Goal: Use online tool/utility: Use online tool/utility

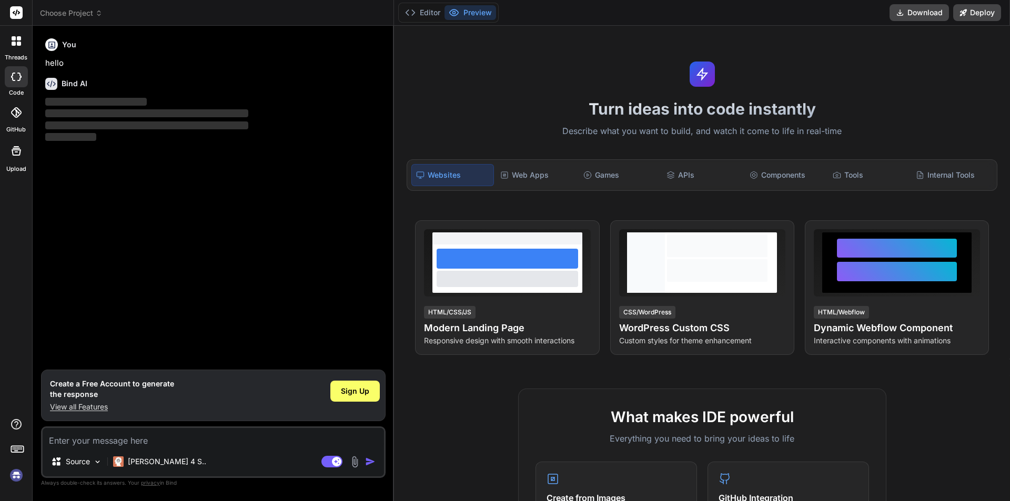
click at [16, 475] on img at bounding box center [16, 476] width 18 height 18
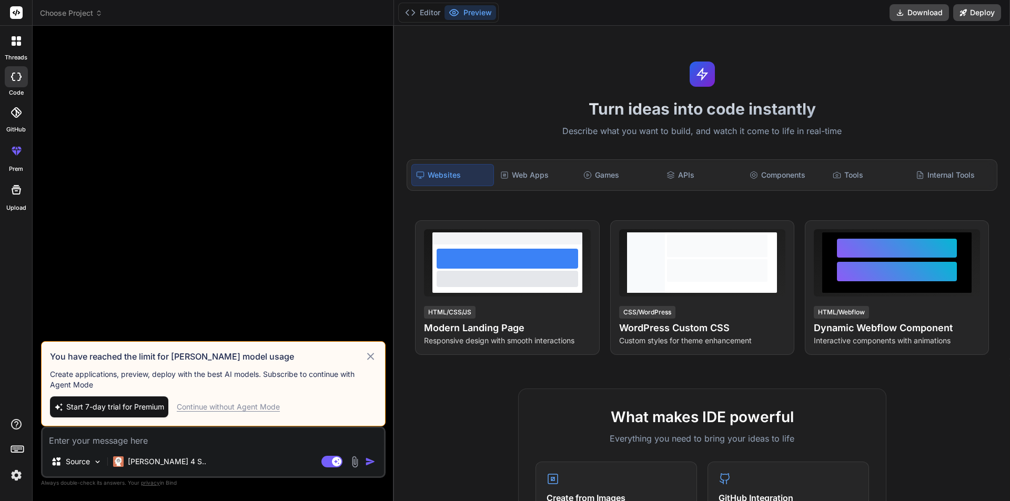
click at [234, 409] on div "Continue without Agent Mode" at bounding box center [228, 407] width 103 height 11
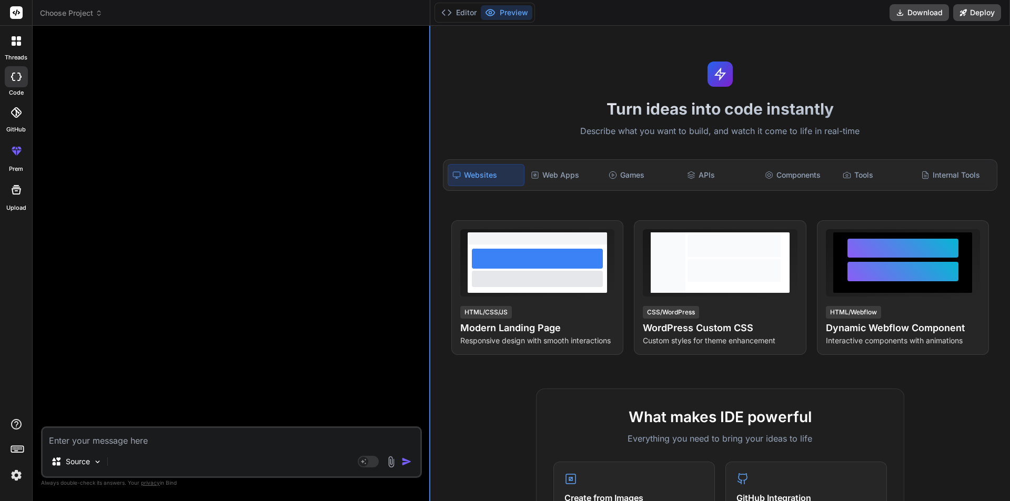
type textarea "x"
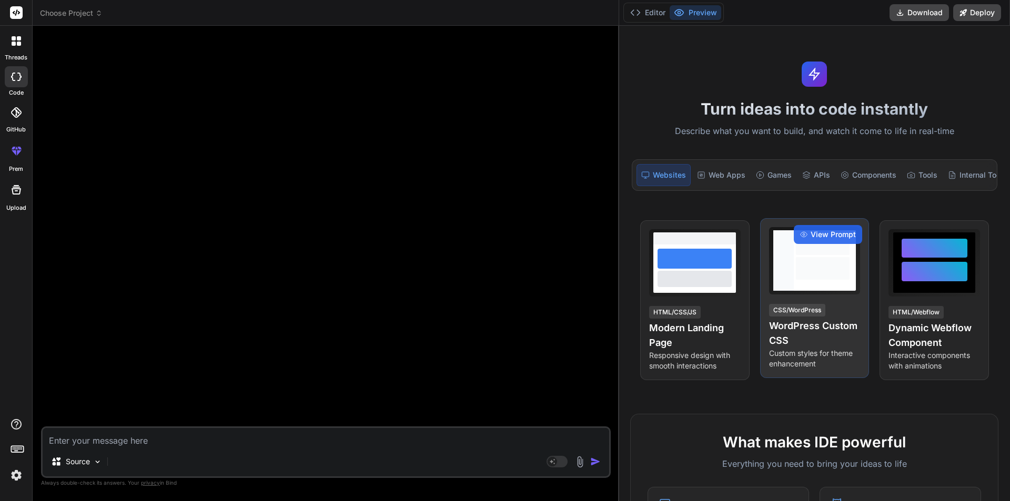
drag, startPoint x: 394, startPoint y: 302, endPoint x: 782, endPoint y: 270, distance: 390.1
click at [782, 270] on div "threads code GitHub prem Upload Choose Project Created with Pixso. Bind AI Web …" at bounding box center [505, 250] width 1010 height 501
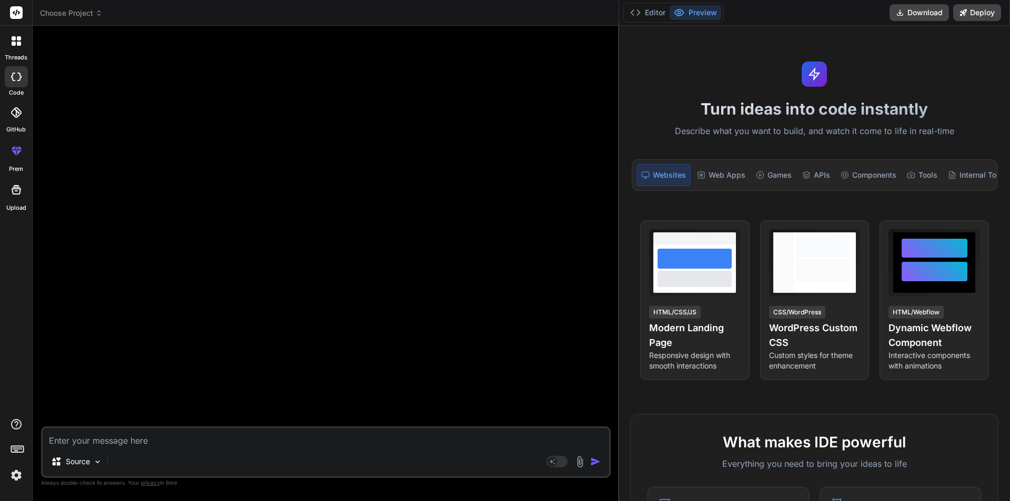
click at [18, 43] on icon at bounding box center [19, 44] width 4 height 4
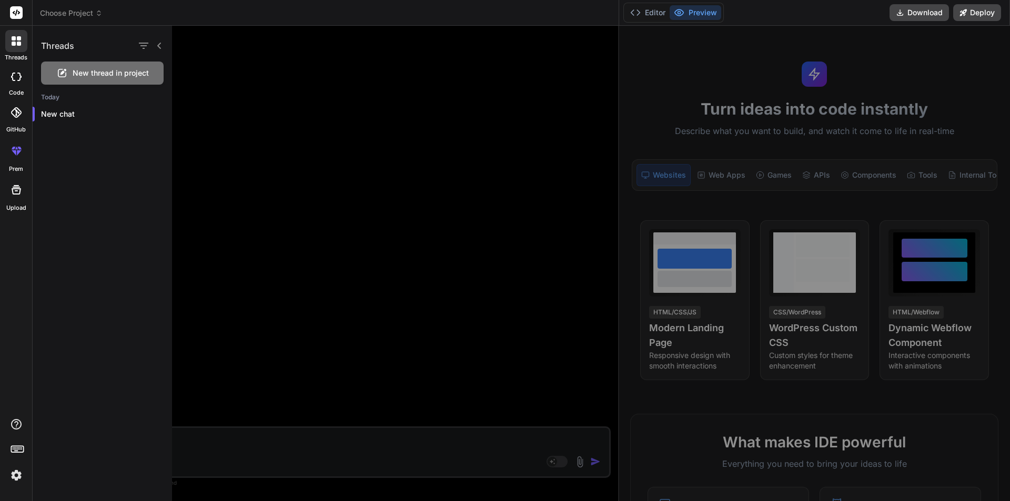
click at [161, 46] on icon at bounding box center [159, 46] width 8 height 8
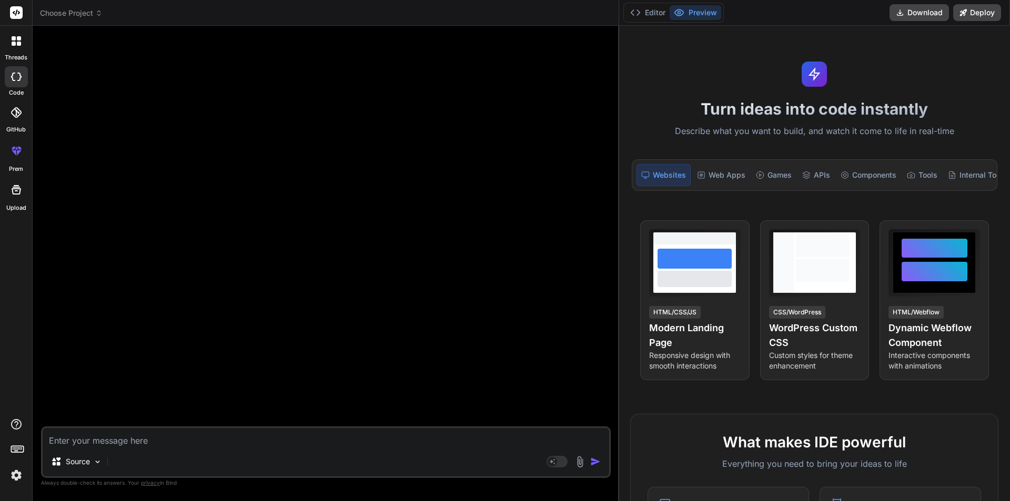
click at [129, 438] on textarea at bounding box center [326, 437] width 567 height 19
paste textarea "let exportedDenialData = []; [DOMAIN_NAME](item => { const newItem = {}; newIte…"
type textarea "let exportedDenialData = []; [DOMAIN_NAME](item => { const newItem = {}; newIte…"
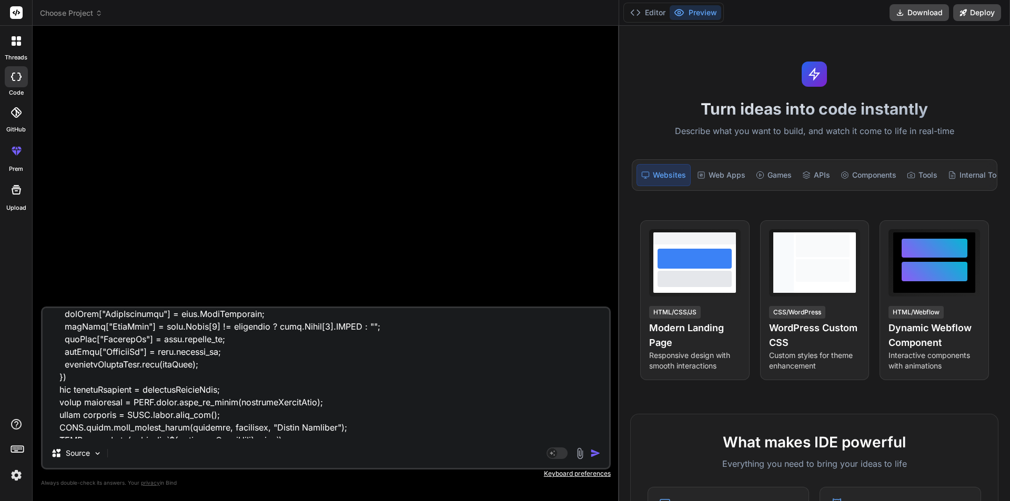
scroll to position [507, 0]
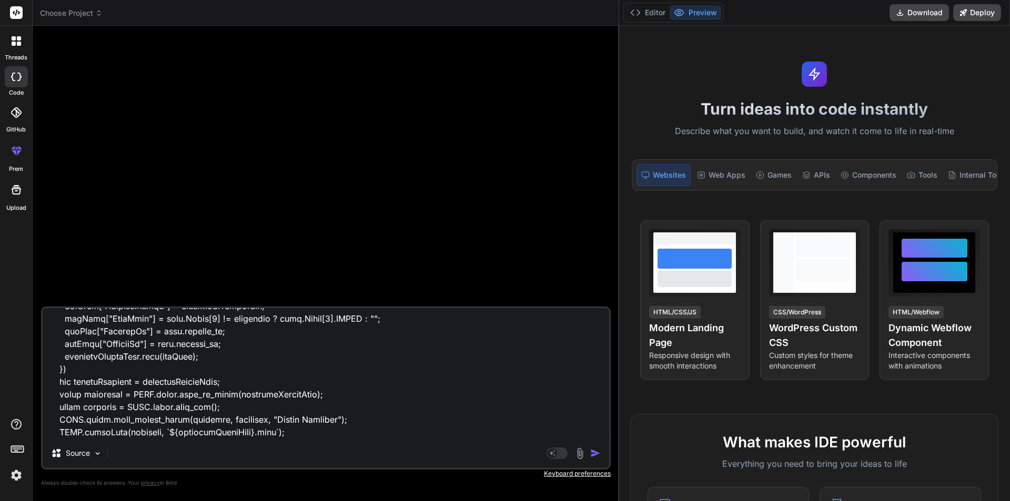
type textarea "x"
type textarea "let exportedDenialData = []; [DOMAIN_NAME](item => { const newItem = {}; newIte…"
type textarea "x"
type textarea "let exportedDenialData = []; [DOMAIN_NAME](item => { const newItem = {}; newIte…"
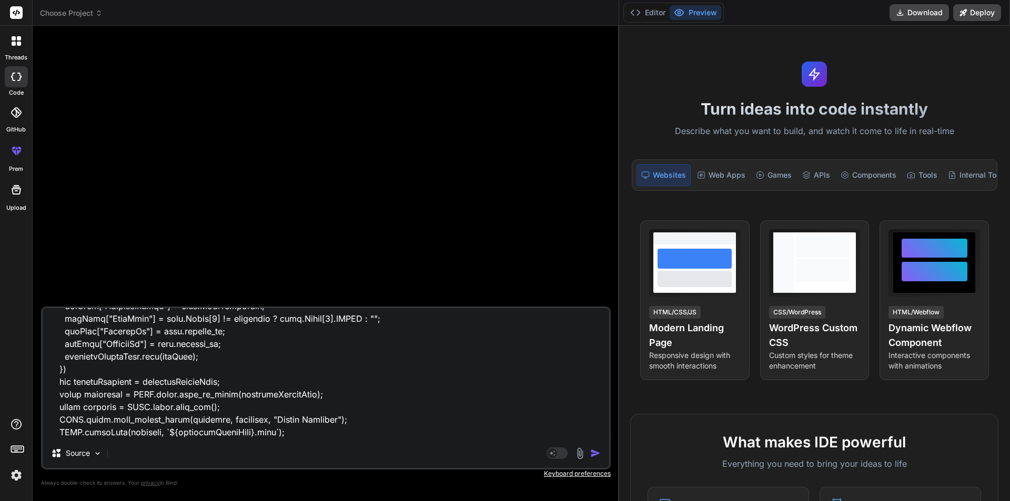
type textarea "x"
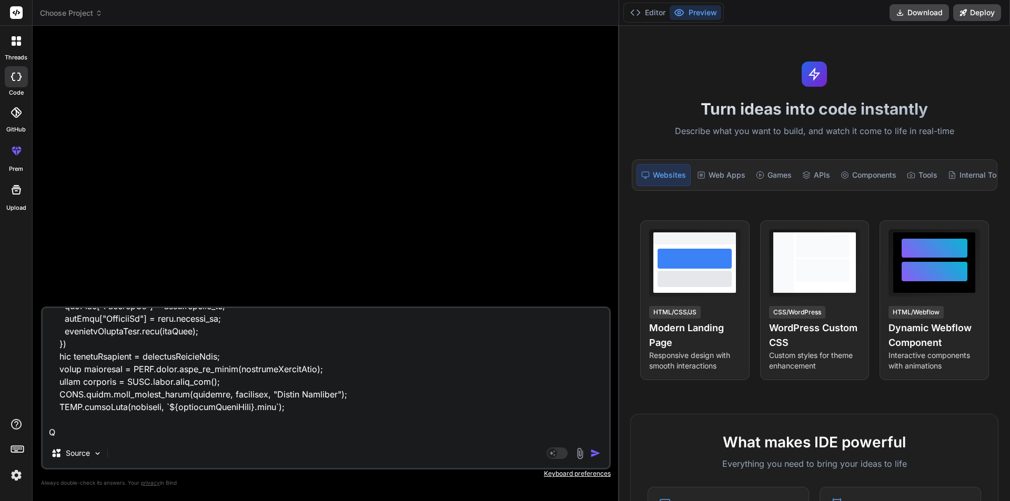
type textarea "let exportedDenialData = []; [DOMAIN_NAME](item => { const newItem = {}; newIte…"
type textarea "x"
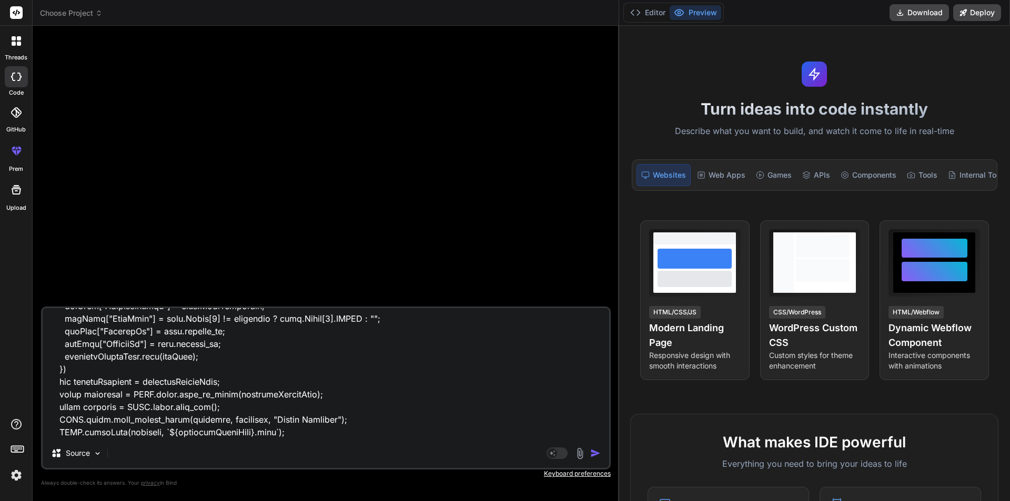
type textarea "let exportedDenialData = []; [DOMAIN_NAME](item => { const newItem = {}; newIte…"
type textarea "x"
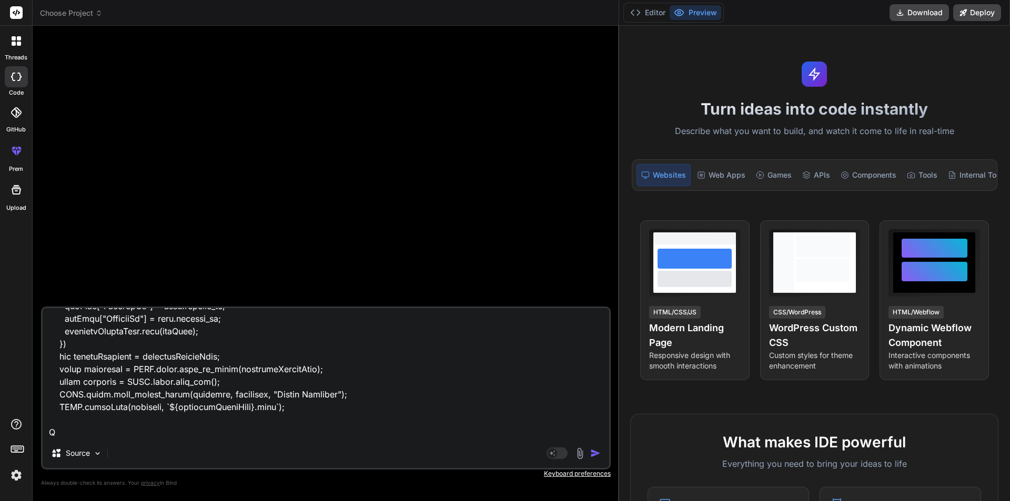
type textarea "let exportedDenialData = []; [DOMAIN_NAME](item => { const newItem = {}; newIte…"
type textarea "x"
type textarea "let exportedDenialData = []; [DOMAIN_NAME](item => { const newItem = {}; newIte…"
type textarea "x"
type textarea "let exportedDenialData = []; [DOMAIN_NAME](item => { const newItem = {}; newIte…"
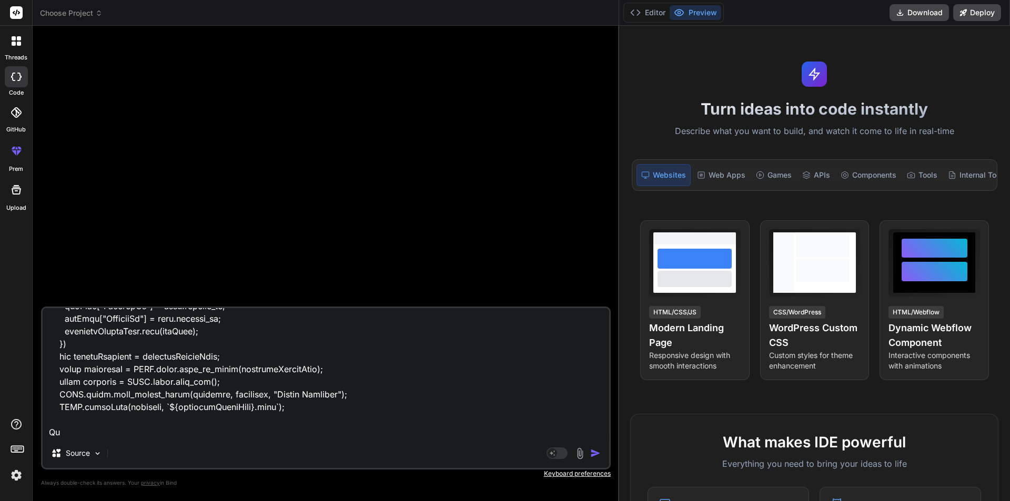
type textarea "x"
type textarea "let exportedDenialData = []; [DOMAIN_NAME](item => { const newItem = {}; newIte…"
type textarea "x"
type textarea "let exportedDenialData = []; [DOMAIN_NAME](item => { const newItem = {}; newIte…"
type textarea "x"
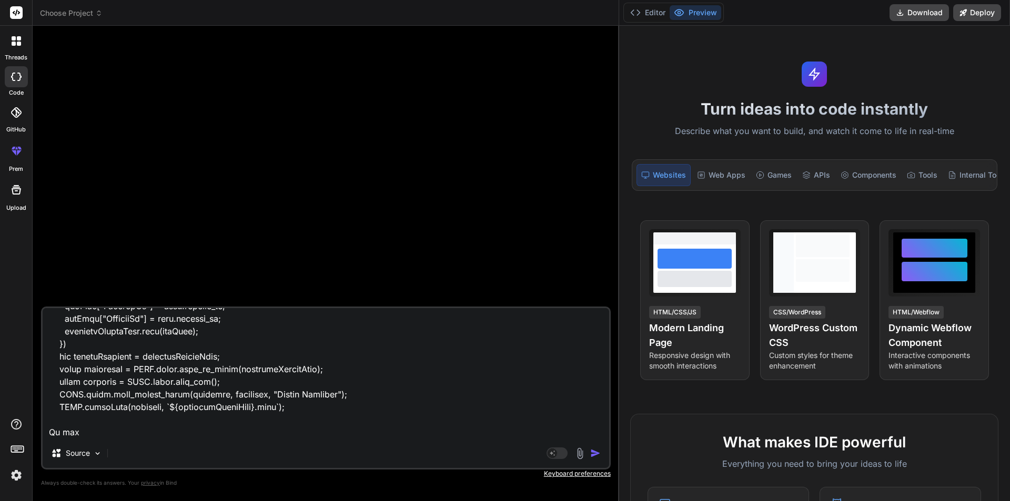
type textarea "let exportedDenialData = []; [DOMAIN_NAME](item => { const newItem = {}; newIte…"
type textarea "x"
type textarea "let exportedDenialData = []; [DOMAIN_NAME](item => { const newItem = {}; newIte…"
type textarea "x"
type textarea "let exportedDenialData = []; [DOMAIN_NAME](item => { const newItem = {}; newIte…"
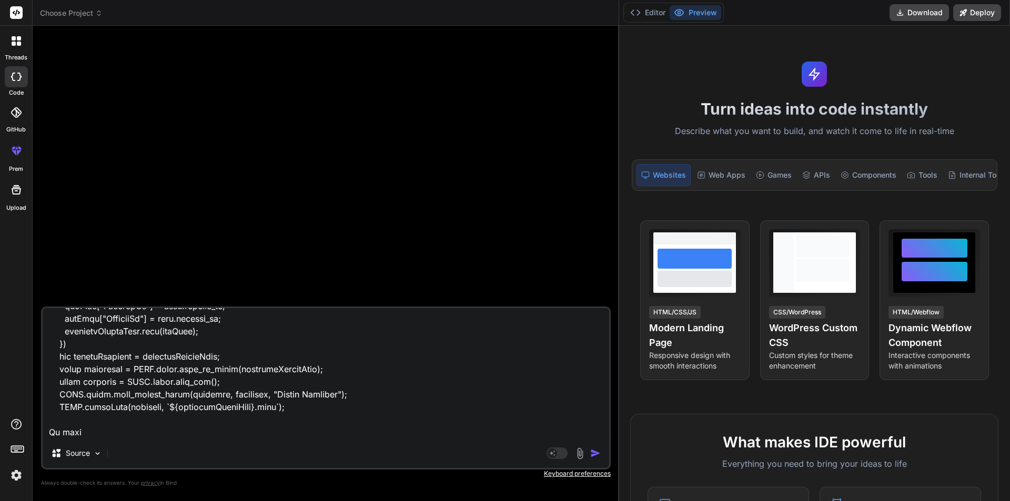
type textarea "x"
type textarea "let exportedDenialData = []; [DOMAIN_NAME](item => { const newItem = {}; newIte…"
type textarea "x"
type textarea "let exportedDenialData = []; [DOMAIN_NAME](item => { const newItem = {}; newIte…"
type textarea "x"
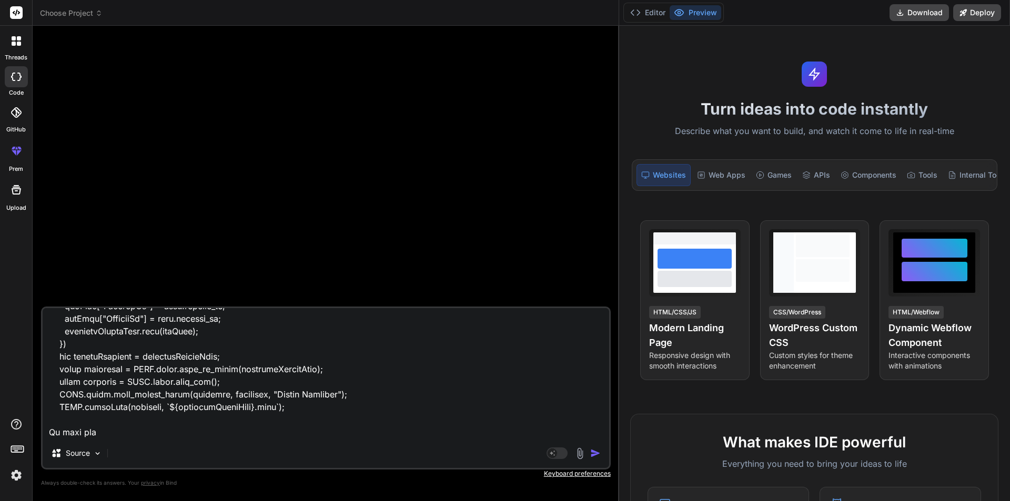
type textarea "let exportedDenialData = []; [DOMAIN_NAME](item => { const newItem = {}; newIte…"
type textarea "x"
type textarea "let exportedDenialData = []; [DOMAIN_NAME](item => { const newItem = {}; newIte…"
type textarea "x"
type textarea "let exportedDenialData = []; [DOMAIN_NAME](item => { const newItem = {}; newIte…"
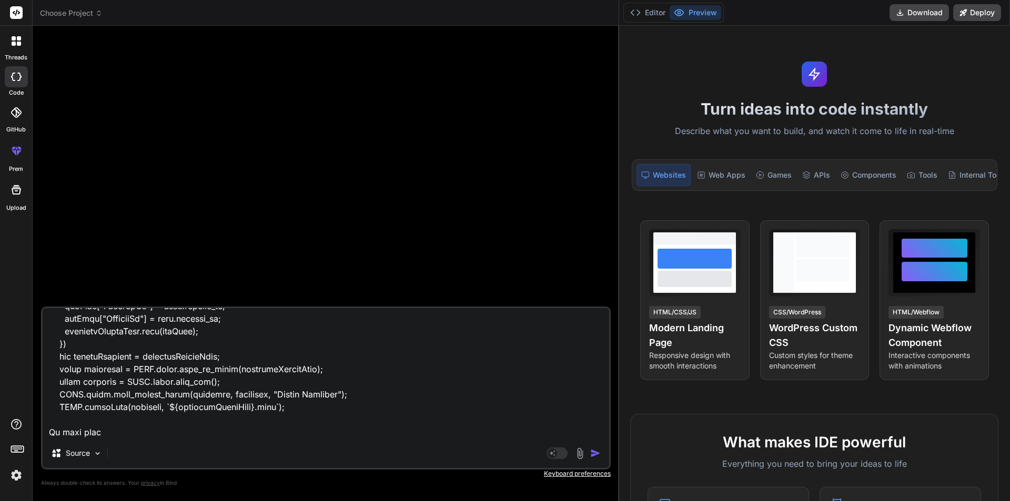
type textarea "x"
type textarea "let exportedDenialData = []; [DOMAIN_NAME](item => { const newItem = {}; newIte…"
type textarea "x"
type textarea "let exportedDenialData = []; [DOMAIN_NAME](item => { const newItem = {}; newIte…"
type textarea "x"
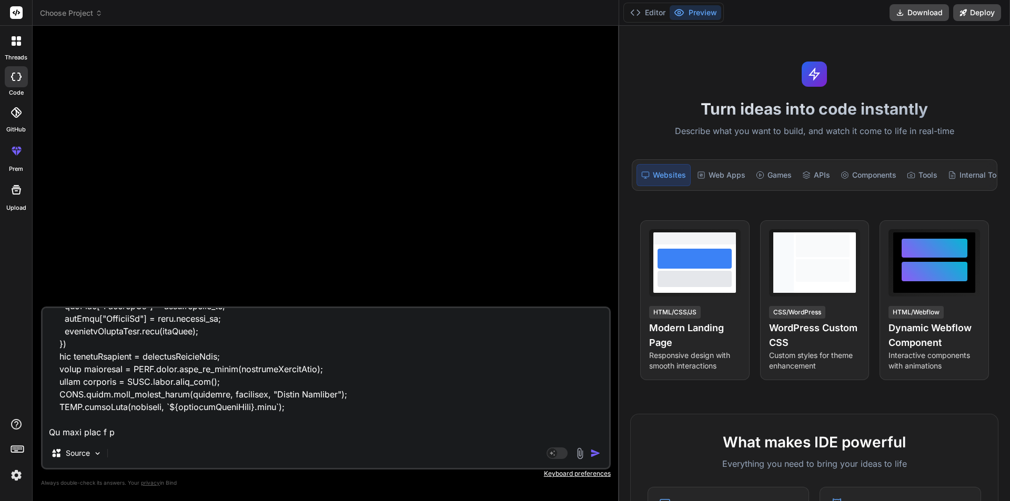
type textarea "let exportedDenialData = []; [DOMAIN_NAME](item => { const newItem = {}; newIte…"
type textarea "x"
type textarea "let exportedDenialData = []; [DOMAIN_NAME](item => { const newItem = {}; newIte…"
type textarea "x"
type textarea "let exportedDenialData = []; [DOMAIN_NAME](item => { const newItem = {}; newIte…"
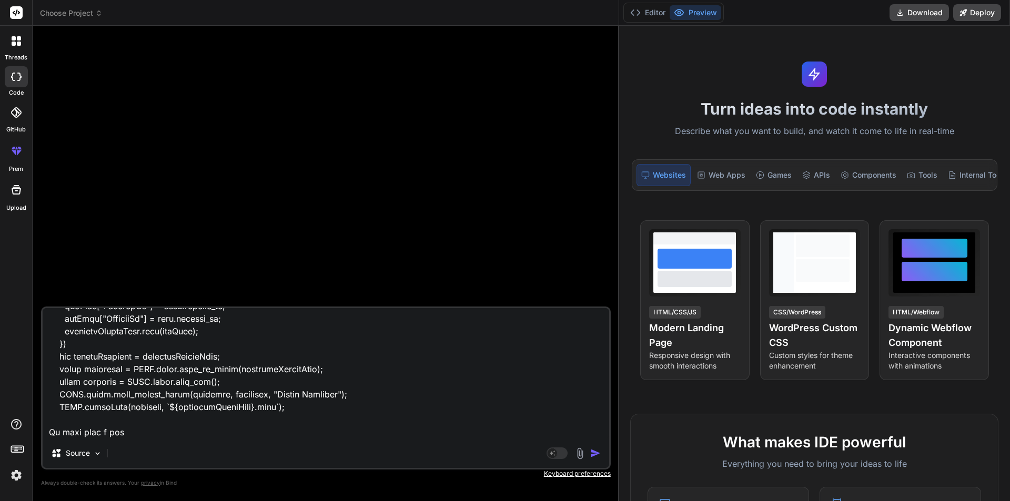
type textarea "x"
type textarea "let exportedDenialData = []; [DOMAIN_NAME](item => { const newItem = {}; newIte…"
type textarea "x"
type textarea "let exportedDenialData = []; [DOMAIN_NAME](item => { const newItem = {}; newIte…"
type textarea "x"
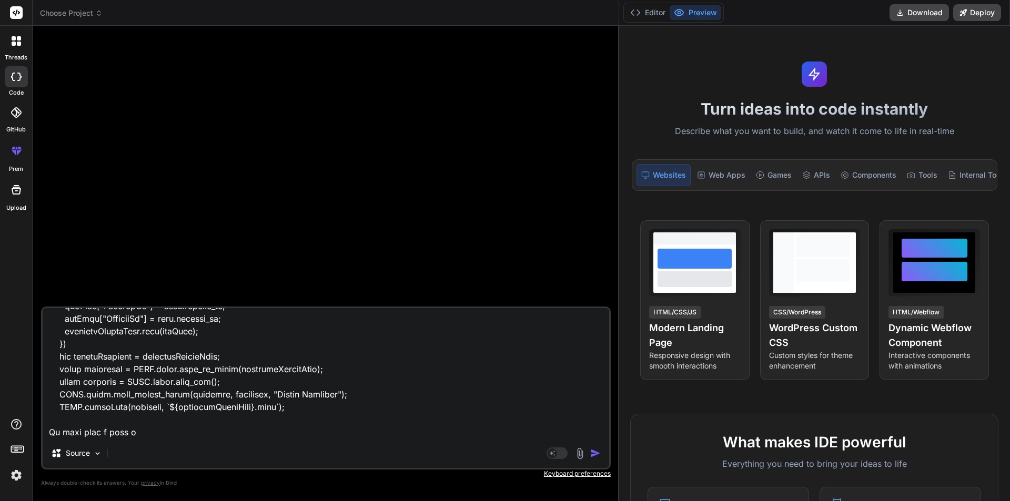
type textarea "let exportedDenialData = []; [DOMAIN_NAME](item => { const newItem = {}; newIte…"
type textarea "x"
type textarea "let exportedDenialData = []; [DOMAIN_NAME](item => { const newItem = {}; newIte…"
type textarea "x"
type textarea "let exportedDenialData = []; [DOMAIN_NAME](item => { const newItem = {}; newIte…"
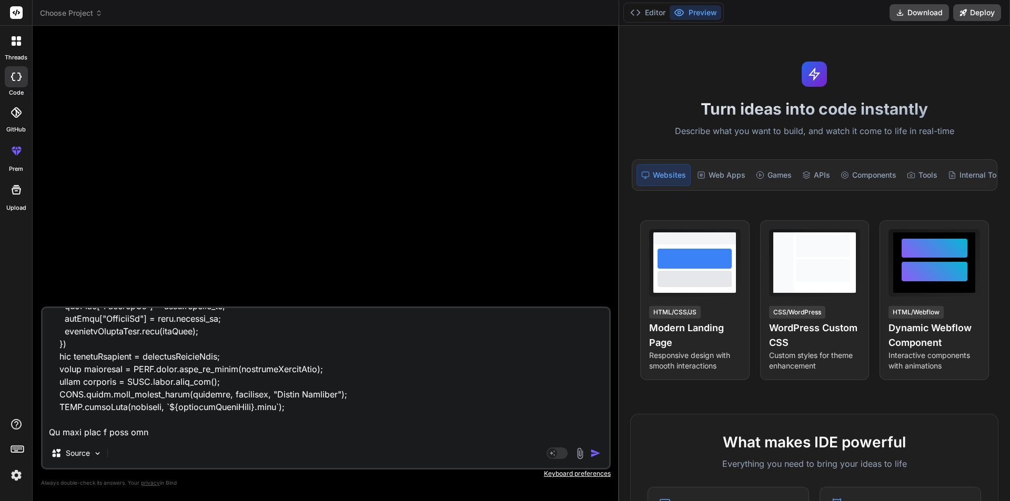
type textarea "x"
type textarea "let exportedDenialData = []; [DOMAIN_NAME](item => { const newItem = {}; newIte…"
type textarea "x"
type textarea "let exportedDenialData = []; [DOMAIN_NAME](item => { const newItem = {}; newIte…"
type textarea "x"
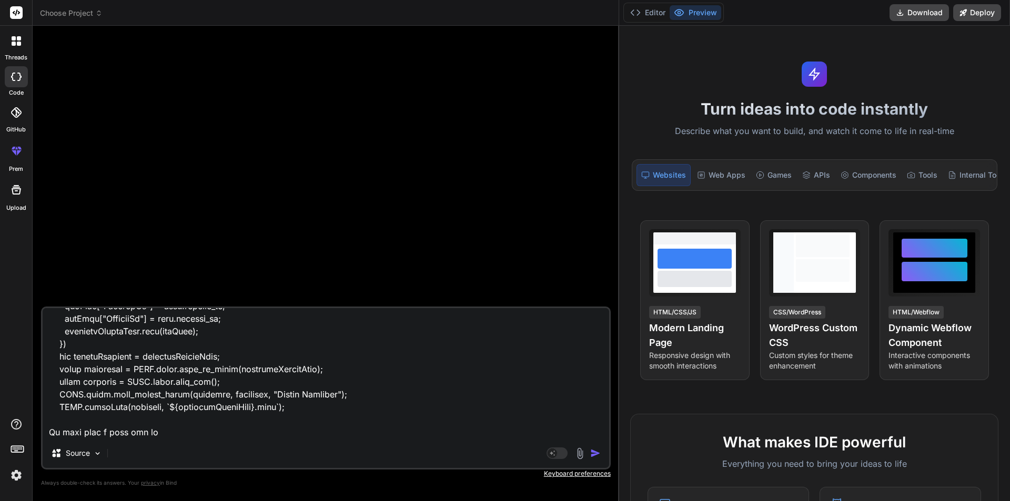
type textarea "let exportedDenialData = []; [DOMAIN_NAME](item => { const newItem = {}; newIte…"
type textarea "x"
type textarea "let exportedDenialData = []; [DOMAIN_NAME](item => { const newItem = {}; newIte…"
type textarea "x"
type textarea "let exportedDenialData = []; [DOMAIN_NAME](item => { const newItem = {}; newIte…"
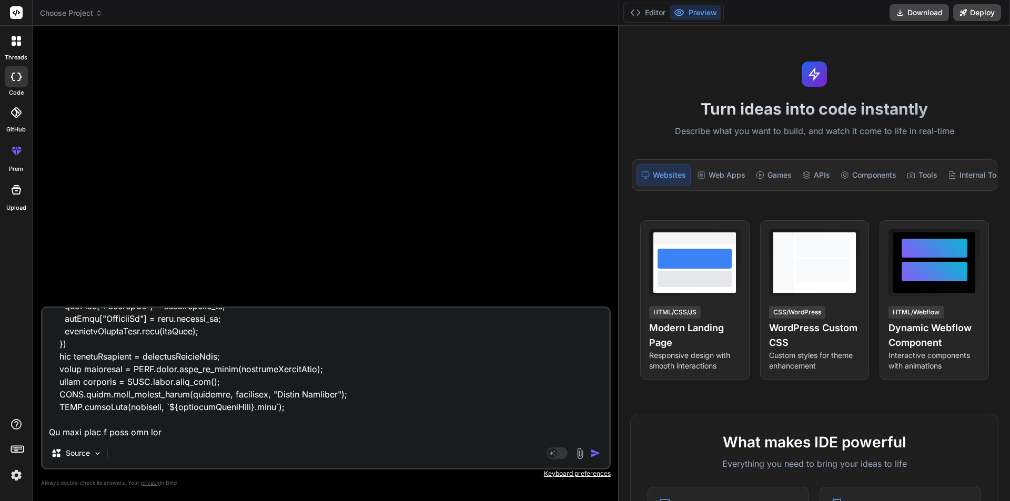
type textarea "x"
type textarea "let exportedDenialData = []; [DOMAIN_NAME](item => { const newItem = {}; newIte…"
type textarea "x"
type textarea "let exportedDenialData = []; [DOMAIN_NAME](item => { const newItem = {}; newIte…"
type textarea "x"
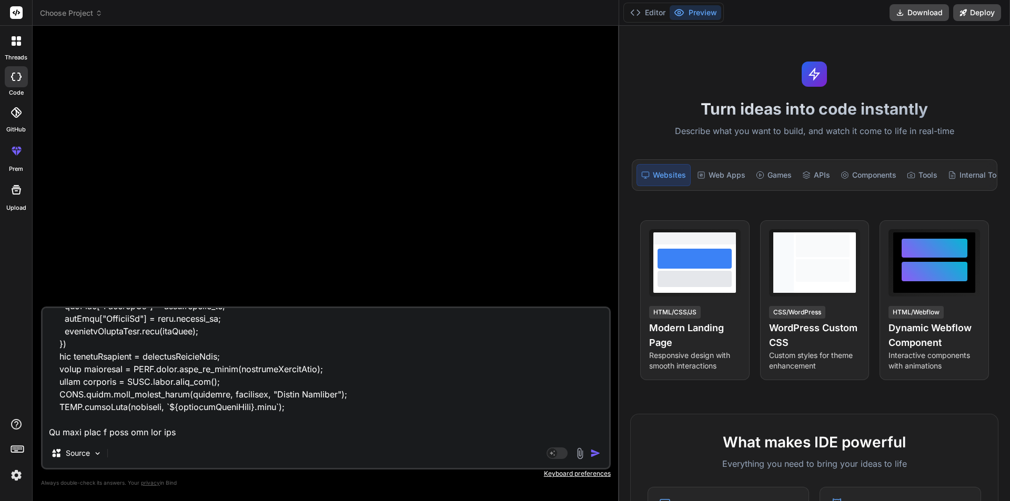
type textarea "let exportedDenialData = []; [DOMAIN_NAME](item => { const newItem = {}; newIte…"
type textarea "x"
type textarea "let exportedDenialData = []; [DOMAIN_NAME](item => { const newItem = {}; newIte…"
type textarea "x"
type textarea "let exportedDenialData = []; [DOMAIN_NAME](item => { const newItem = {}; newIte…"
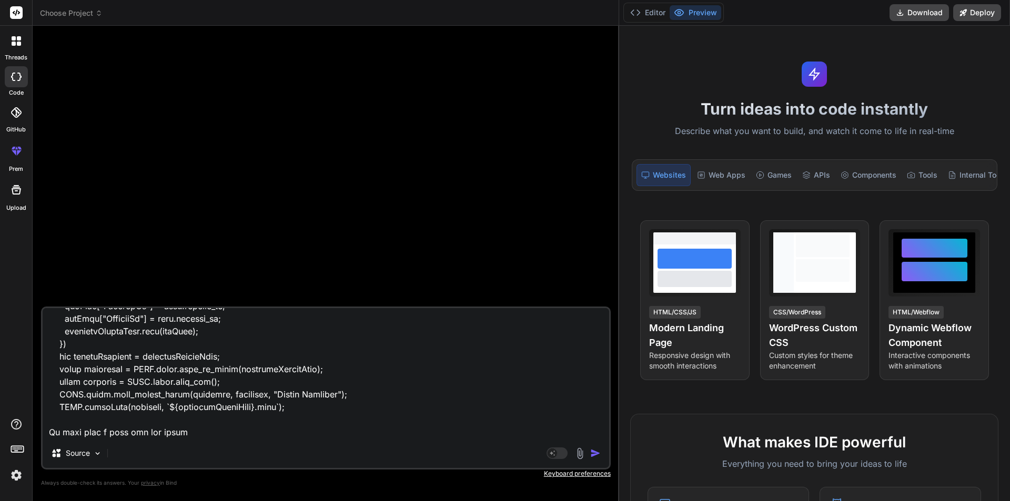
type textarea "x"
type textarea "let exportedDenialData = []; [DOMAIN_NAME](item => { const newItem = {}; newIte…"
type textarea "x"
type textarea "let exportedDenialData = []; [DOMAIN_NAME](item => { const newItem = {}; newIte…"
type textarea "x"
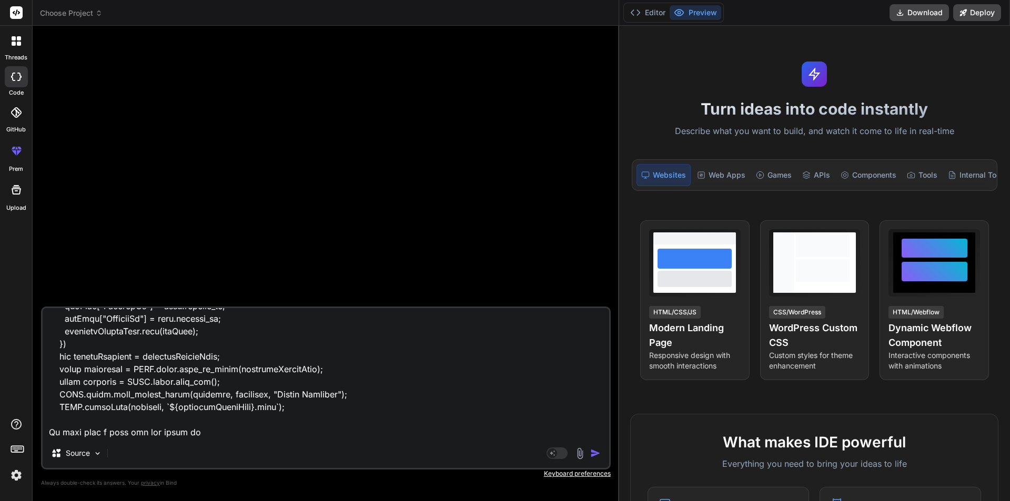
type textarea "let exportedDenialData = []; [DOMAIN_NAME](item => { const newItem = {}; newIte…"
type textarea "x"
type textarea "let exportedDenialData = []; [DOMAIN_NAME](item => { const newItem = {}; newIte…"
type textarea "x"
type textarea "let exportedDenialData = []; [DOMAIN_NAME](item => { const newItem = {}; newIte…"
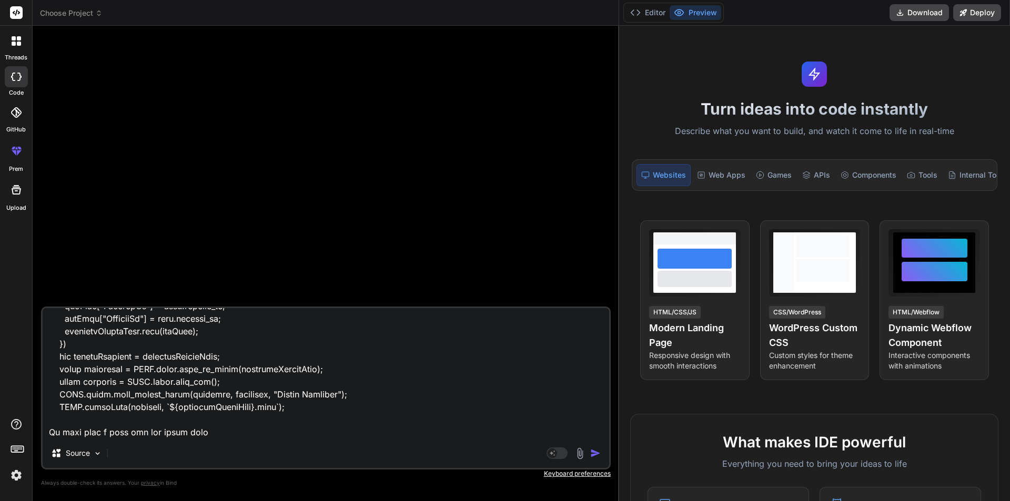
type textarea "x"
type textarea "let exportedDenialData = []; [DOMAIN_NAME](item => { const newItem = {}; newIte…"
type textarea "x"
type textarea "let exportedDenialData = []; [DOMAIN_NAME](item => { const newItem = {}; newIte…"
type textarea "x"
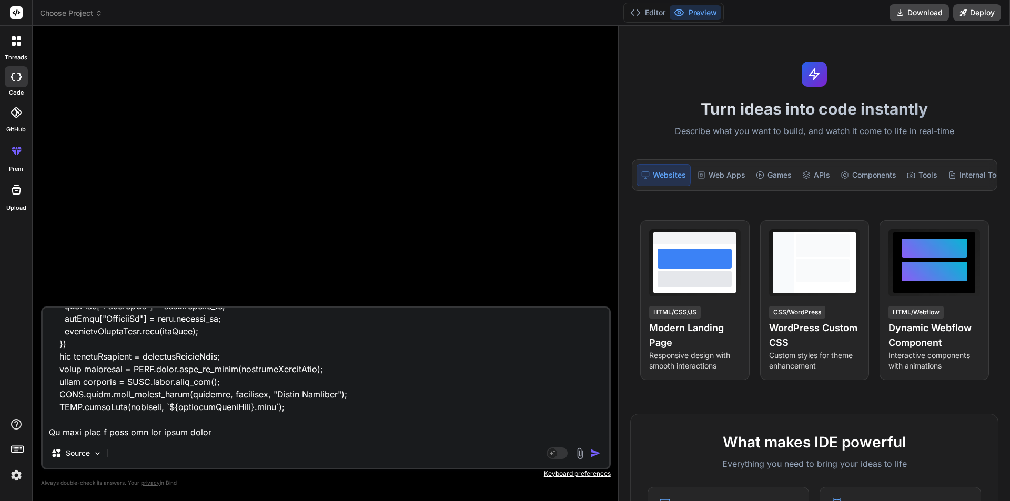
type textarea "let exportedDenialData = []; [DOMAIN_NAME](item => { const newItem = {}; newIte…"
type textarea "x"
type textarea "let exportedDenialData = []; [DOMAIN_NAME](item => { const newItem = {}; newIte…"
type textarea "x"
type textarea "let exportedDenialData = []; [DOMAIN_NAME](item => { const newItem = {}; newIte…"
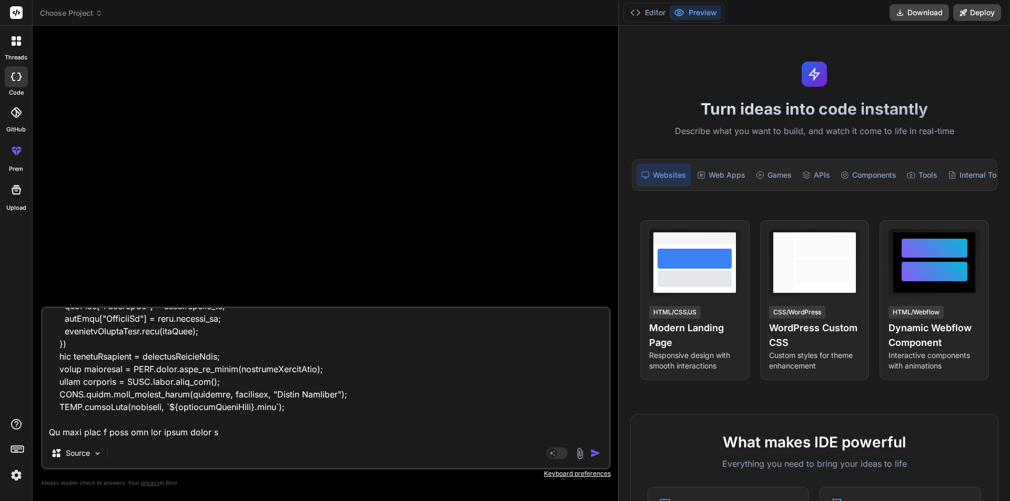
type textarea "x"
type textarea "let exportedDenialData = []; [DOMAIN_NAME](item => { const newItem = {}; newIte…"
type textarea "x"
type textarea "let exportedDenialData = []; [DOMAIN_NAME](item => { const newItem = {}; newIte…"
type textarea "x"
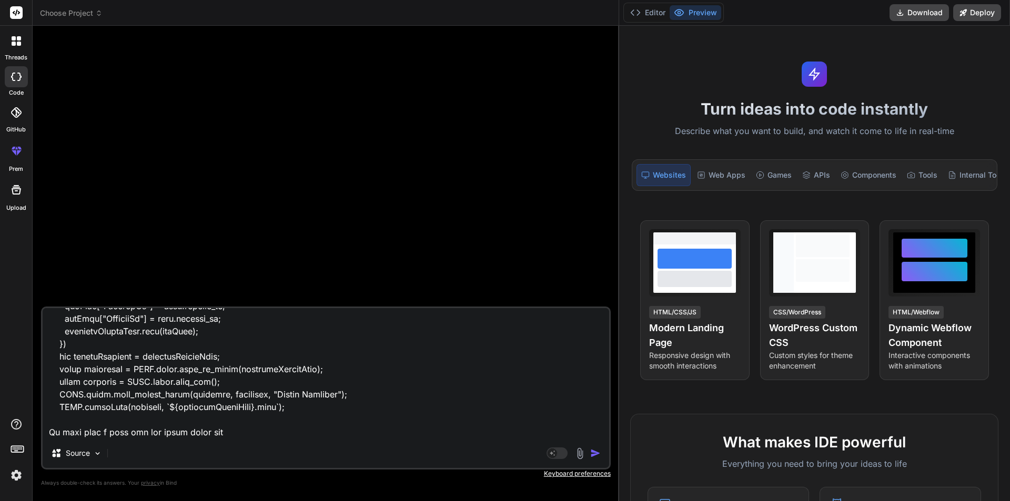
type textarea "let exportedDenialData = []; [DOMAIN_NAME](item => { const newItem = {}; newIte…"
type textarea "x"
type textarea "let exportedDenialData = []; [DOMAIN_NAME](item => { const newItem = {}; newIte…"
type textarea "x"
type textarea "let exportedDenialData = []; [DOMAIN_NAME](item => { const newItem = {}; newIte…"
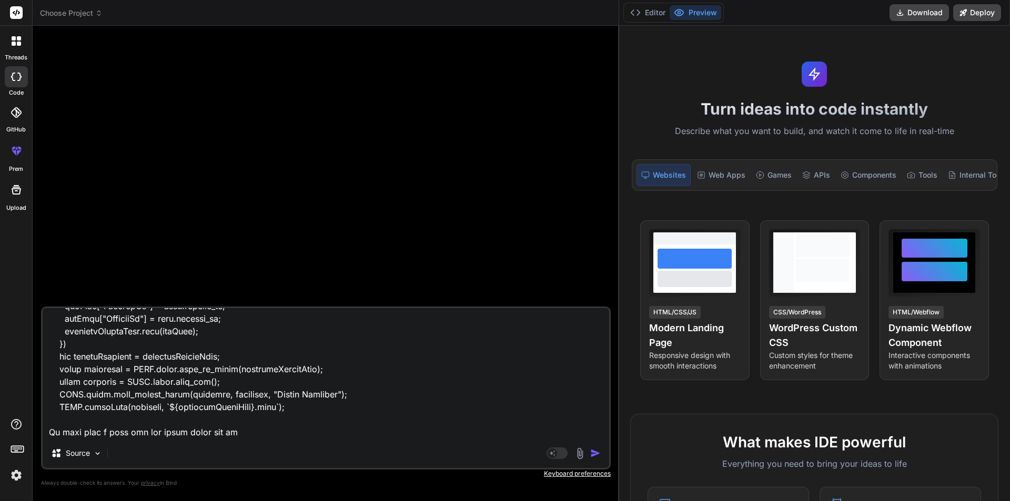
type textarea "x"
type textarea "let exportedDenialData = []; [DOMAIN_NAME](item => { const newItem = {}; newIte…"
type textarea "x"
type textarea "let exportedDenialData = []; [DOMAIN_NAME](item => { const newItem = {}; newIte…"
type textarea "x"
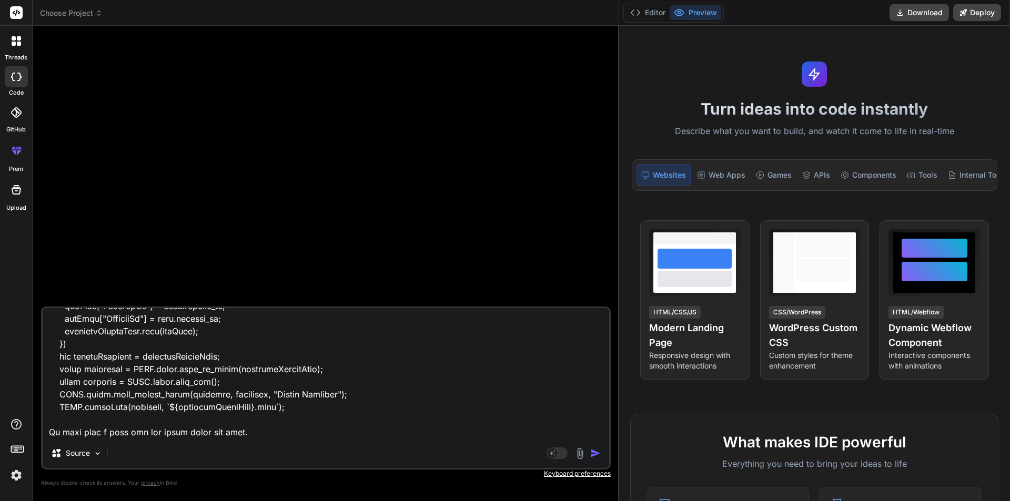
type textarea "let exportedDenialData = []; [DOMAIN_NAME](item => { const newItem = {}; newIte…"
type textarea "x"
type textarea "let exportedDenialData = []; [DOMAIN_NAME](item => { const newItem = {}; newIte…"
type textarea "x"
type textarea "let exportedDenialData = []; [DOMAIN_NAME](item => { const newItem = {}; newIte…"
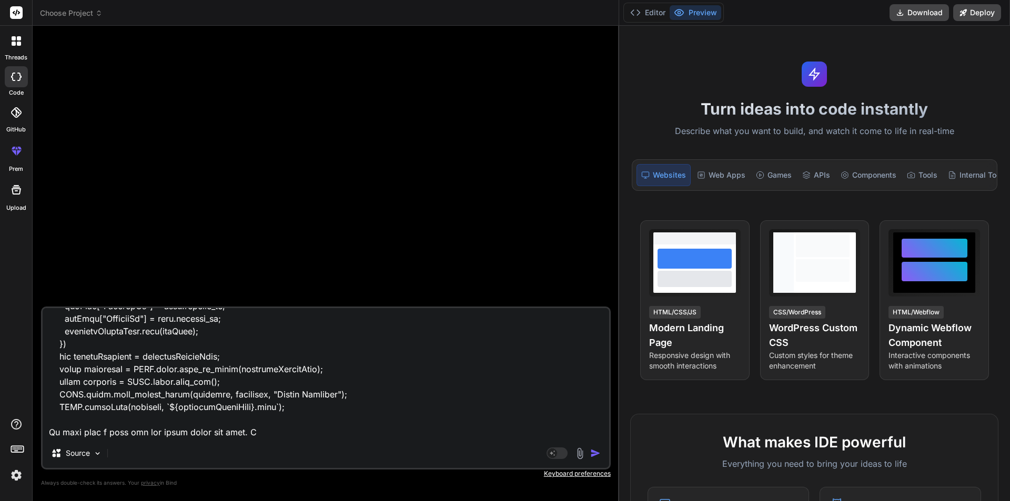
type textarea "x"
type textarea "let exportedDenialData = []; [DOMAIN_NAME](item => { const newItem = {}; newIte…"
type textarea "x"
type textarea "let exportedDenialData = []; [DOMAIN_NAME](item => { const newItem = {}; newIte…"
type textarea "x"
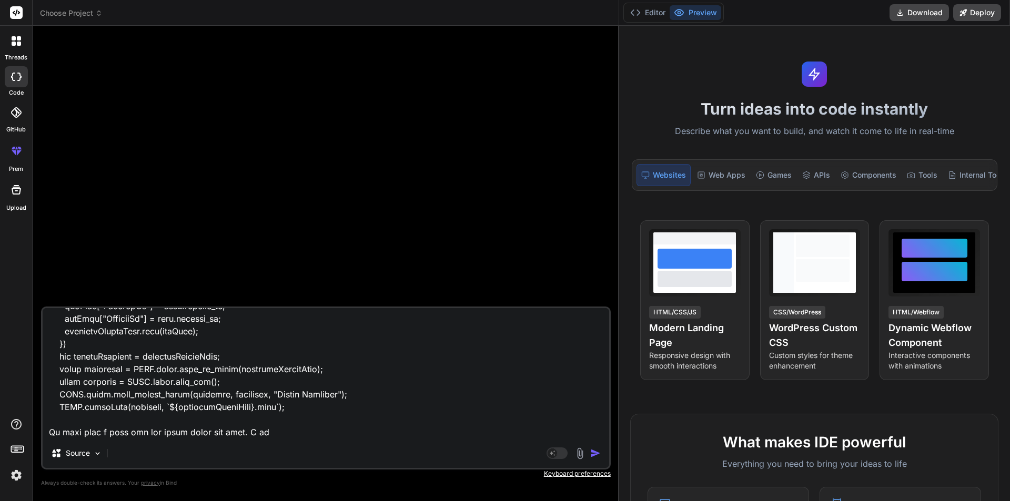
type textarea "let exportedDenialData = []; [DOMAIN_NAME](item => { const newItem = {}; newIte…"
type textarea "x"
type textarea "let exportedDenialData = []; [DOMAIN_NAME](item => { const newItem = {}; newIte…"
type textarea "x"
type textarea "let exportedDenialData = []; [DOMAIN_NAME](item => { const newItem = {}; newIte…"
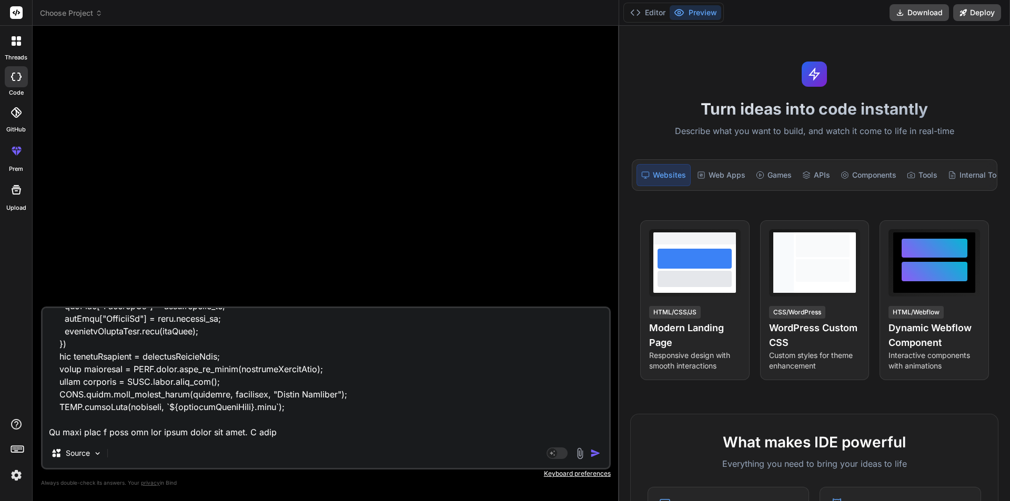
type textarea "x"
type textarea "let exportedDenialData = []; [DOMAIN_NAME](item => { const newItem = {}; newIte…"
type textarea "x"
type textarea "let exportedDenialData = []; [DOMAIN_NAME](item => { const newItem = {}; newIte…"
type textarea "x"
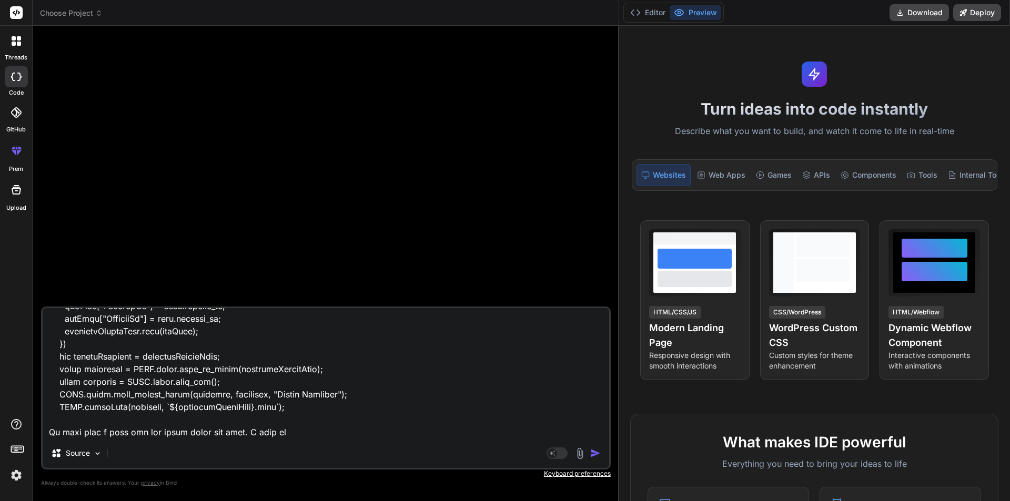
type textarea "let exportedDenialData = []; [DOMAIN_NAME](item => { const newItem = {}; newIte…"
type textarea "x"
type textarea "let exportedDenialData = []; [DOMAIN_NAME](item => { const newItem = {}; newIte…"
type textarea "x"
type textarea "let exportedDenialData = []; [DOMAIN_NAME](item => { const newItem = {}; newIte…"
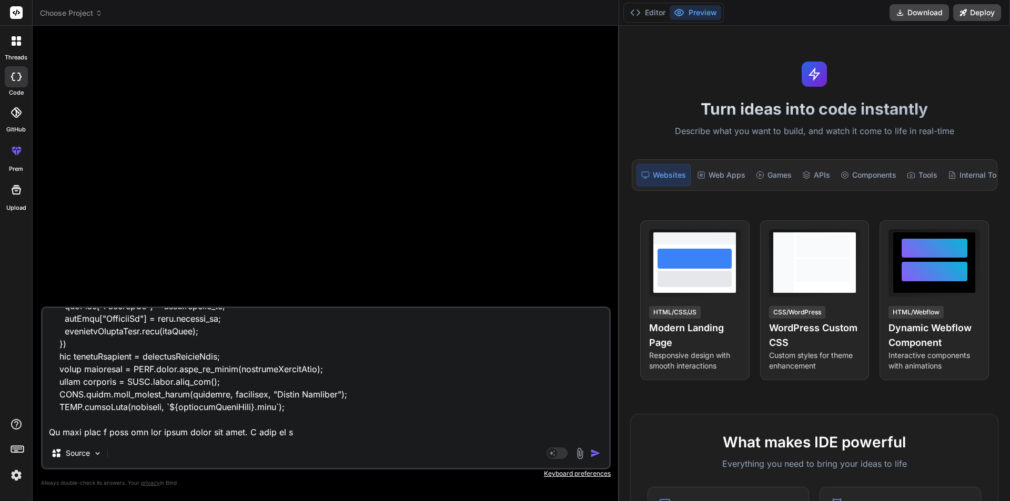
type textarea "x"
type textarea "let exportedDenialData = []; [DOMAIN_NAME](item => { const newItem = {}; newIte…"
type textarea "x"
type textarea "let exportedDenialData = []; [DOMAIN_NAME](item => { const newItem = {}; newIte…"
type textarea "x"
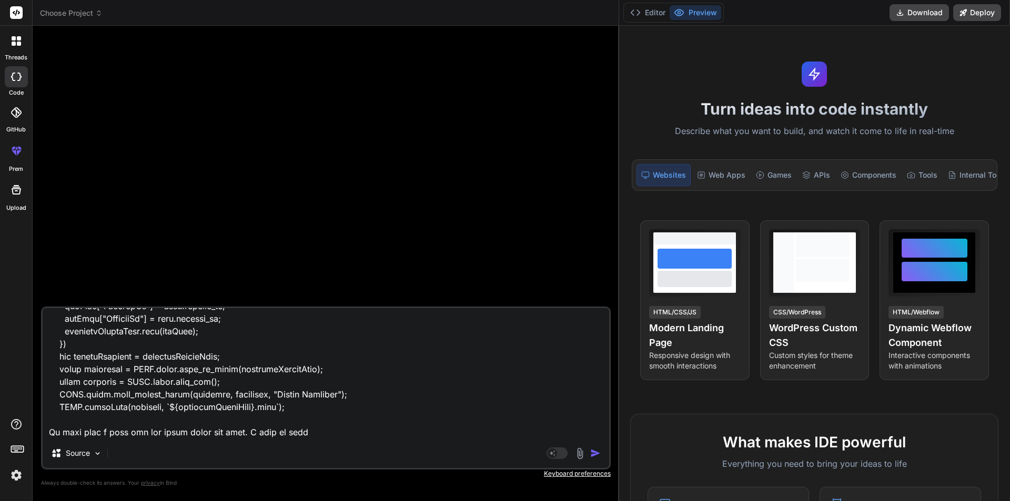
type textarea "let exportedDenialData = []; [DOMAIN_NAME](item => { const newItem = {}; newIte…"
type textarea "x"
type textarea "let exportedDenialData = []; [DOMAIN_NAME](item => { const newItem = {}; newIte…"
type textarea "x"
type textarea "let exportedDenialData = []; [DOMAIN_NAME](item => { const newItem = {}; newIte…"
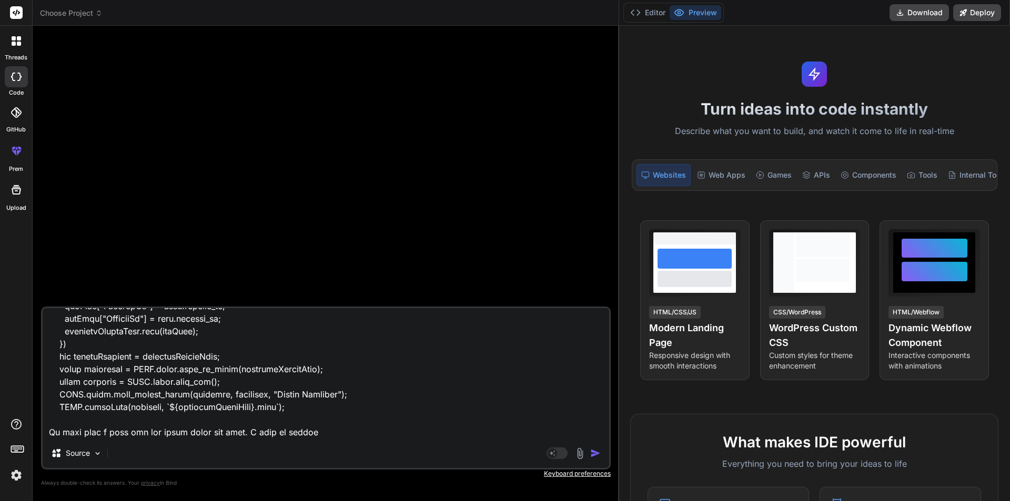
type textarea "x"
type textarea "let exportedDenialData = []; [DOMAIN_NAME](item => { const newItem = {}; newIte…"
type textarea "x"
type textarea "let exportedDenialData = []; [DOMAIN_NAME](item => { const newItem = {}; newIte…"
type textarea "x"
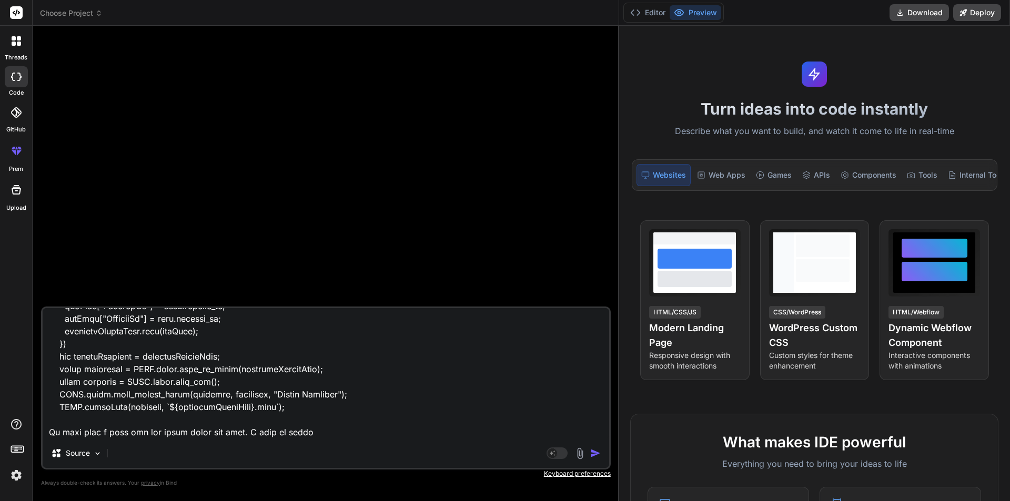
type textarea "let exportedDenialData = []; [DOMAIN_NAME](item => { const newItem = {}; newIte…"
type textarea "x"
type textarea "let exportedDenialData = []; [DOMAIN_NAME](item => { const newItem = {}; newIte…"
type textarea "x"
type textarea "let exportedDenialData = []; [DOMAIN_NAME](item => { const newItem = {}; newIte…"
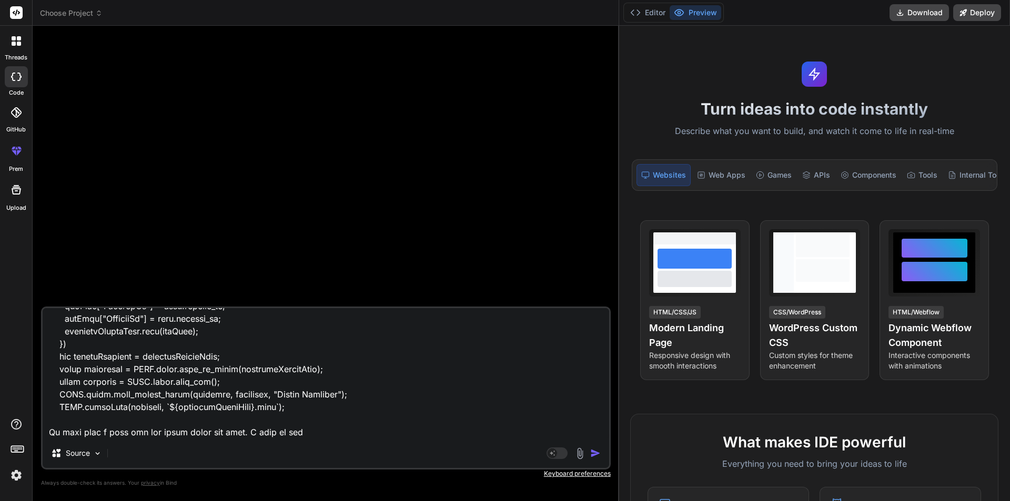
type textarea "x"
type textarea "let exportedDenialData = []; [DOMAIN_NAME](item => { const newItem = {}; newIte…"
type textarea "x"
type textarea "let exportedDenialData = []; [DOMAIN_NAME](item => { const newItem = {}; newIte…"
type textarea "x"
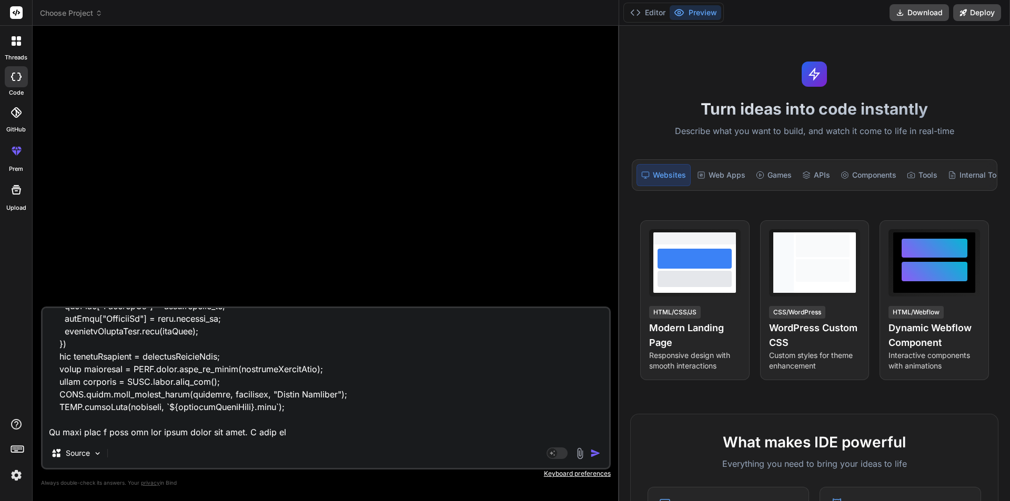
type textarea "let exportedDenialData = []; [DOMAIN_NAME](item => { const newItem = {}; newIte…"
type textarea "x"
type textarea "let exportedDenialData = []; [DOMAIN_NAME](item => { const newItem = {}; newIte…"
type textarea "x"
type textarea "let exportedDenialData = []; [DOMAIN_NAME](item => { const newItem = {}; newIte…"
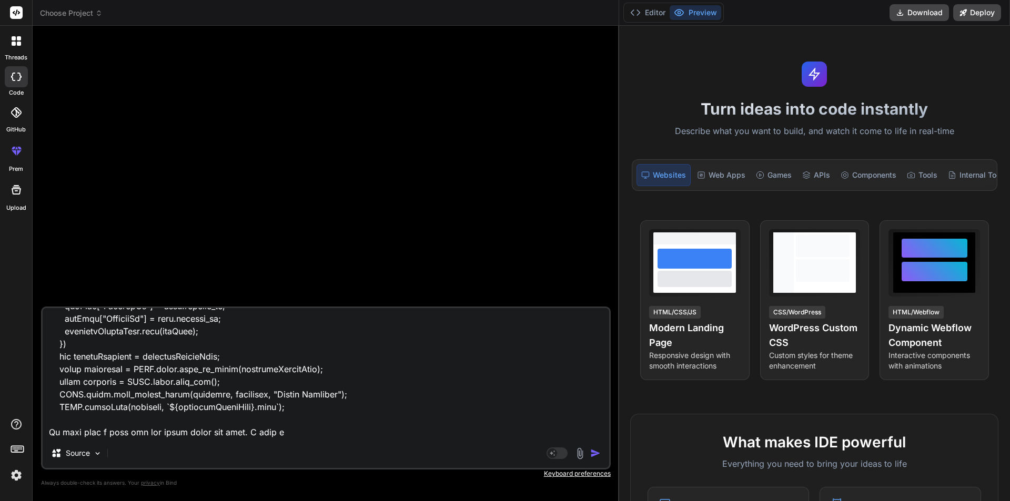
type textarea "x"
type textarea "let exportedDenialData = []; [DOMAIN_NAME](item => { const newItem = {}; newIte…"
type textarea "x"
type textarea "let exportedDenialData = []; [DOMAIN_NAME](item => { const newItem = {}; newIte…"
type textarea "x"
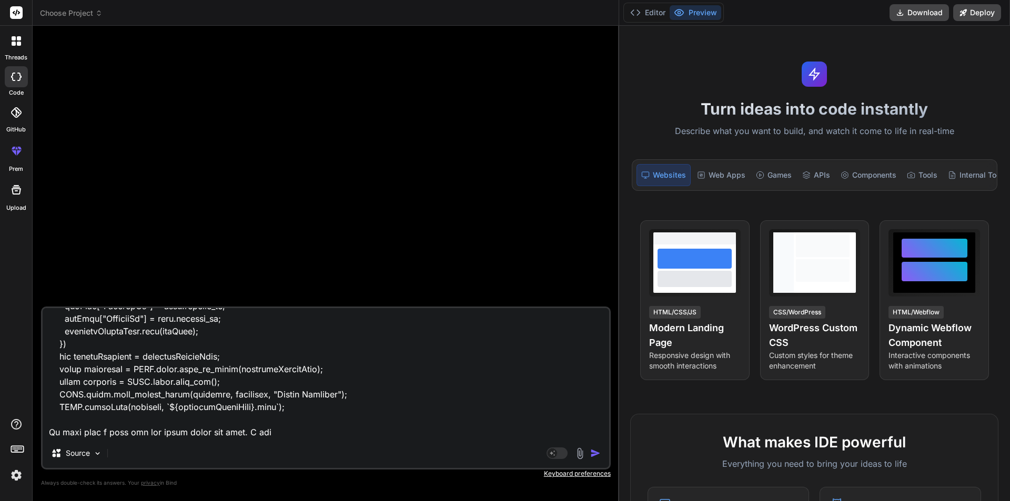
type textarea "let exportedDenialData = []; [DOMAIN_NAME](item => { const newItem = {}; newIte…"
type textarea "x"
type textarea "let exportedDenialData = []; [DOMAIN_NAME](item => { const newItem = {}; newIte…"
type textarea "x"
type textarea "let exportedDenialData = []; [DOMAIN_NAME](item => { const newItem = {}; newIte…"
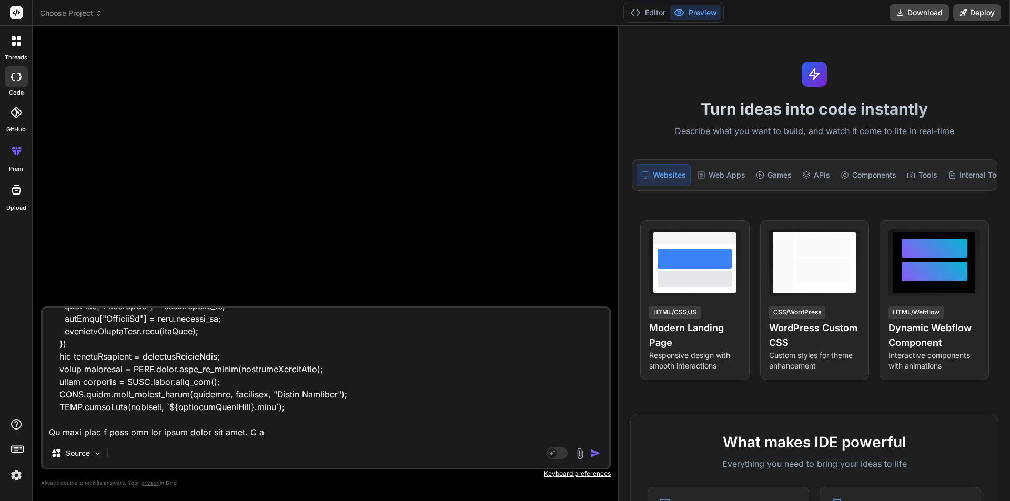
type textarea "x"
type textarea "let exportedDenialData = []; [DOMAIN_NAME](item => { const newItem = {}; newIte…"
type textarea "x"
type textarea "let exportedDenialData = []; [DOMAIN_NAME](item => { const newItem = {}; newIte…"
type textarea "x"
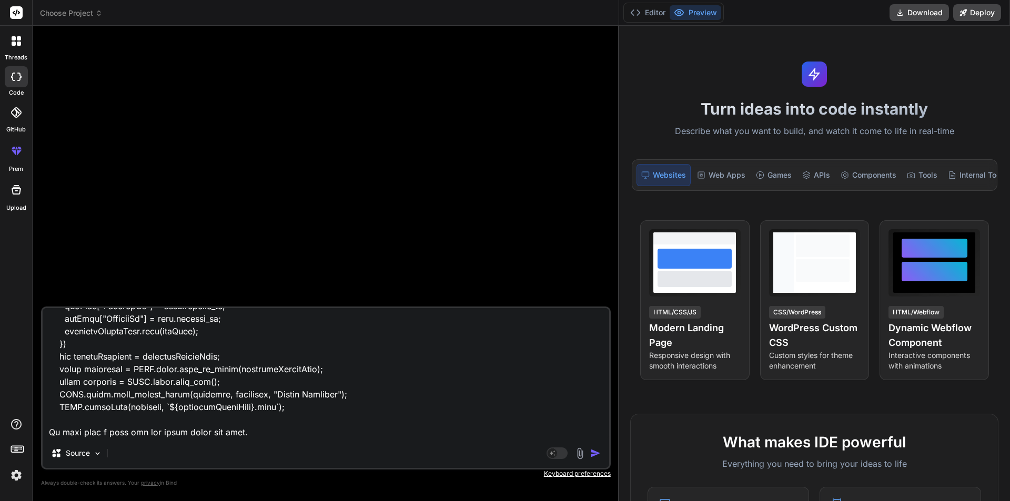
type textarea "let exportedDenialData = []; [DOMAIN_NAME](item => { const newItem = {}; newIte…"
type textarea "x"
type textarea "let exportedDenialData = []; [DOMAIN_NAME](item => { const newItem = {}; newIte…"
type textarea "x"
type textarea "let exportedDenialData = []; [DOMAIN_NAME](item => { const newItem = {}; newIte…"
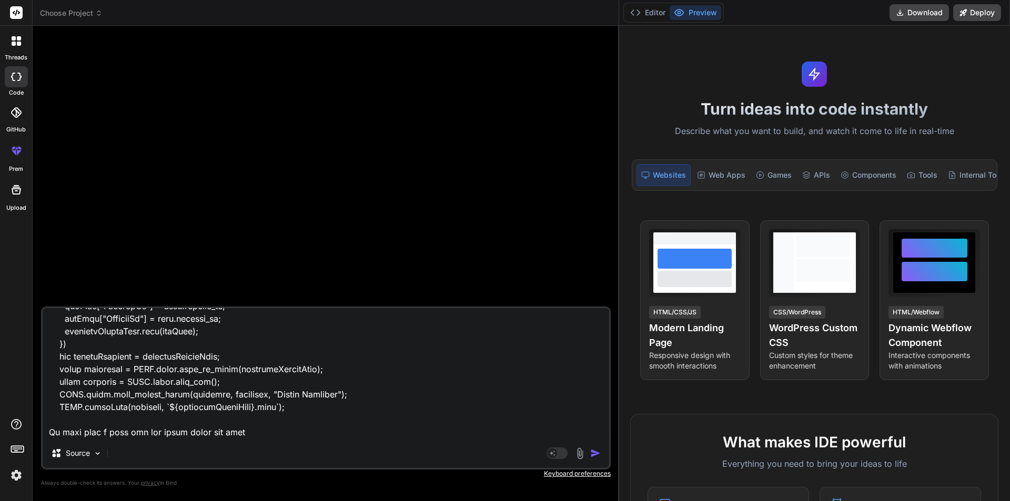
type textarea "x"
type textarea "let exportedDenialData = []; [DOMAIN_NAME](item => { const newItem = {}; newIte…"
type textarea "x"
type textarea "let exportedDenialData = []; [DOMAIN_NAME](item => { const newItem = {}; newIte…"
type textarea "x"
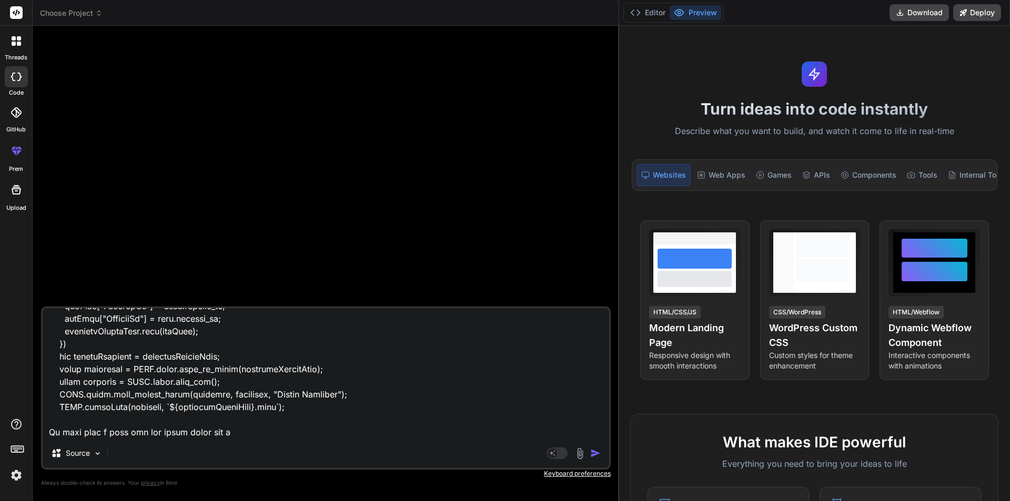
type textarea "let exportedDenialData = []; [DOMAIN_NAME](item => { const newItem = {}; newIte…"
type textarea "x"
type textarea "let exportedDenialData = []; [DOMAIN_NAME](item => { const newItem = {}; newIte…"
type textarea "x"
type textarea "let exportedDenialData = []; [DOMAIN_NAME](item => { const newItem = {}; newIte…"
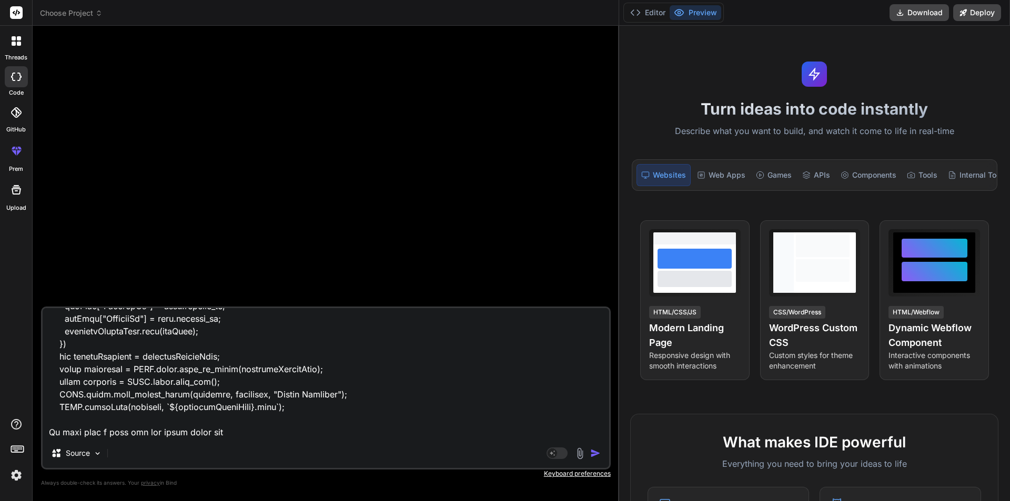
type textarea "x"
type textarea "let exportedDenialData = []; [DOMAIN_NAME](item => { const newItem = {}; newIte…"
type textarea "x"
type textarea "let exportedDenialData = []; [DOMAIN_NAME](item => { const newItem = {}; newIte…"
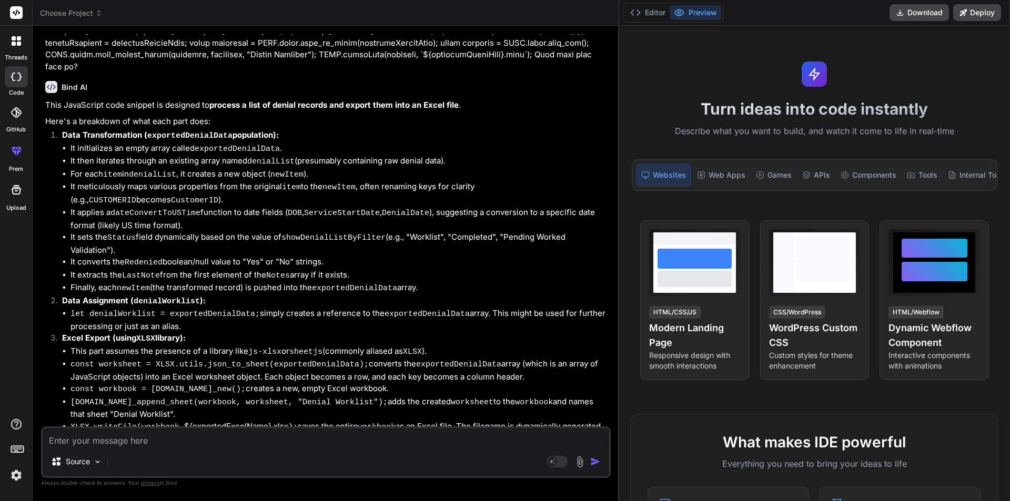
scroll to position [227, 0]
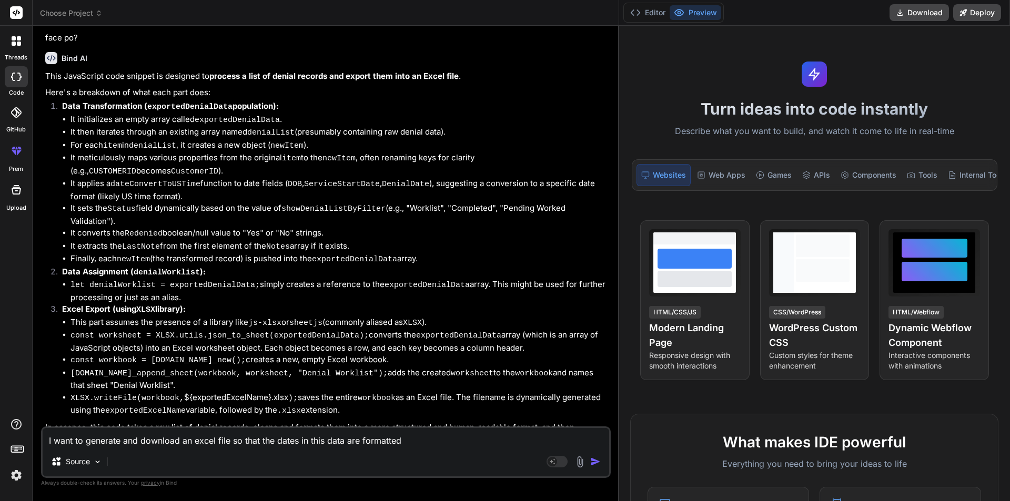
click at [297, 444] on textarea "I want to generate and download an excel file so that the dates in this data ar…" at bounding box center [326, 437] width 567 height 19
click at [446, 440] on textarea "I want to generate and download an excel file so that the date strings in this …" at bounding box center [326, 437] width 567 height 19
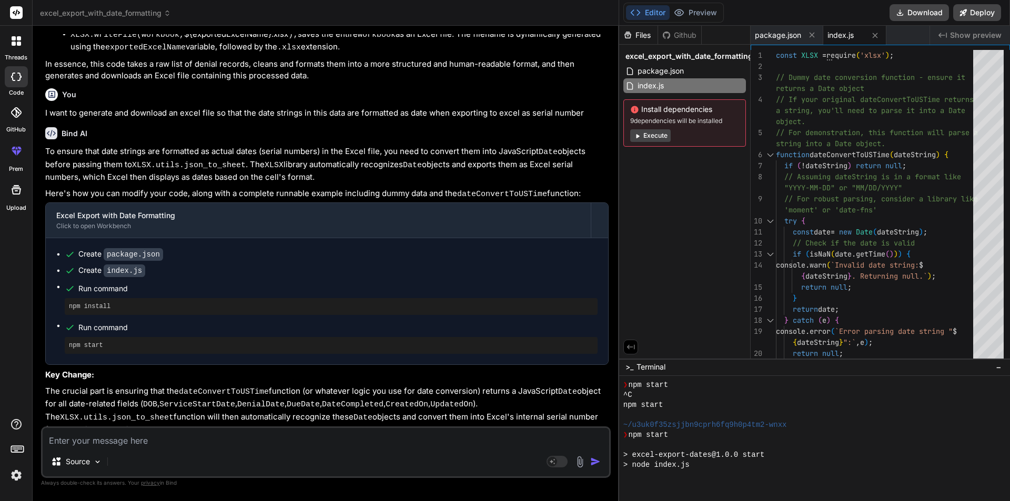
scroll to position [210, 0]
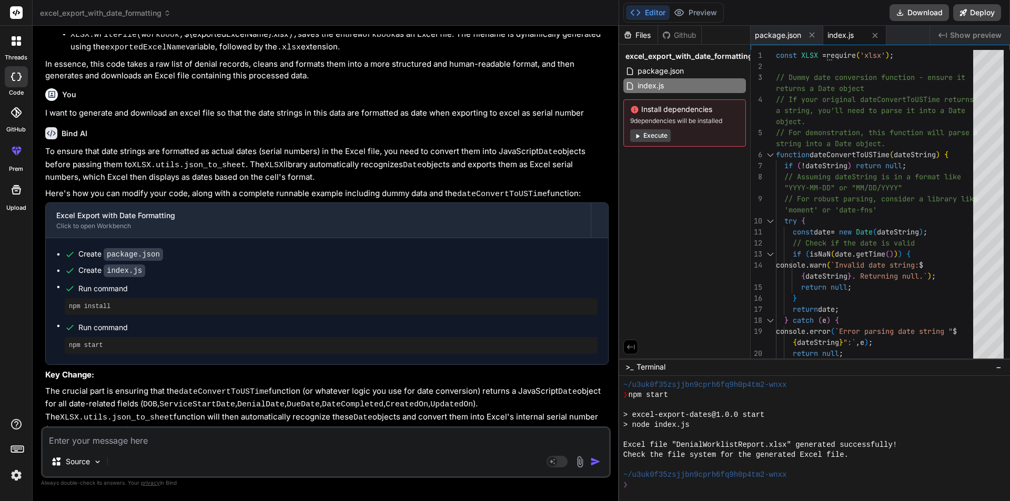
click at [630, 344] on icon at bounding box center [630, 346] width 9 height 9
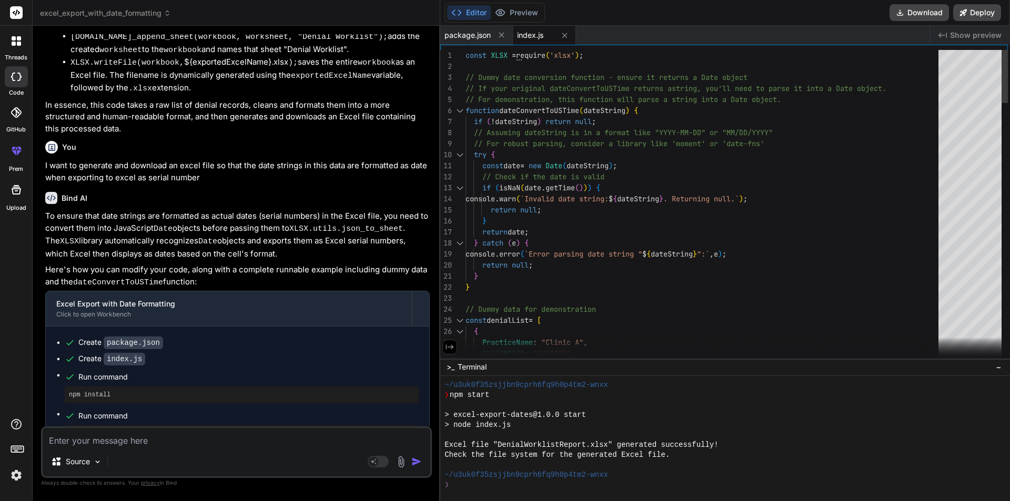
scroll to position [756, 0]
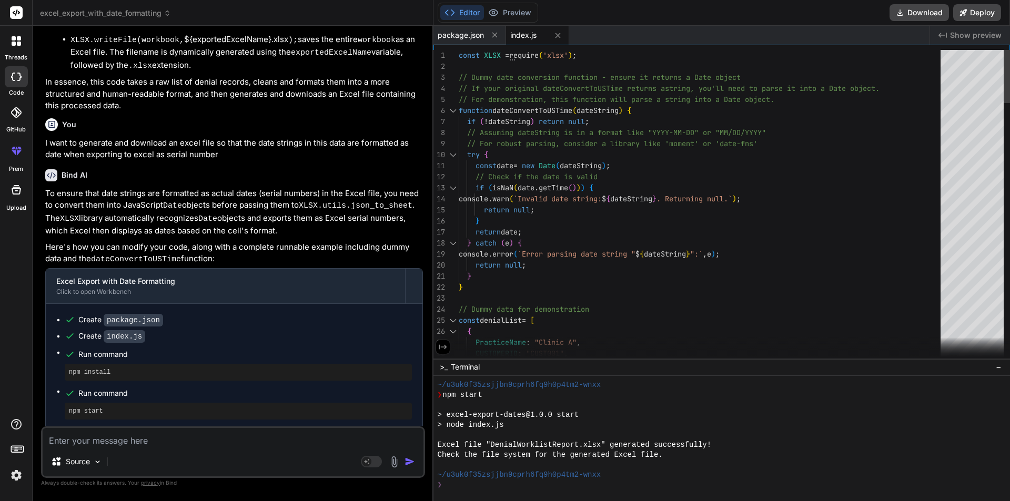
drag, startPoint x: 619, startPoint y: 321, endPoint x: 414, endPoint y: 310, distance: 204.9
click at [414, 310] on div "Bind AI Web Search Created with Pixso. Code Generator You Bind AI This JavaScri…" at bounding box center [233, 264] width 401 height 476
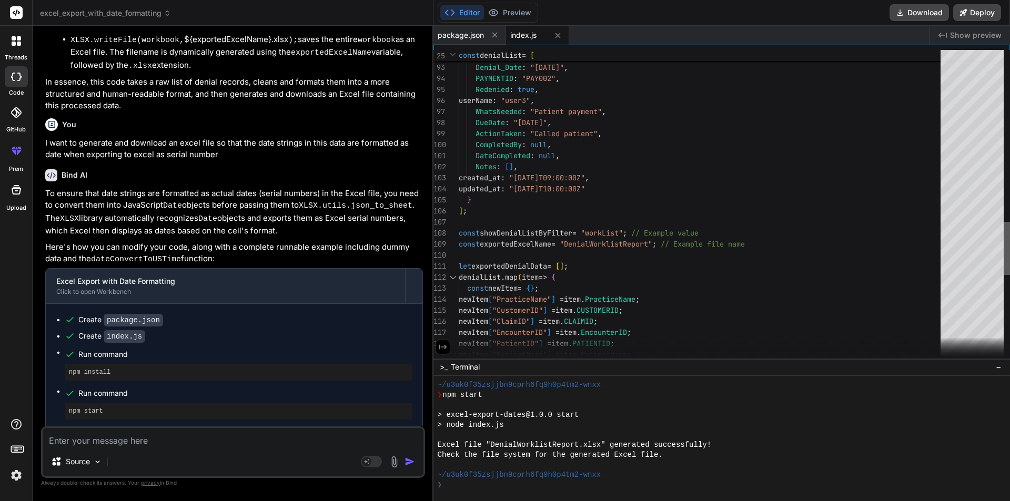
click at [1010, 254] on div at bounding box center [1007, 248] width 6 height 53
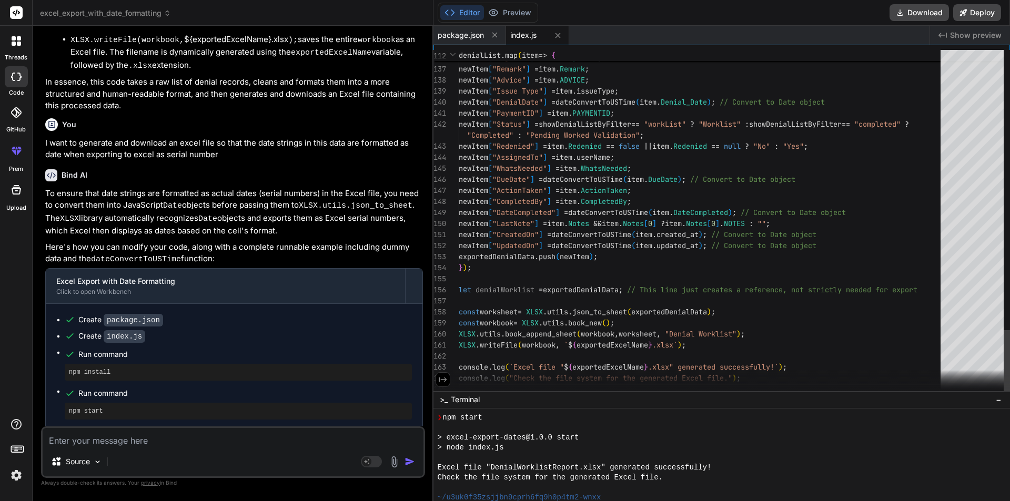
drag, startPoint x: 734, startPoint y: 358, endPoint x: 743, endPoint y: 375, distance: 19.1
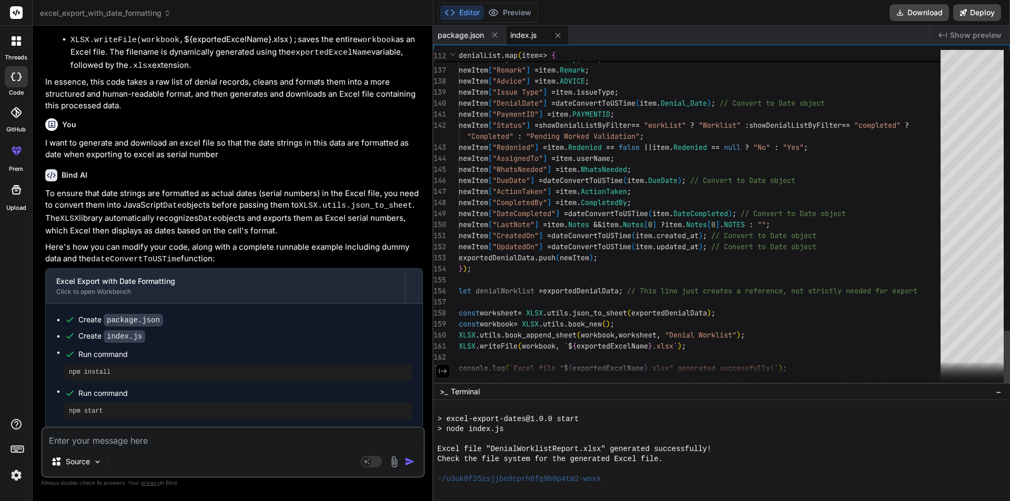
scroll to position [231, 0]
click at [1010, 377] on div at bounding box center [1007, 363] width 6 height 65
click at [441, 371] on icon at bounding box center [442, 371] width 9 height 9
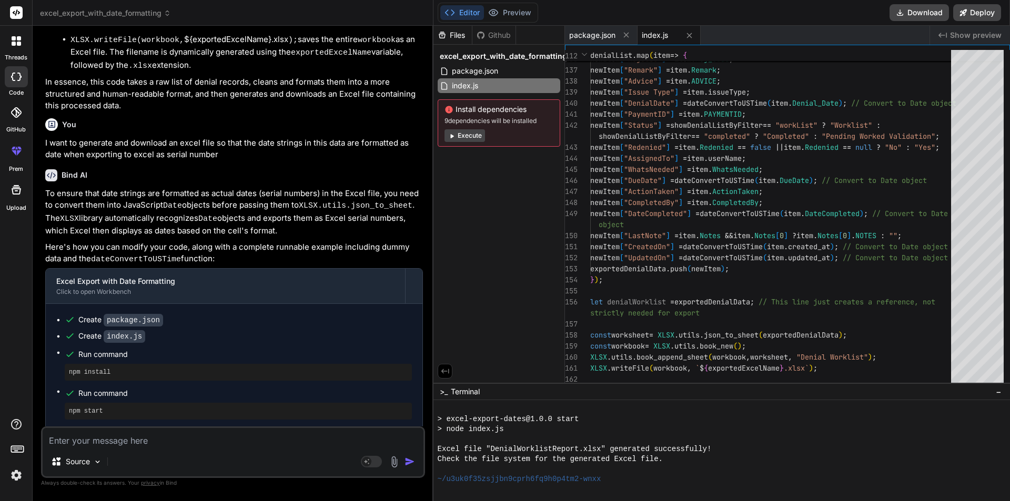
click at [441, 371] on icon at bounding box center [444, 371] width 9 height 9
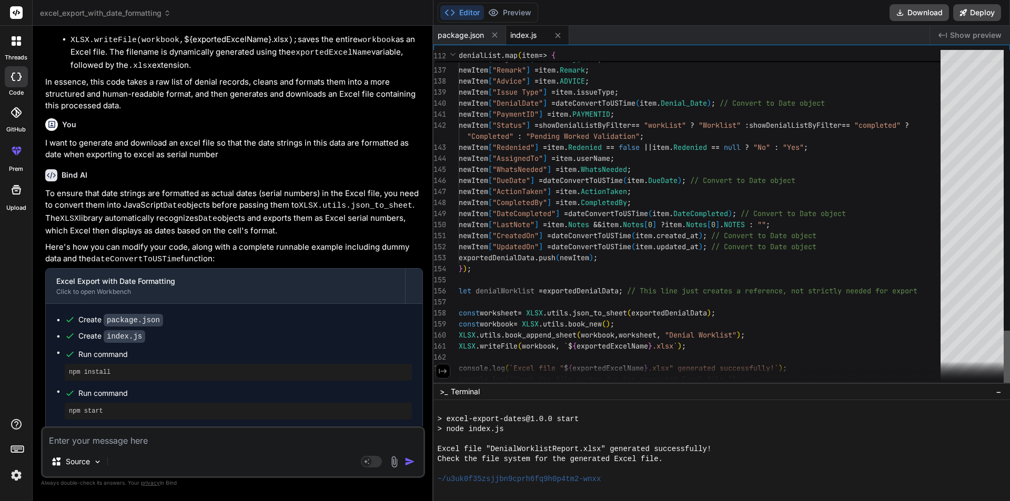
click at [1010, 369] on div at bounding box center [1007, 363] width 6 height 65
click at [998, 393] on span "−" at bounding box center [999, 392] width 6 height 11
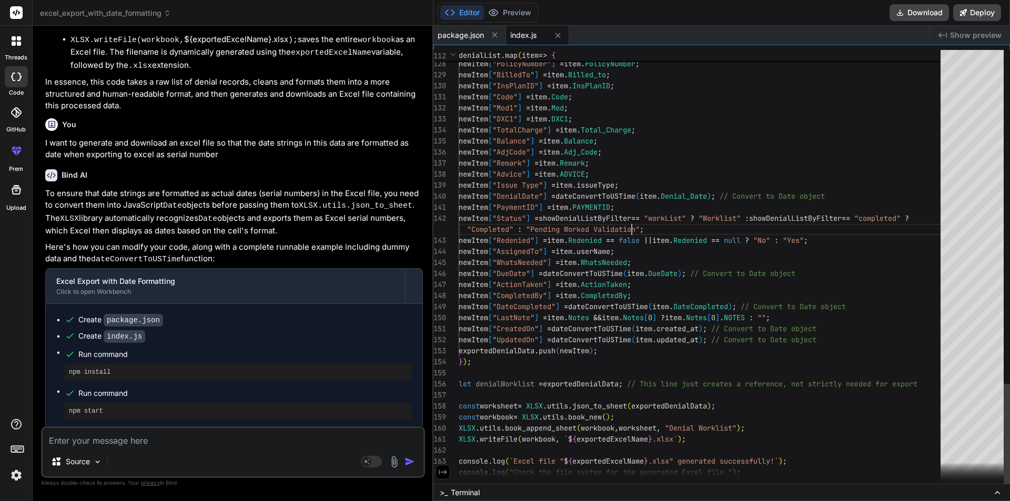
scroll to position [0, 0]
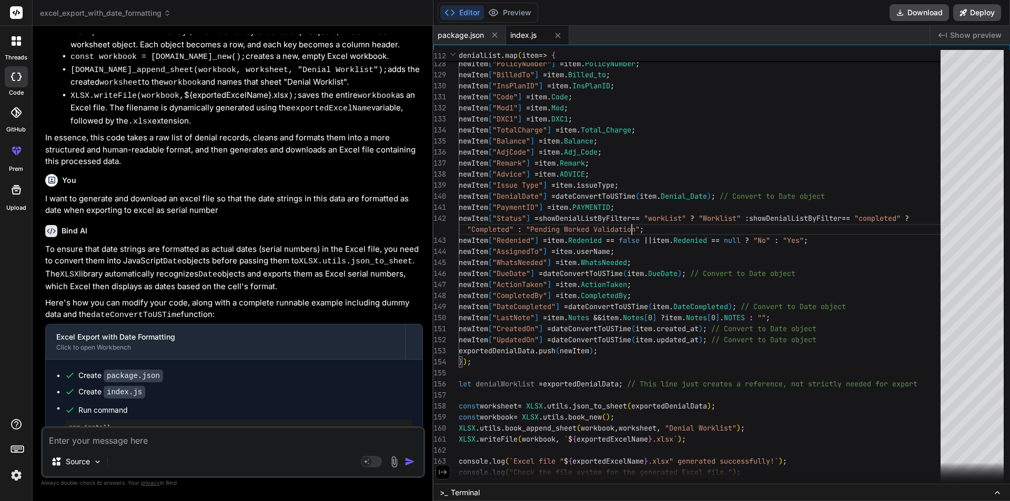
scroll to position [681, 0]
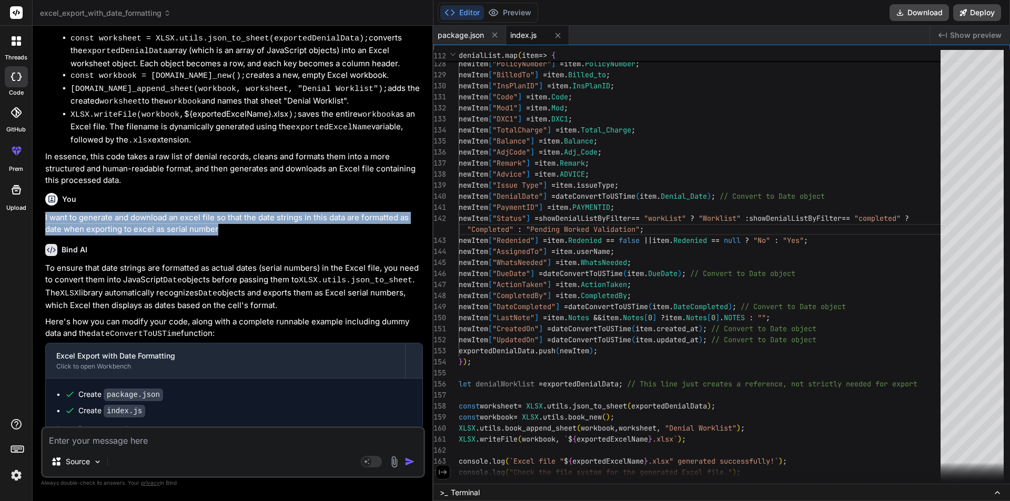
drag, startPoint x: 45, startPoint y: 177, endPoint x: 224, endPoint y: 193, distance: 179.6
click at [224, 193] on div "You Bind AI This JavaScript code snippet is designed to process a list of denia…" at bounding box center [234, 230] width 382 height 392
copy p "I want to generate and download an excel file so that the date strings in this …"
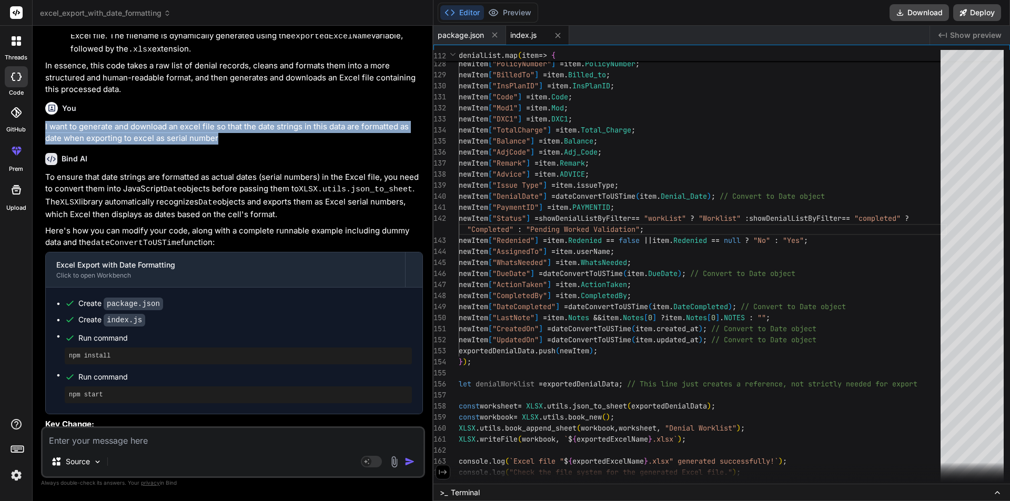
scroll to position [839, 0]
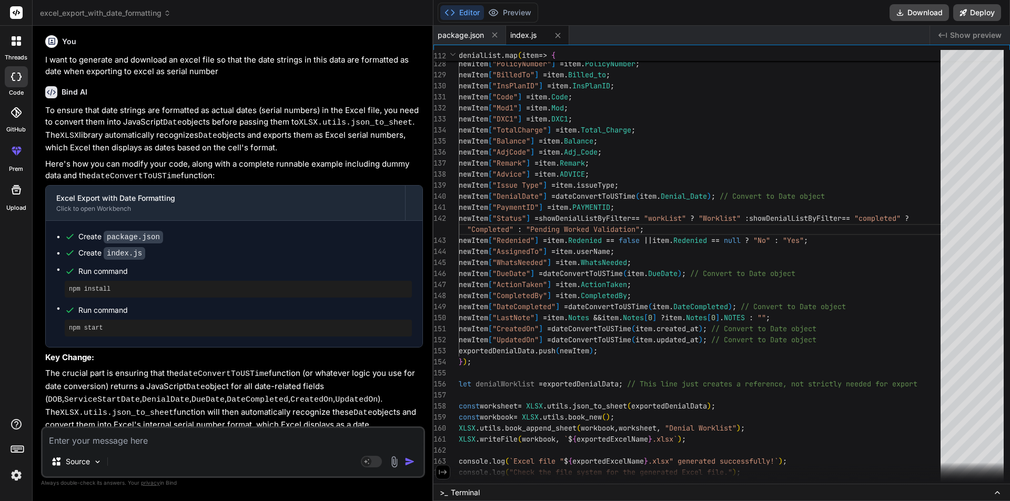
click at [127, 442] on textarea at bounding box center [233, 437] width 381 height 19
paste textarea "I want to generate and download an excel file so that the date strings in this …"
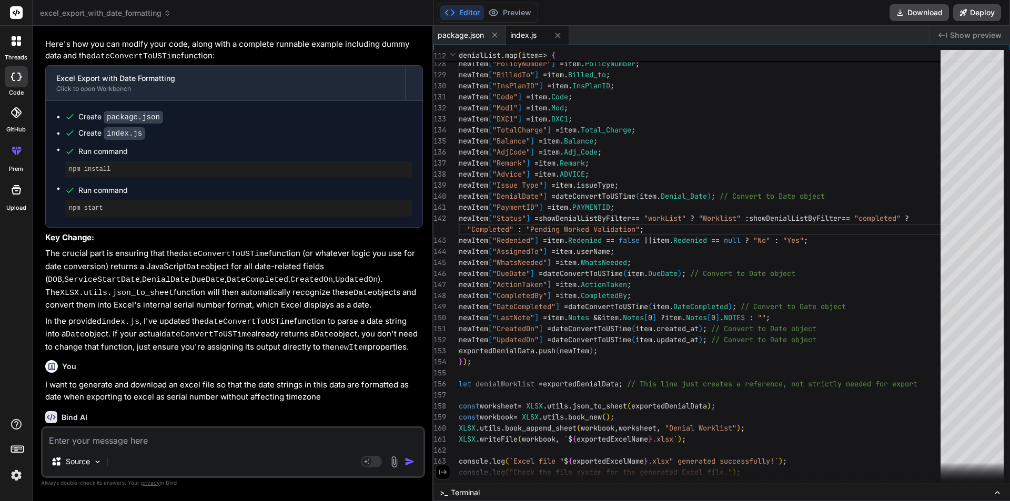
scroll to position [960, 0]
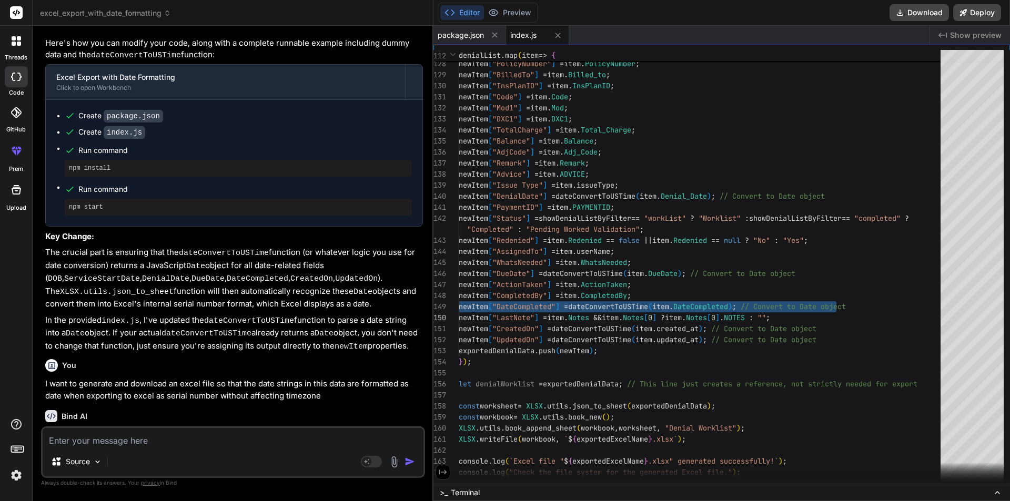
click at [419, 355] on div "You I want to generate and download an excel file so that the date strings in t…" at bounding box center [234, 378] width 378 height 47
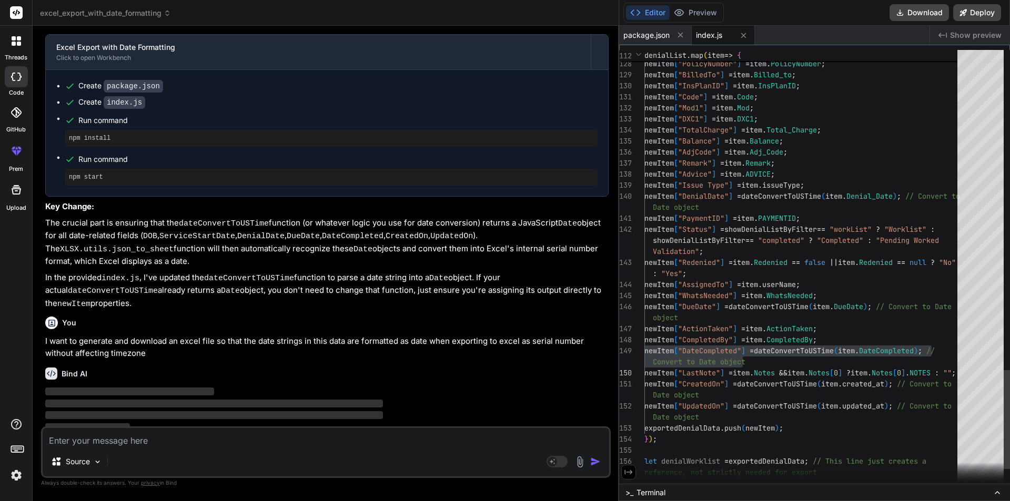
scroll to position [711, 0]
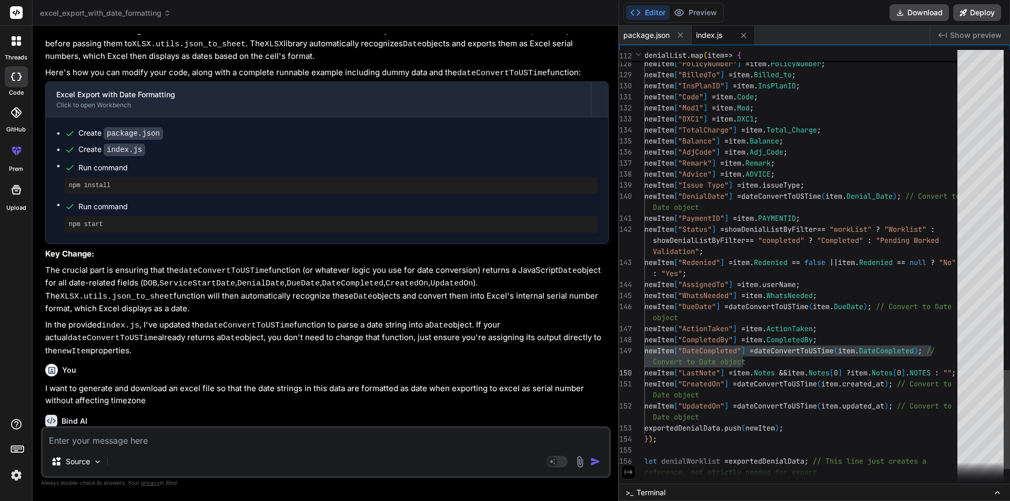
drag, startPoint x: 433, startPoint y: 299, endPoint x: 751, endPoint y: 311, distance: 318.0
click at [751, 311] on div "threads code GitHub prem Upload excel_export_with_date_formatting Created with …" at bounding box center [505, 250] width 1010 height 501
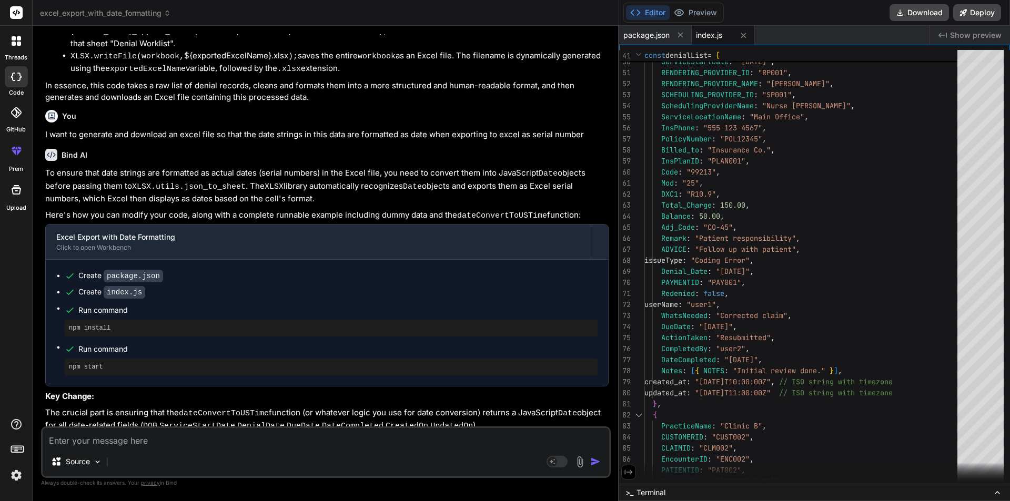
scroll to position [516, 0]
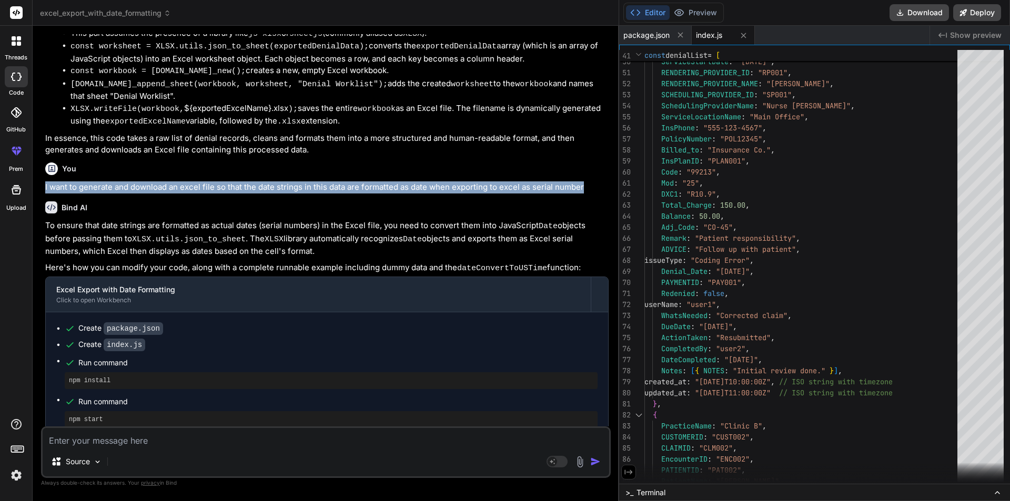
drag, startPoint x: 583, startPoint y: 166, endPoint x: 39, endPoint y: 168, distance: 543.4
click at [39, 168] on div "Bind AI Web Search Created with Pixso. Code Generator You Bind AI This JavaScri…" at bounding box center [326, 263] width 587 height 475
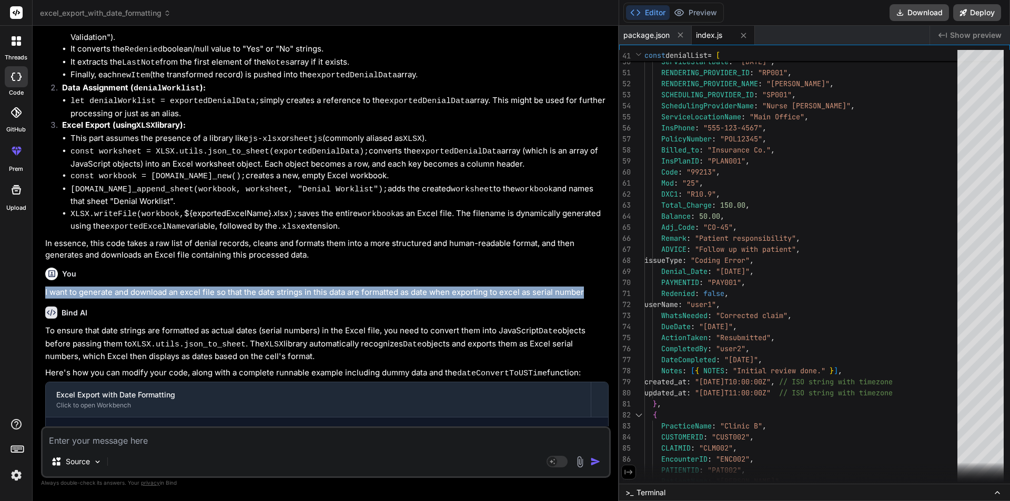
copy p "I want to generate and download an excel file so that the date strings in this …"
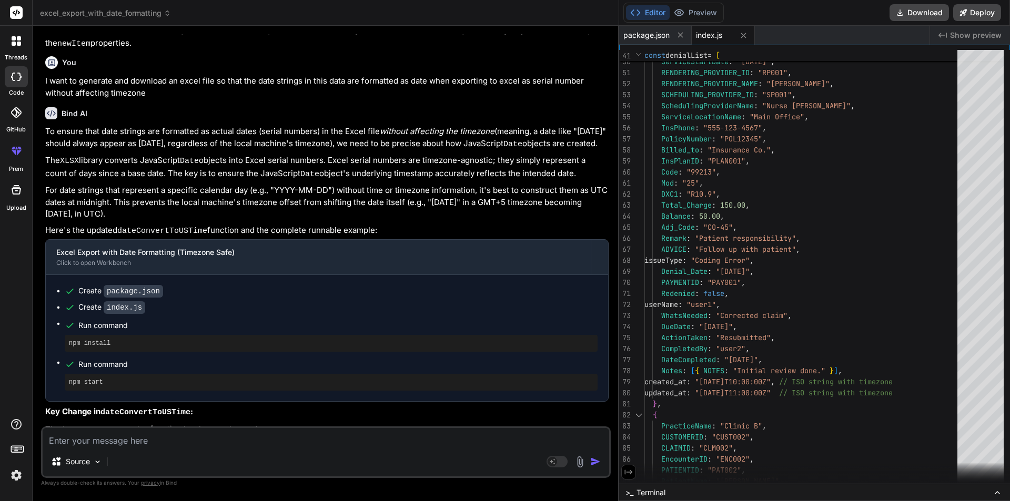
scroll to position [1095, 0]
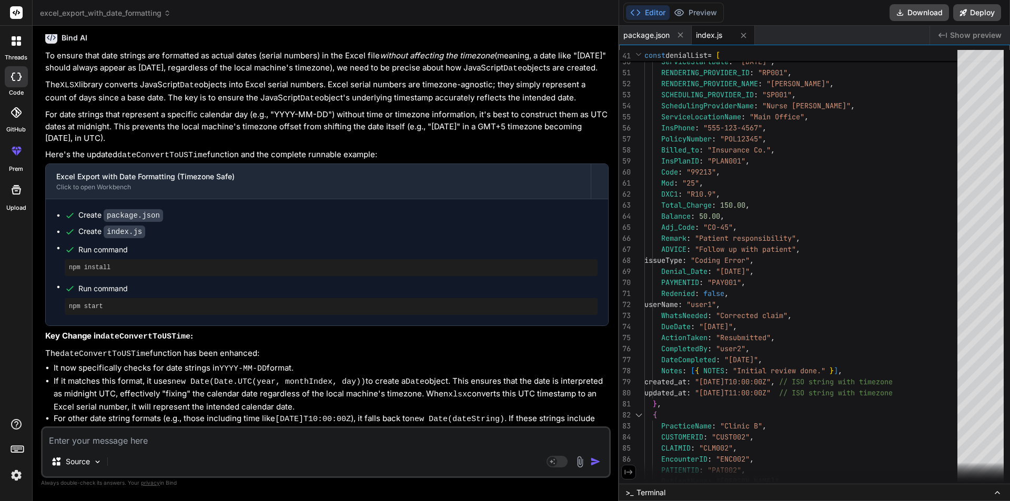
click at [166, 446] on textarea at bounding box center [326, 437] width 567 height 19
paste textarea "I want to generate and download an excel file so that the date strings in this …"
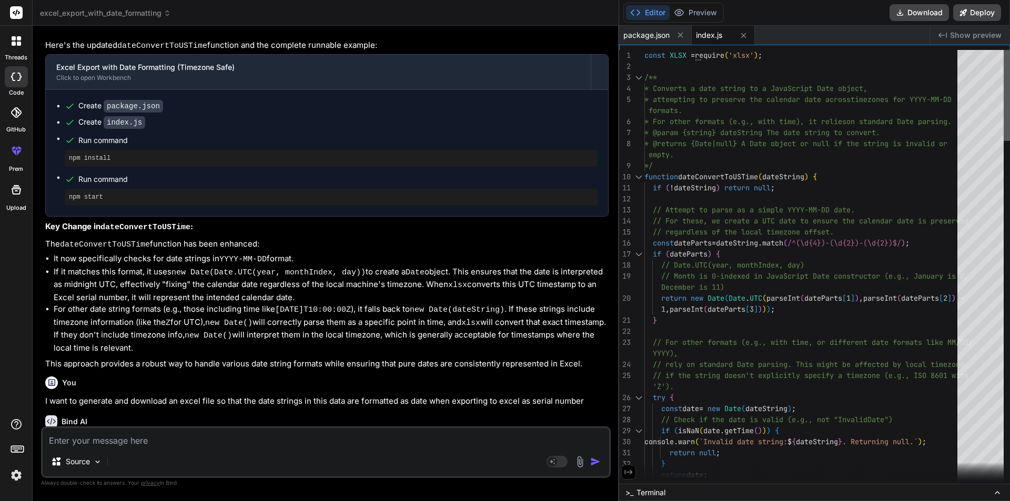
click at [1010, 75] on div at bounding box center [1007, 95] width 6 height 91
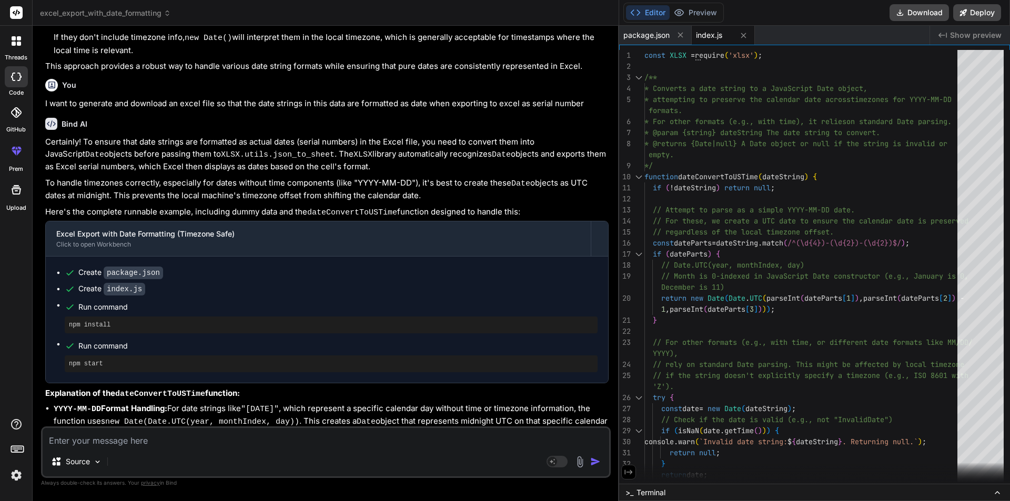
scroll to position [1544, 0]
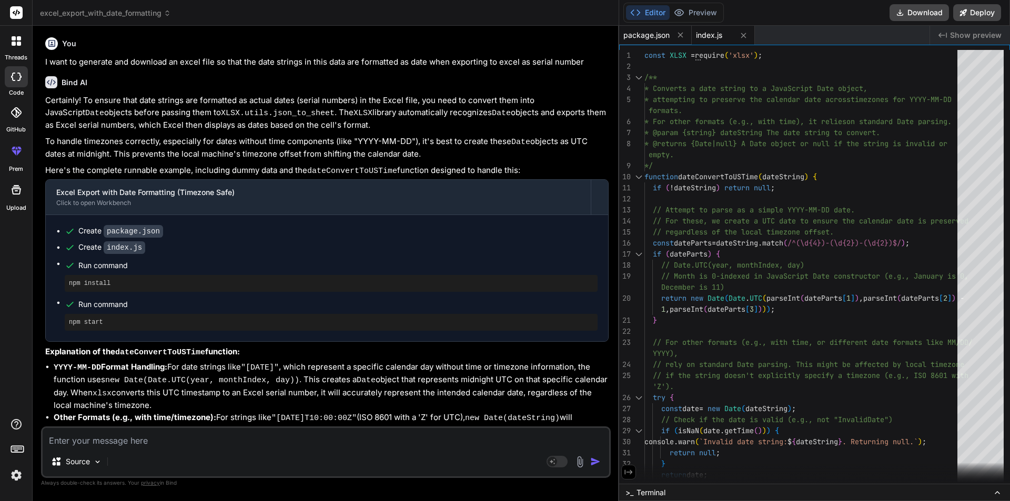
click at [646, 35] on span "package.json" at bounding box center [646, 35] width 46 height 11
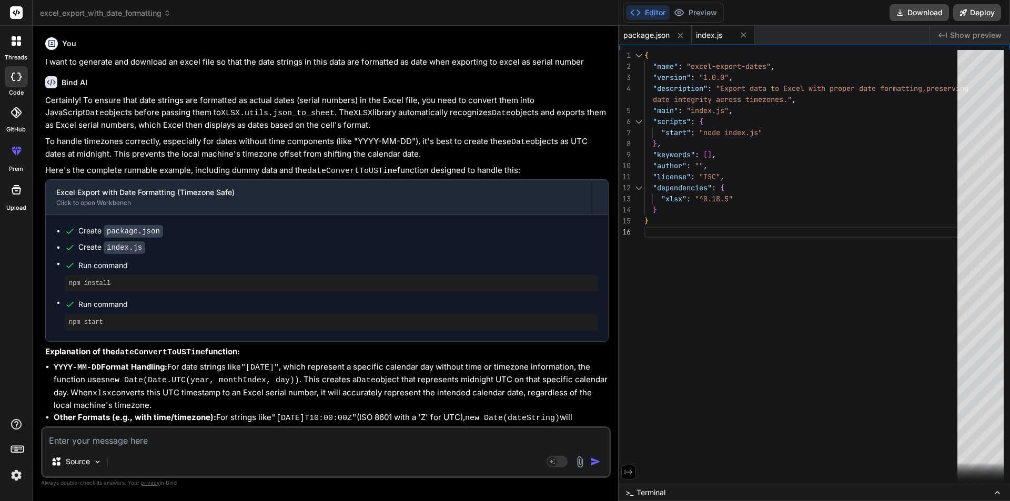
click at [707, 36] on span "index.js" at bounding box center [709, 35] width 26 height 11
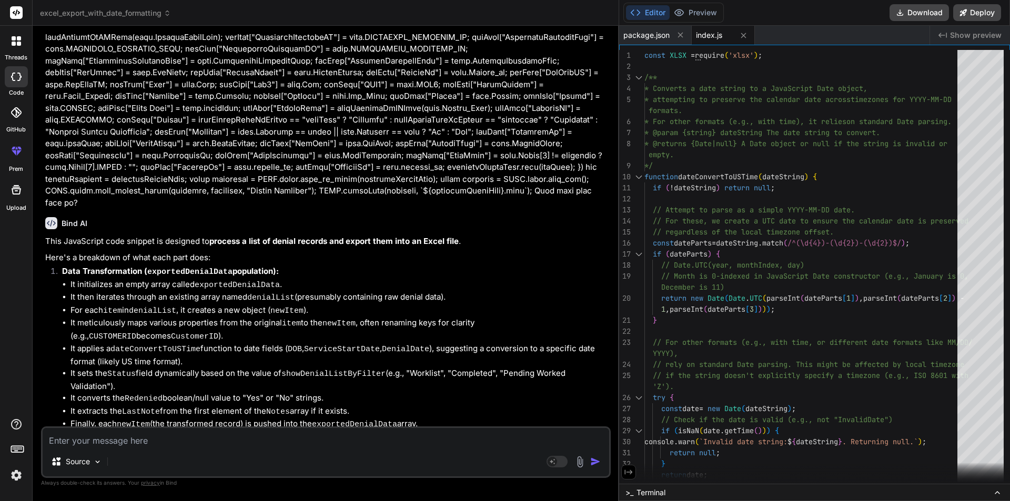
scroll to position [0, 0]
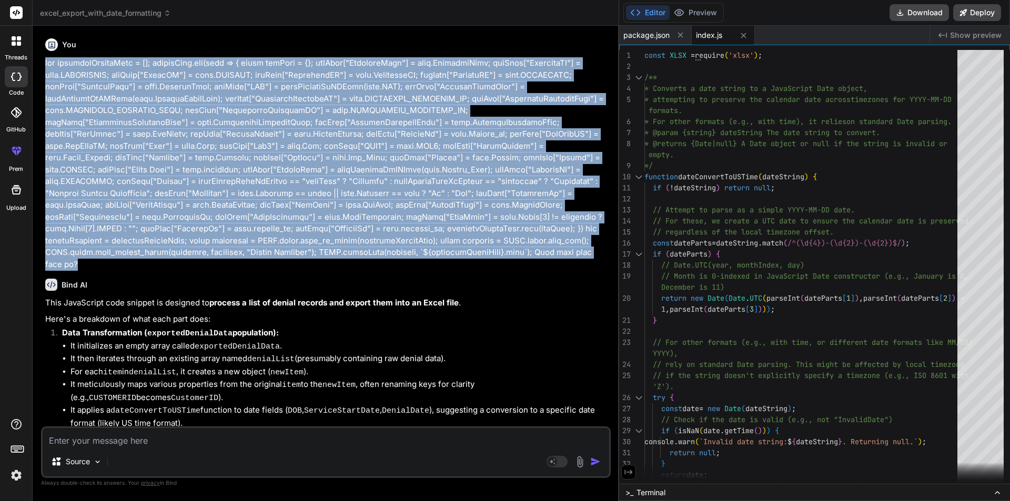
drag, startPoint x: 79, startPoint y: 264, endPoint x: 39, endPoint y: 60, distance: 207.5
click at [39, 60] on div "Bind AI Web Search Created with Pixso. Code Generator You Bind AI This JavaScri…" at bounding box center [326, 263] width 587 height 475
copy p "let exportedDenialData = []; [DOMAIN_NAME](item => { const newItem = {}; newIte…"
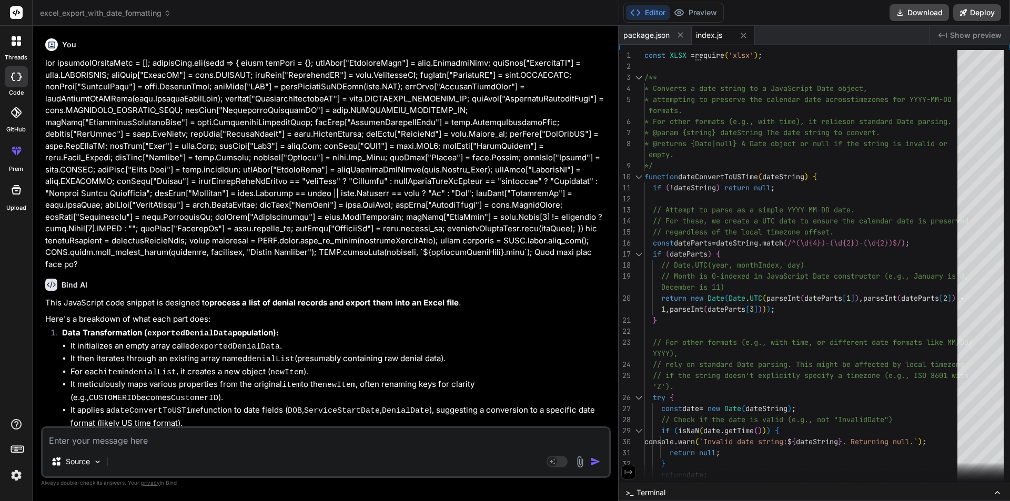
click at [11, 43] on div at bounding box center [16, 41] width 22 height 22
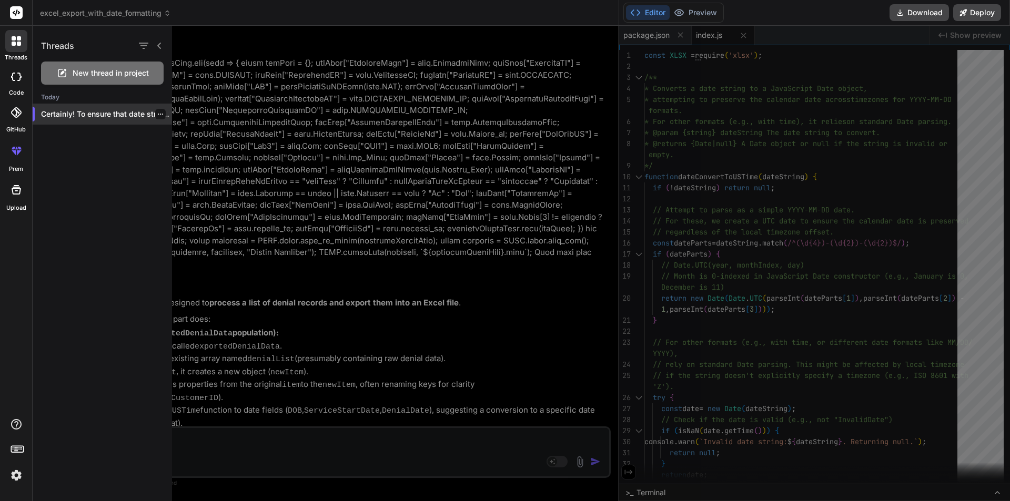
click at [160, 114] on div at bounding box center [160, 114] width 11 height 11
click at [157, 114] on icon "button" at bounding box center [160, 114] width 6 height 6
click at [177, 158] on span "Delete" at bounding box center [184, 156] width 23 height 11
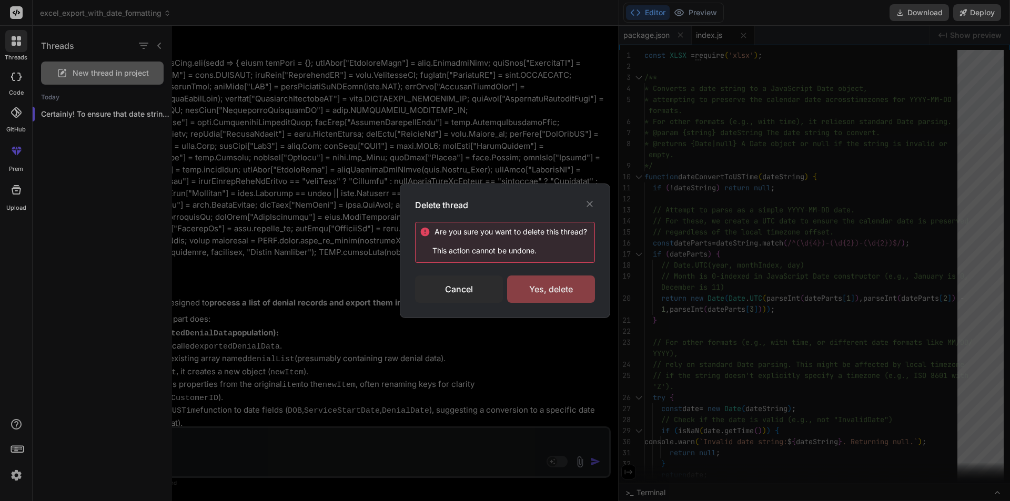
click at [559, 281] on div "Yes, delete" at bounding box center [551, 289] width 88 height 27
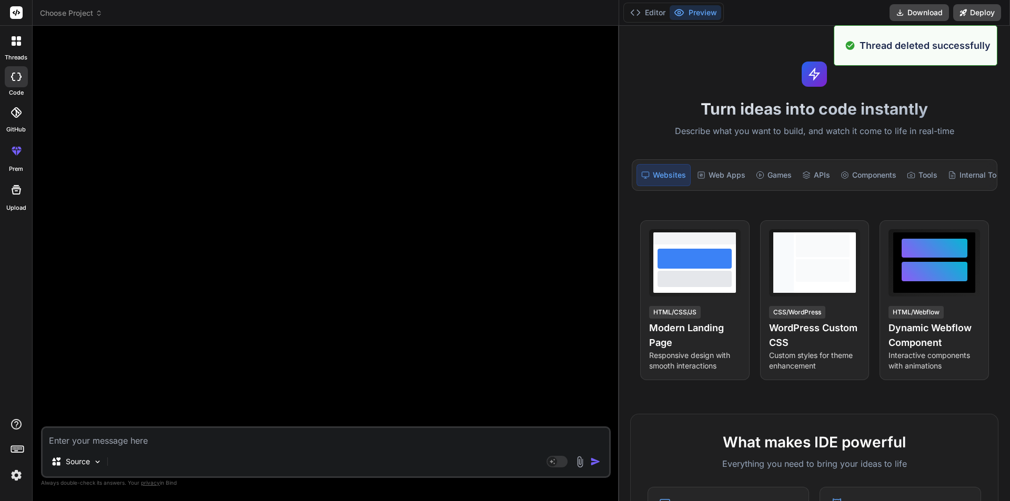
click at [109, 442] on textarea at bounding box center [326, 437] width 567 height 19
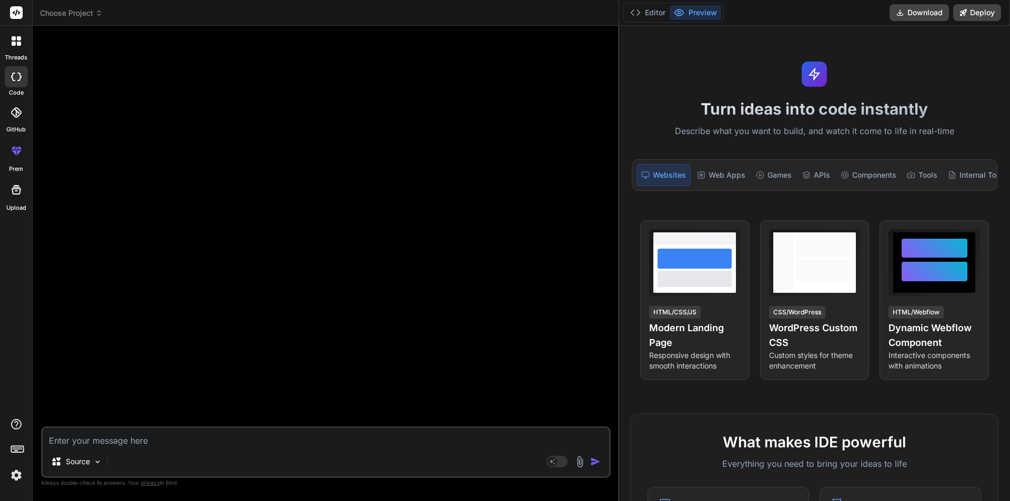
paste textarea "let exportedDenialData = []; [DOMAIN_NAME](item => { const newItem = {}; newIte…"
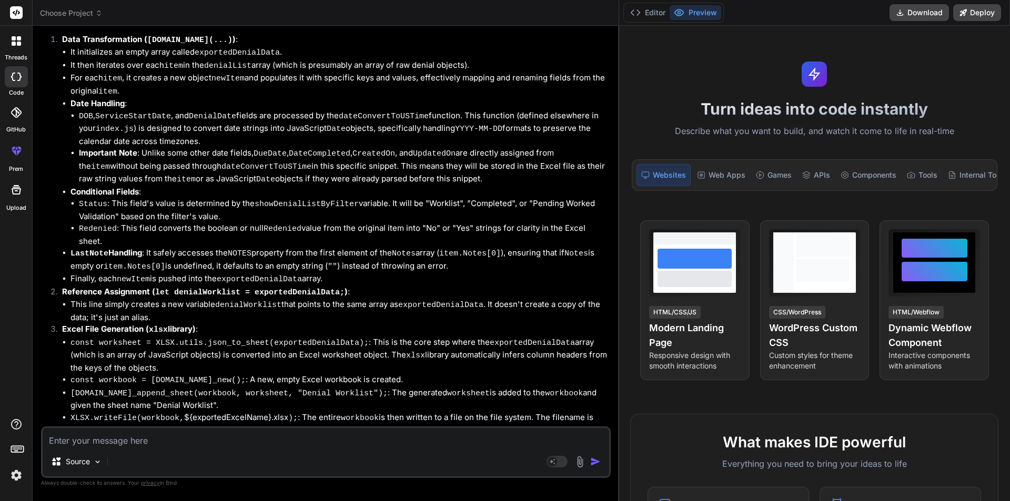
scroll to position [309, 0]
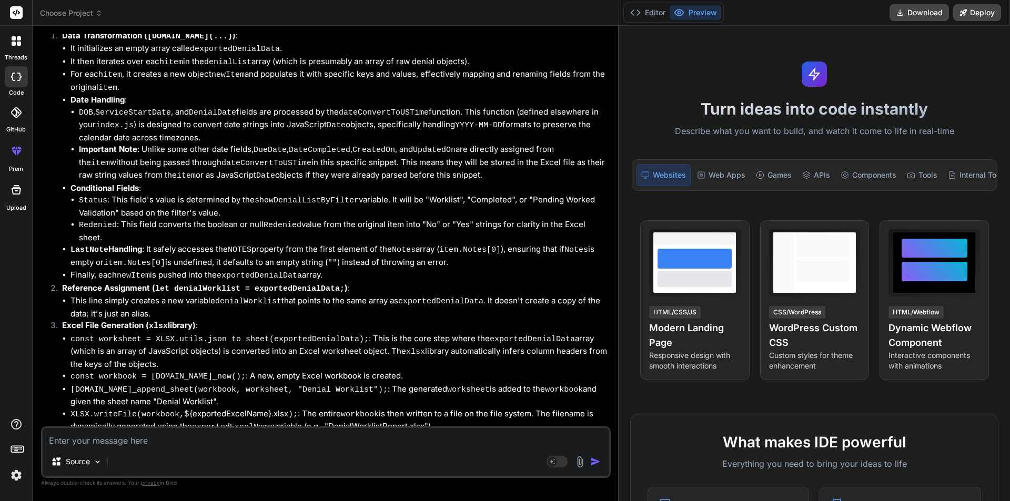
click at [142, 438] on textarea at bounding box center [326, 437] width 567 height 19
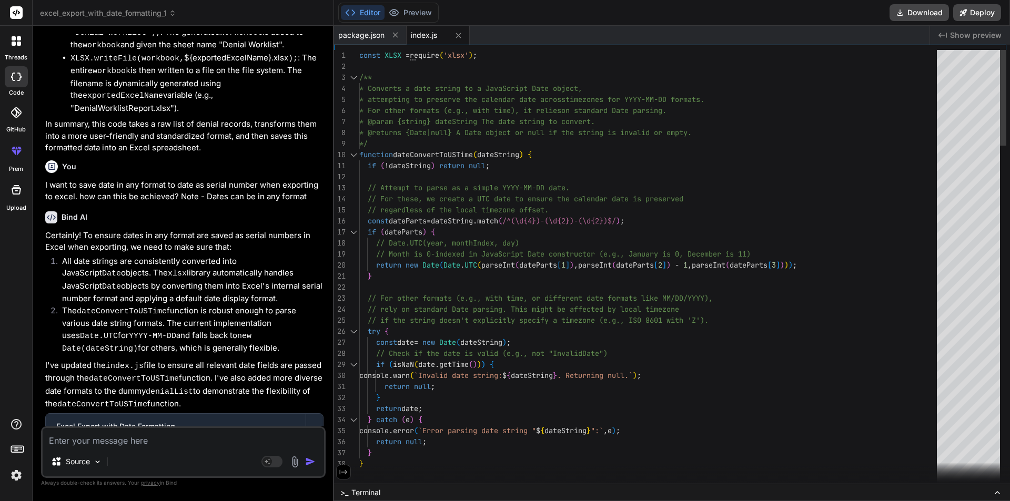
scroll to position [1224, 0]
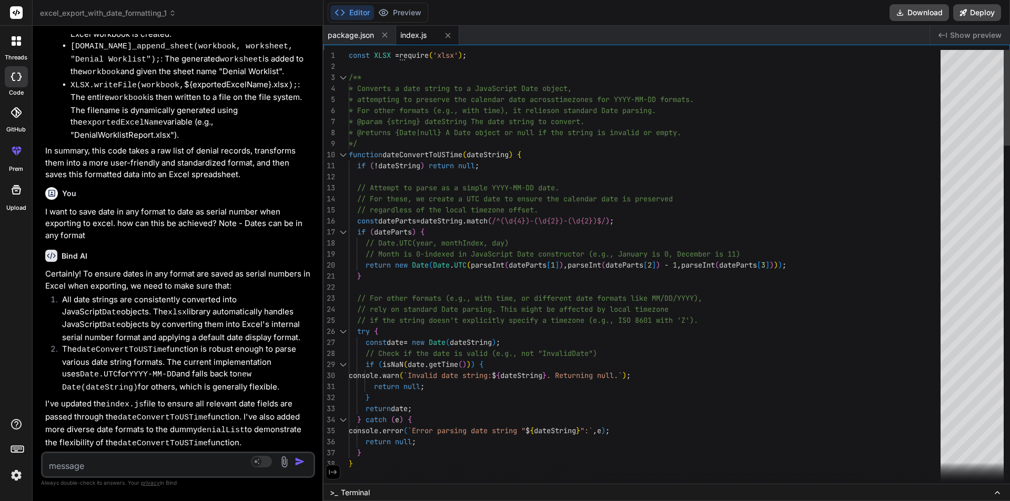
drag, startPoint x: 618, startPoint y: 249, endPoint x: 300, endPoint y: 243, distance: 317.3
click at [300, 243] on div "Bind AI Web Search Created with Pixso. Code Generator You Bind AI This code sni…" at bounding box center [178, 264] width 291 height 476
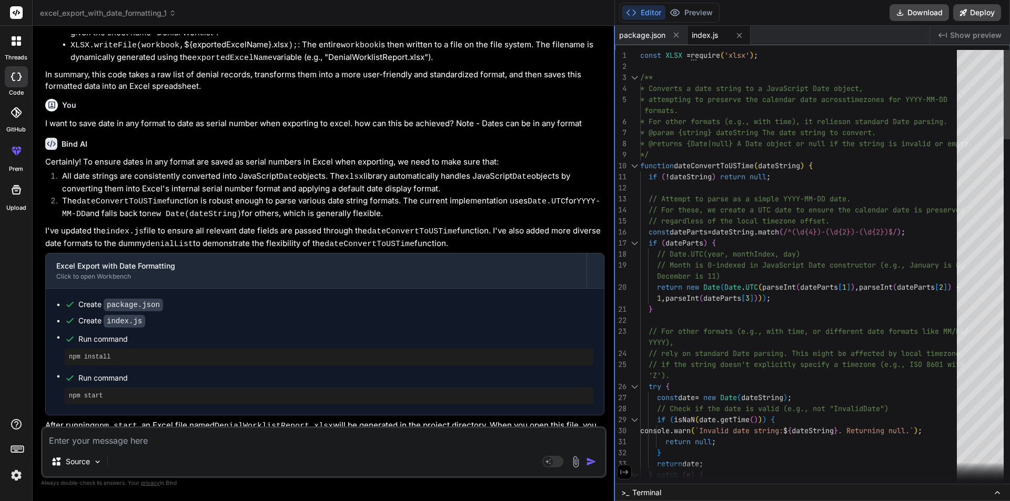
scroll to position [667, 0]
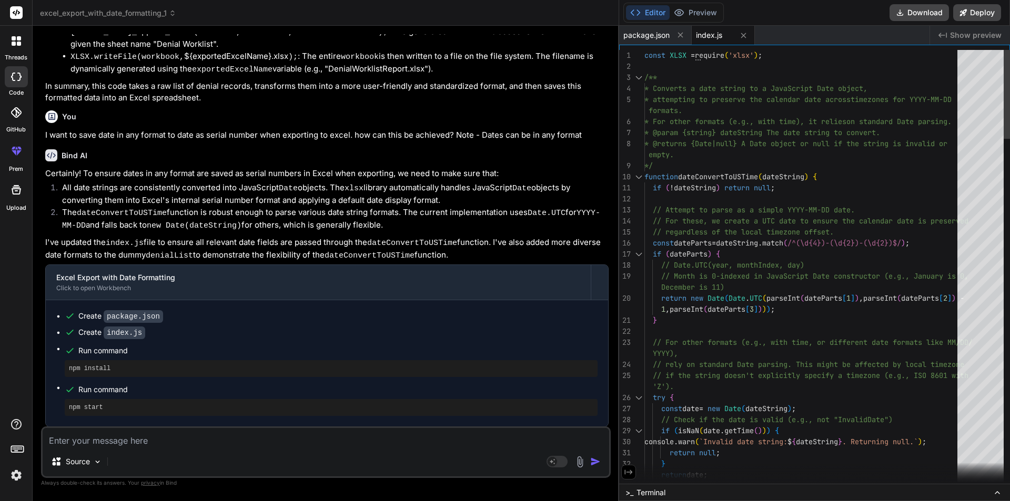
drag, startPoint x: 322, startPoint y: 277, endPoint x: 684, endPoint y: 279, distance: 361.4
click at [679, 281] on div "threads code GitHub prem Upload excel_export_with_date_formatting_1 Created wit…" at bounding box center [505, 250] width 1010 height 501
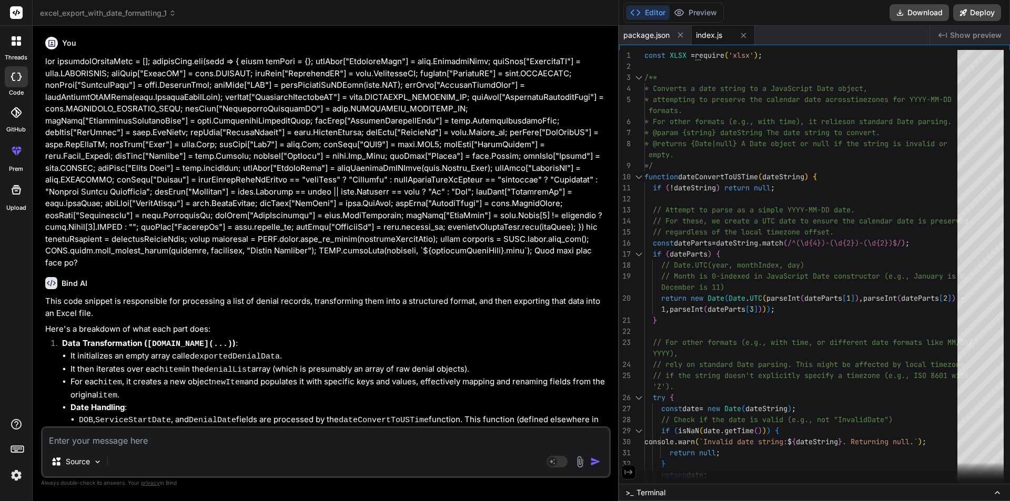
scroll to position [0, 0]
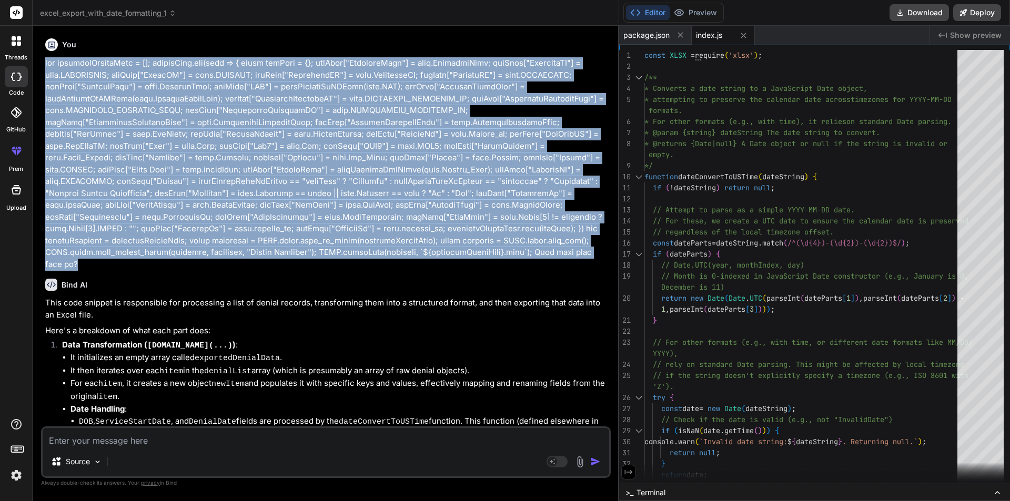
drag, startPoint x: 82, startPoint y: 263, endPoint x: 44, endPoint y: 63, distance: 203.5
click at [44, 63] on div "You Bind AI This code snippet is responsible for processing a list of denial re…" at bounding box center [327, 230] width 568 height 392
copy p "let exportedDenialData = []; [DOMAIN_NAME](item => { const newItem = {}; newIte…"
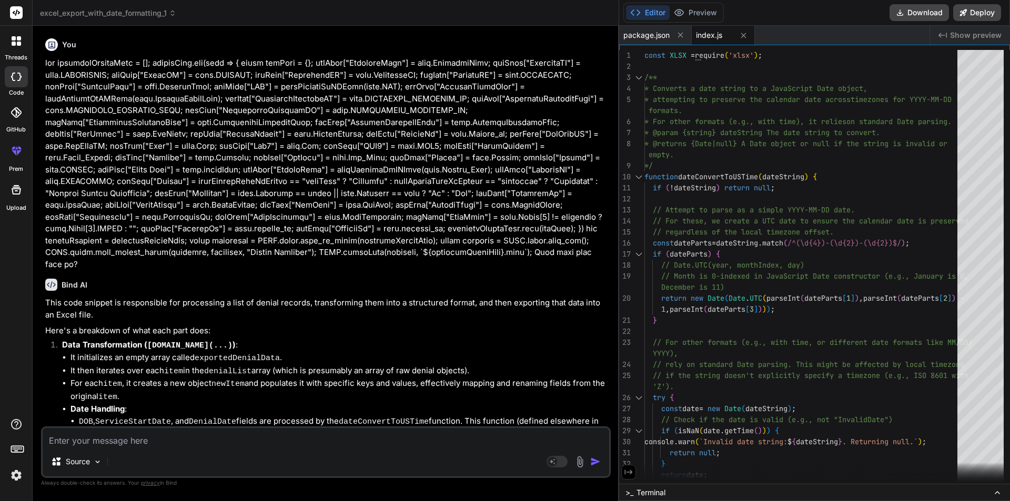
click at [100, 447] on div "Source Agent Mode. When this toggle is activated, AI automatically makes decisi…" at bounding box center [326, 453] width 570 height 52
click at [103, 445] on textarea at bounding box center [326, 437] width 567 height 19
paste textarea "let exportedDenialData = []; [DOMAIN_NAME](item => { const newItem = {}; newIte…"
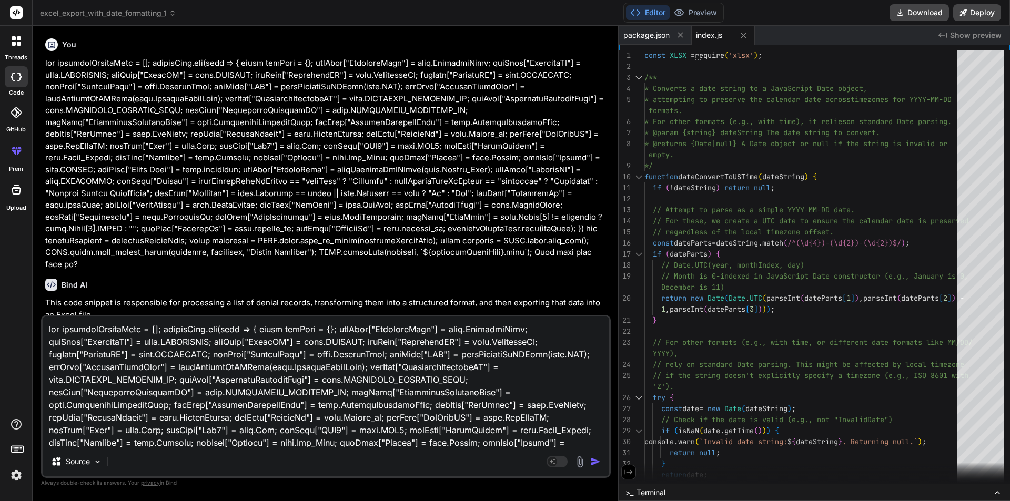
click at [181, 366] on textarea at bounding box center [326, 382] width 567 height 130
click at [140, 364] on textarea at bounding box center [326, 382] width 567 height 130
click at [267, 367] on textarea at bounding box center [326, 382] width 567 height 130
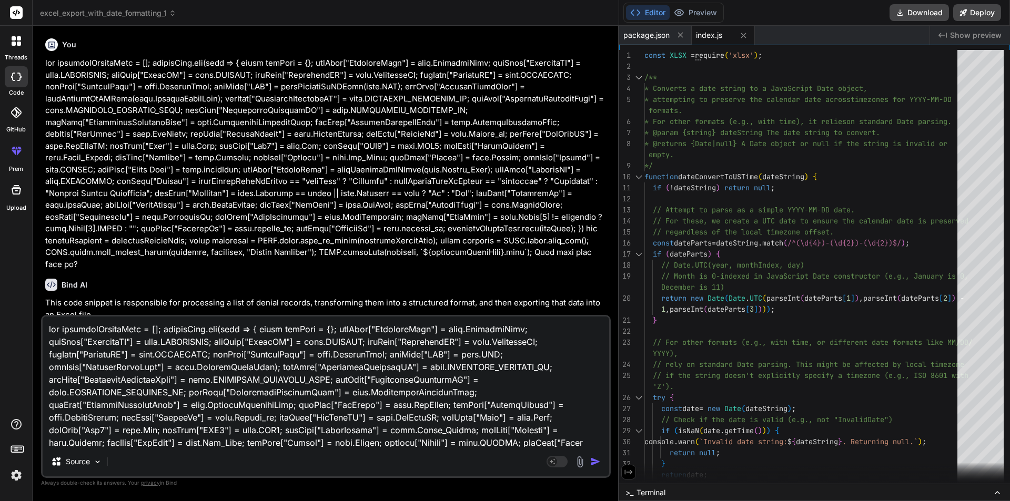
click at [264, 368] on textarea at bounding box center [326, 382] width 567 height 130
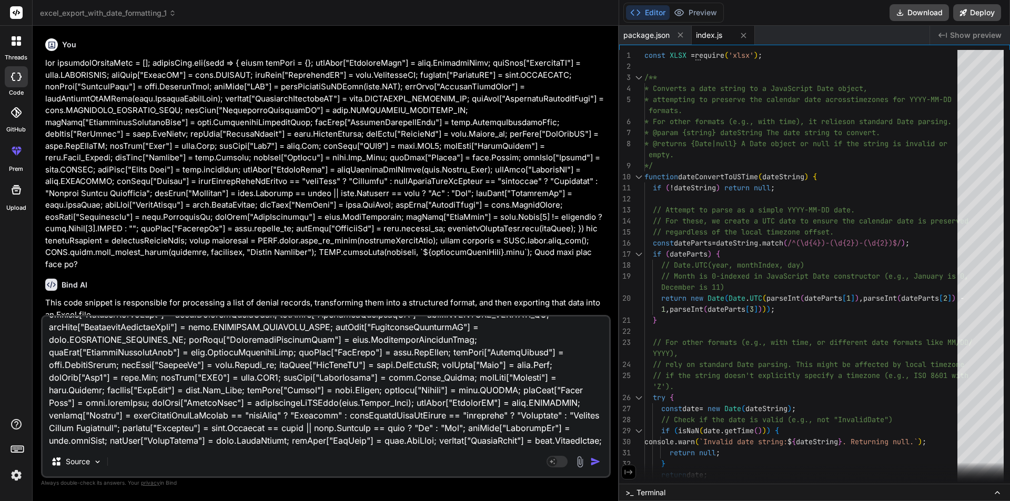
click at [408, 406] on textarea at bounding box center [326, 382] width 567 height 130
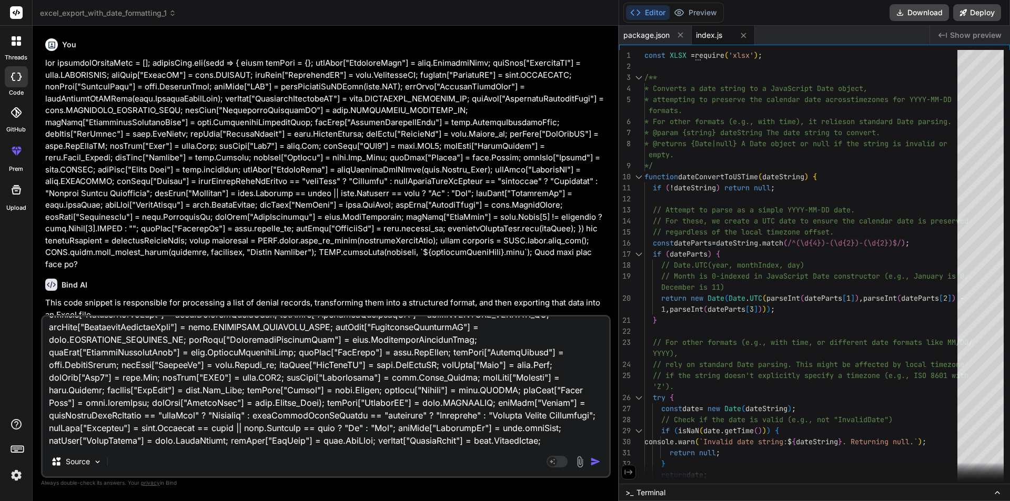
click at [385, 405] on textarea at bounding box center [326, 382] width 567 height 130
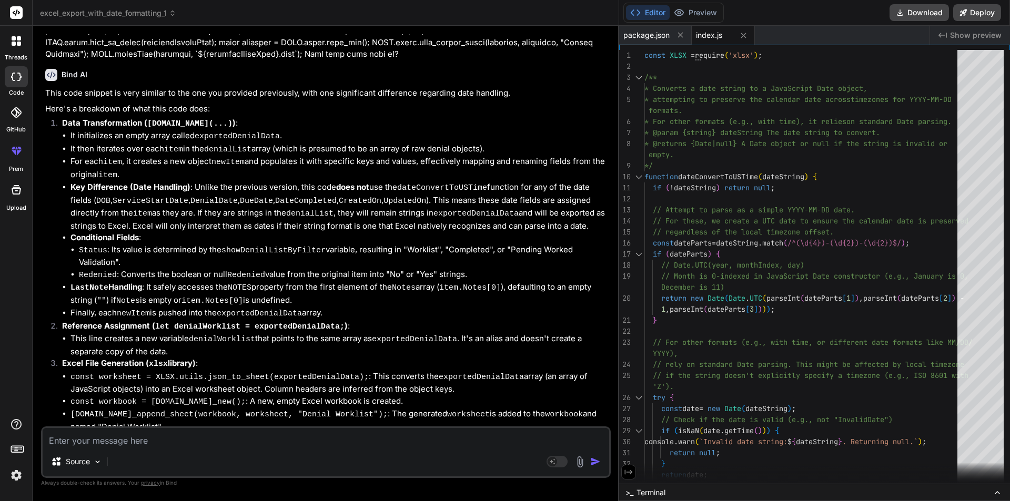
scroll to position [1309, 0]
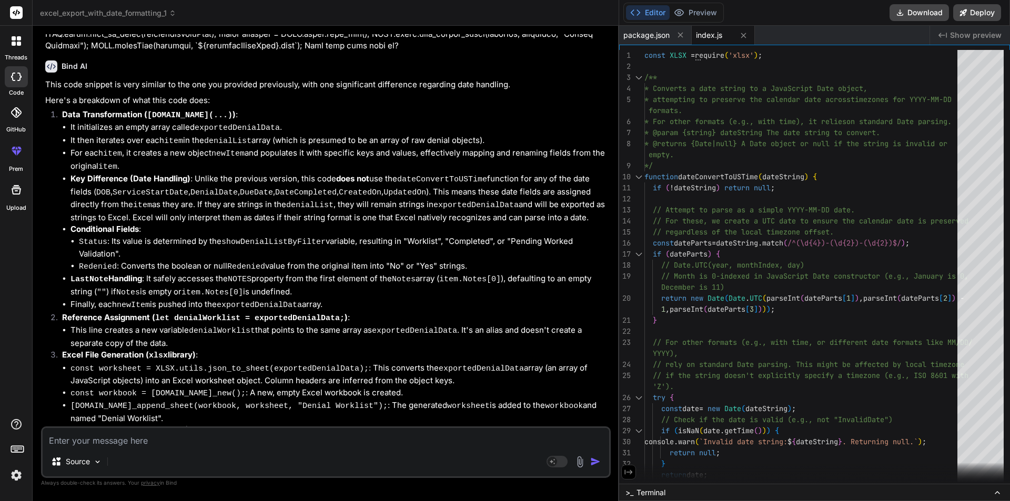
click at [94, 441] on textarea at bounding box center [326, 437] width 567 height 19
click at [190, 442] on textarea "I want to export this data with dates formatted as date as serial number in exc…" at bounding box center [326, 437] width 567 height 19
click at [186, 441] on textarea "I want to export this data with date strings formatted as date as serial number…" at bounding box center [326, 437] width 567 height 19
click at [450, 442] on textarea "I want to export this data with dates(getting as strings) formatted as date as …" at bounding box center [326, 437] width 567 height 19
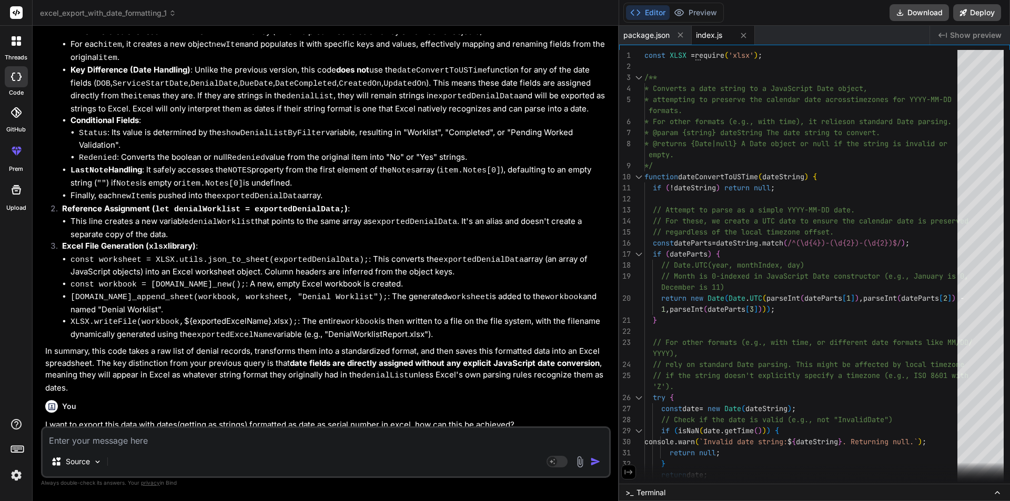
scroll to position [1419, 0]
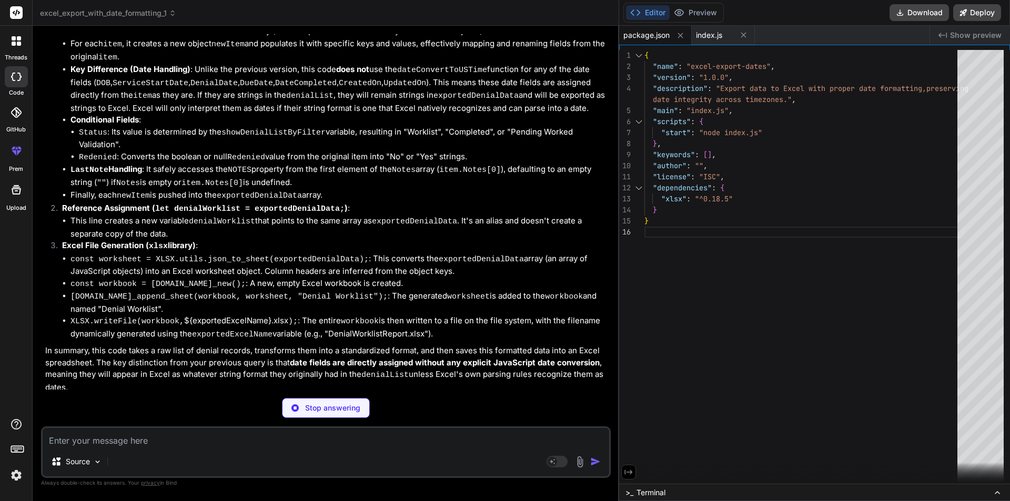
click at [314, 414] on div "Stop answering" at bounding box center [326, 408] width 88 height 20
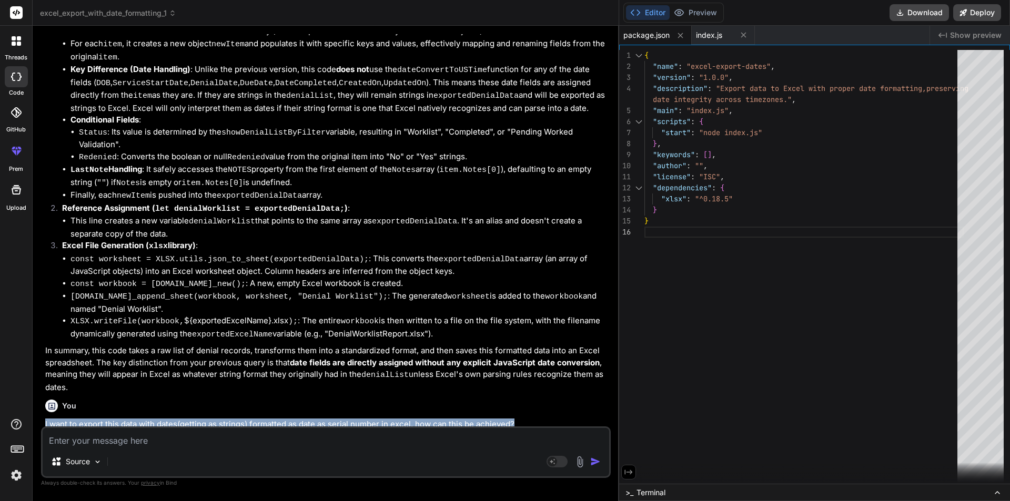
drag, startPoint x: 45, startPoint y: 345, endPoint x: 539, endPoint y: 345, distance: 494.0
click at [539, 419] on p "I want to export this data with dates(getting as strings) formatted as date as …" at bounding box center [326, 425] width 563 height 12
copy p "I want to export this data with dates(getting as strings) formatted as date as …"
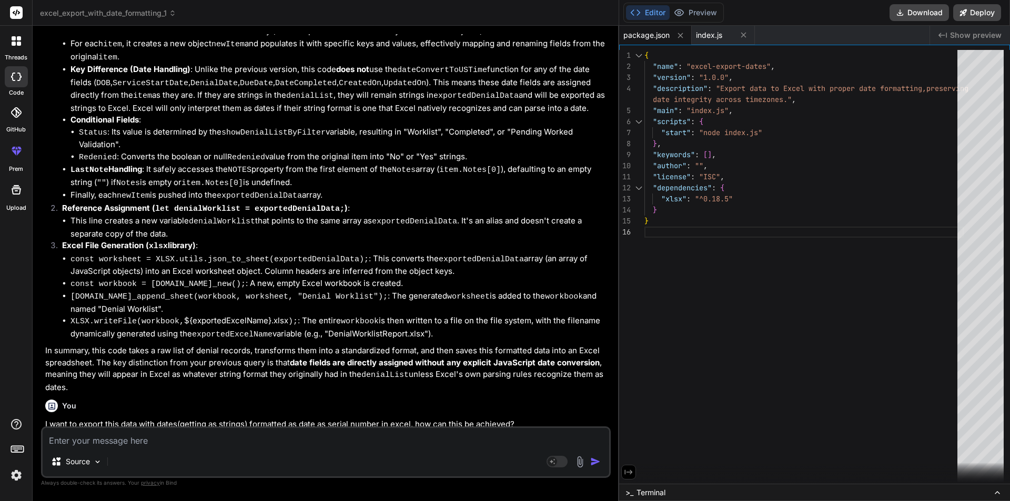
click at [205, 428] on textarea at bounding box center [326, 437] width 567 height 19
click at [189, 442] on textarea at bounding box center [326, 437] width 567 height 19
paste textarea "I want to export this data with dates(getting as strings) formatted as date as …"
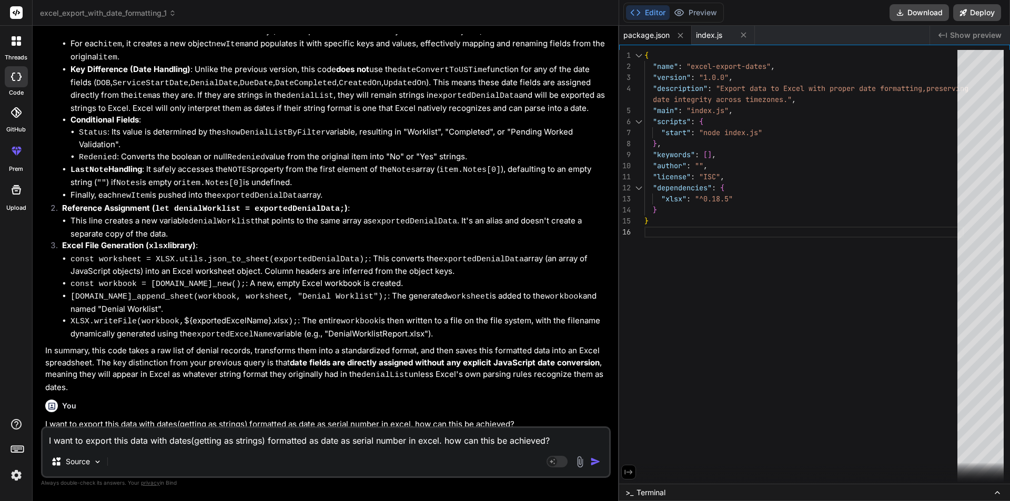
click at [262, 440] on textarea "I want to export this data with dates(getting as strings) formatted as date as …" at bounding box center [326, 437] width 567 height 19
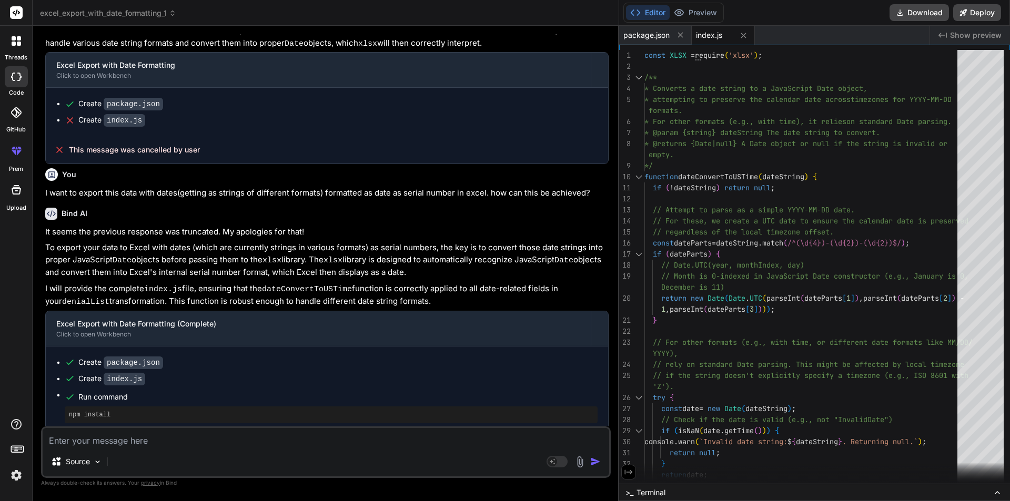
scroll to position [1897, 0]
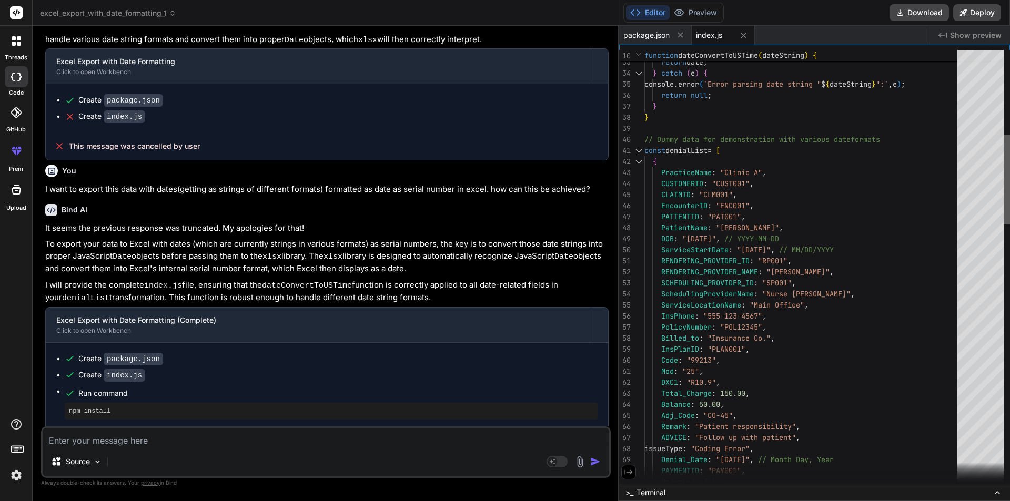
click at [1010, 187] on div at bounding box center [1007, 180] width 6 height 90
click at [637, 160] on div at bounding box center [639, 161] width 14 height 11
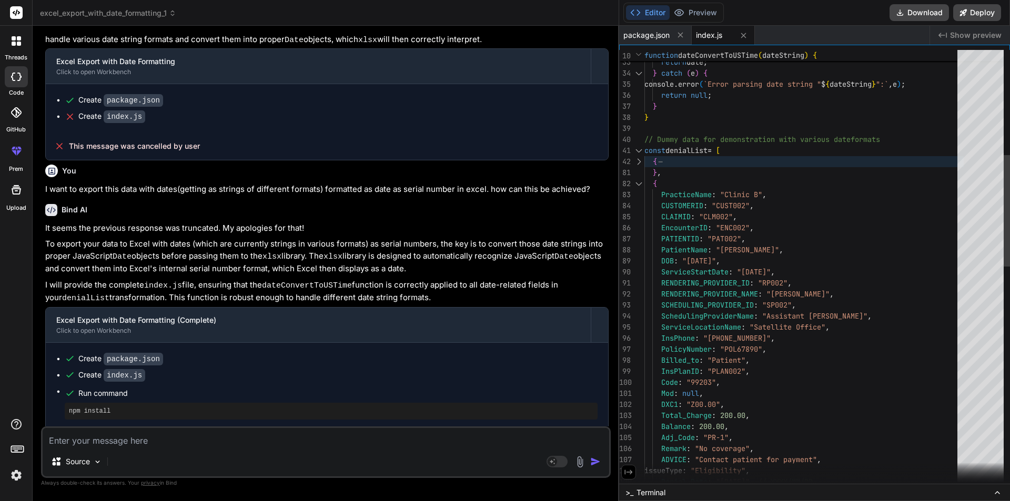
click at [640, 184] on div at bounding box center [639, 183] width 14 height 11
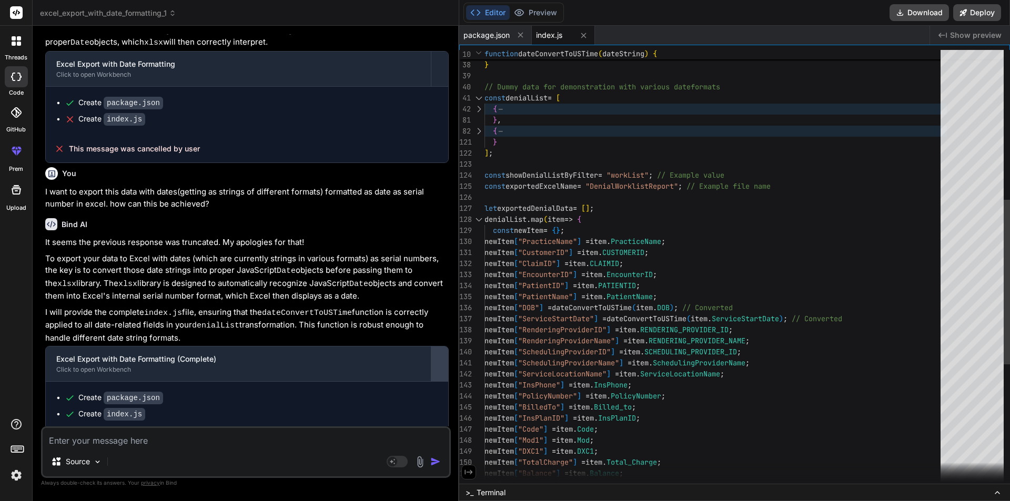
scroll to position [2346, 0]
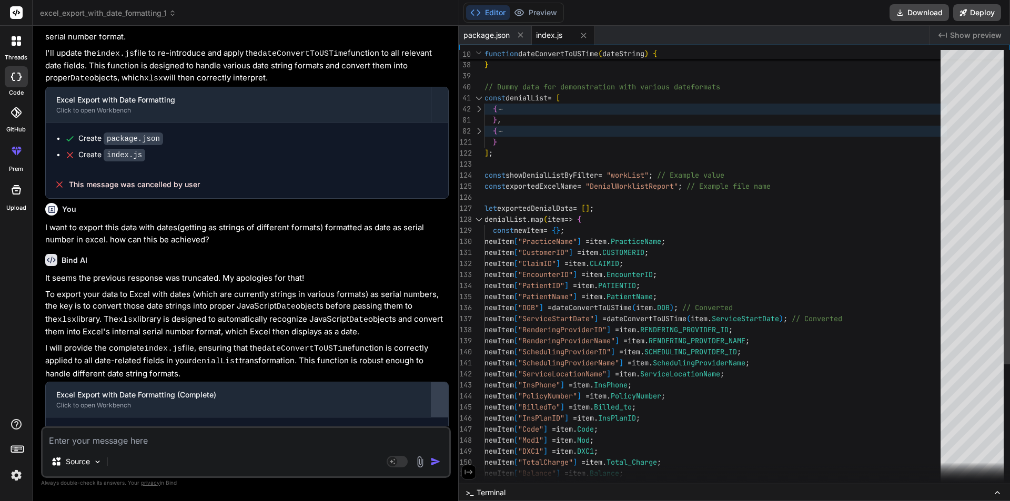
drag, startPoint x: 618, startPoint y: 292, endPoint x: 441, endPoint y: 289, distance: 176.8
click at [441, 289] on div "Bind AI Web Search Created with Pixso. Code Generator You Bind AI This code sni…" at bounding box center [246, 264] width 427 height 476
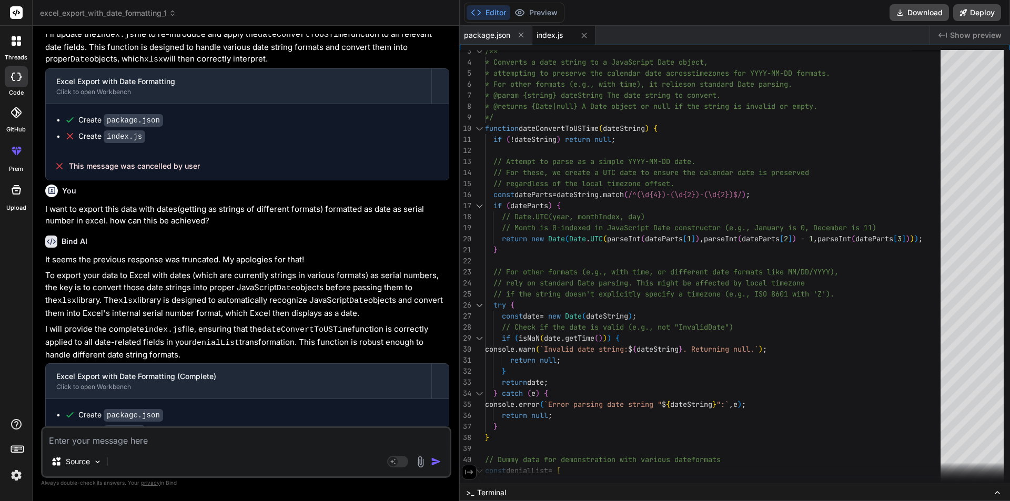
scroll to position [2301, 0]
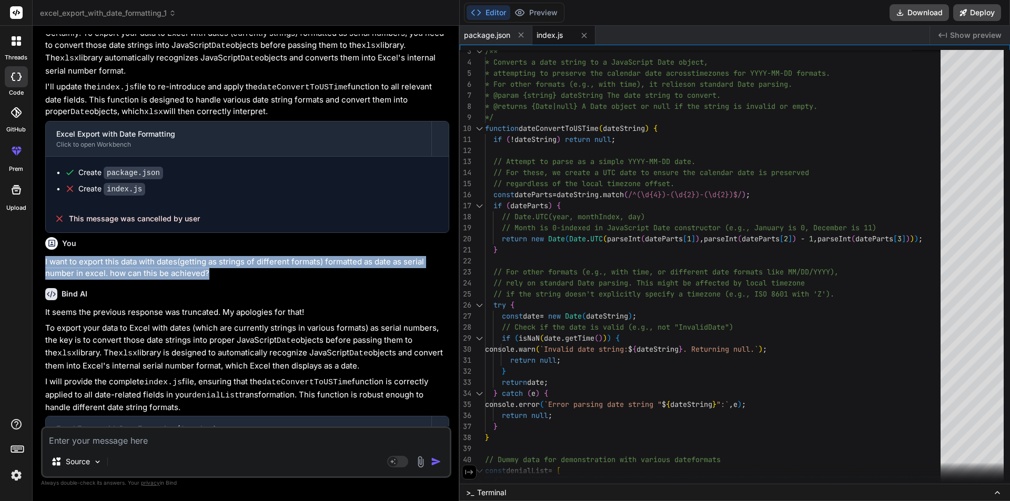
drag, startPoint x: 45, startPoint y: 152, endPoint x: 213, endPoint y: 166, distance: 168.4
click at [213, 166] on div "You Bind AI This code snippet is responsible for processing a list of denial re…" at bounding box center [247, 230] width 408 height 392
copy p "I want to export this data with dates(getting as strings of different formats) …"
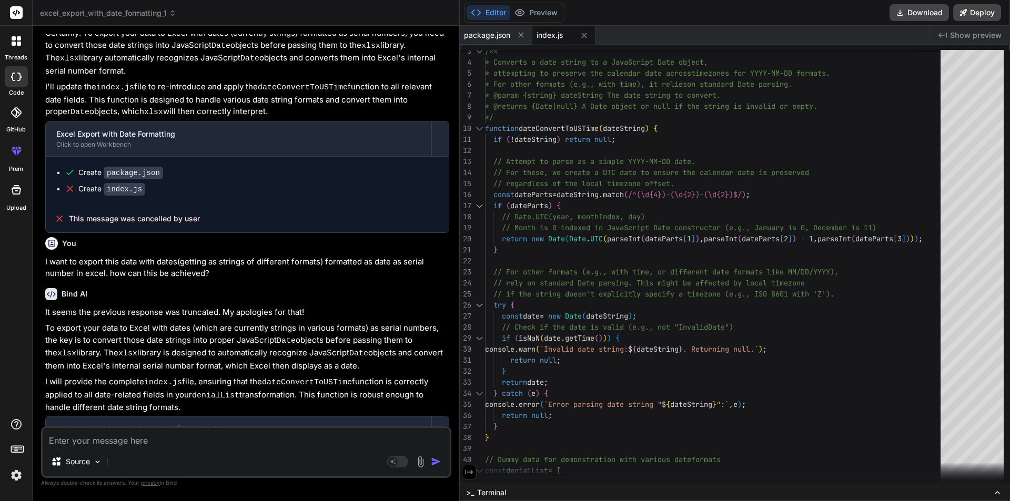
click at [136, 438] on textarea at bounding box center [246, 437] width 407 height 19
paste textarea "I want to export this data with dates(getting as strings of different formats) …"
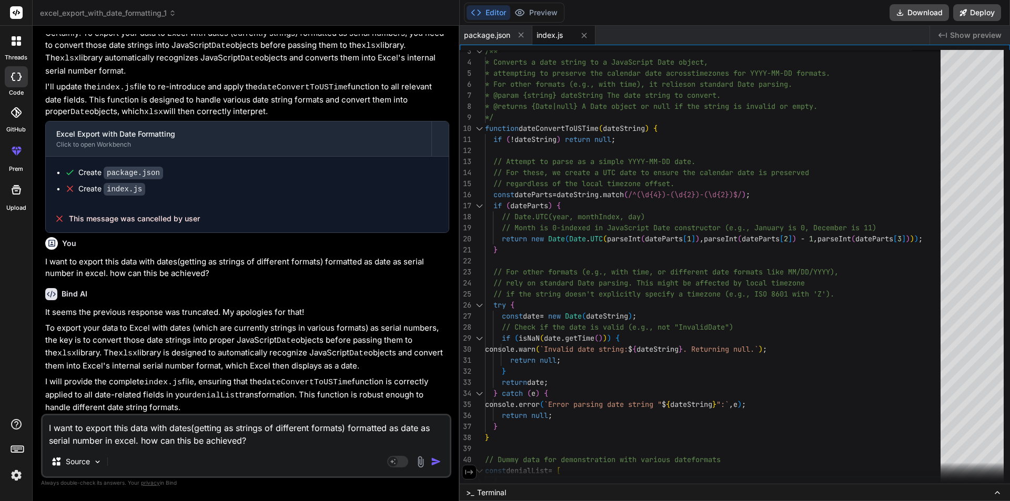
click at [241, 440] on textarea "I want to export this data with dates(getting as strings of different formats) …" at bounding box center [246, 432] width 407 height 32
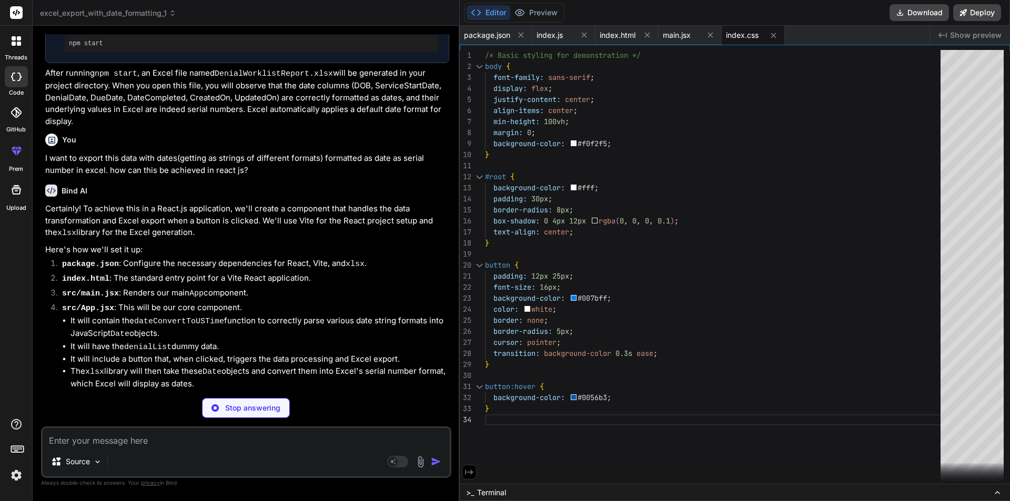
scroll to position [2830, 0]
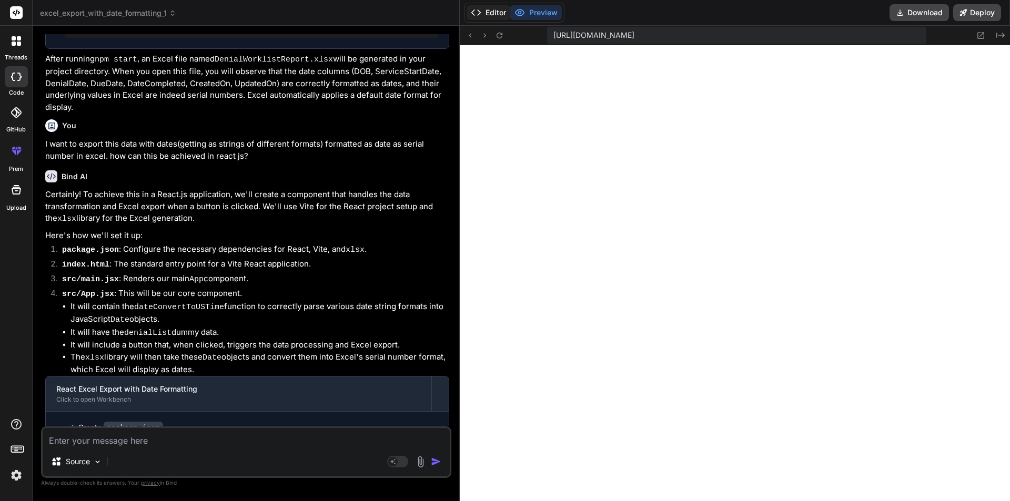
click at [488, 15] on button "Editor" at bounding box center [489, 12] width 44 height 15
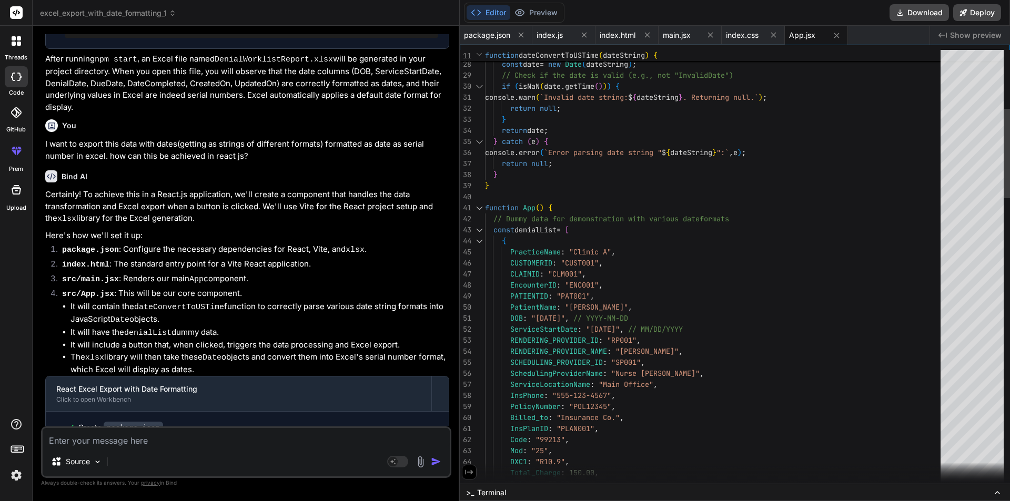
click at [479, 241] on div at bounding box center [479, 241] width 14 height 11
click at [480, 240] on div at bounding box center [479, 241] width 14 height 11
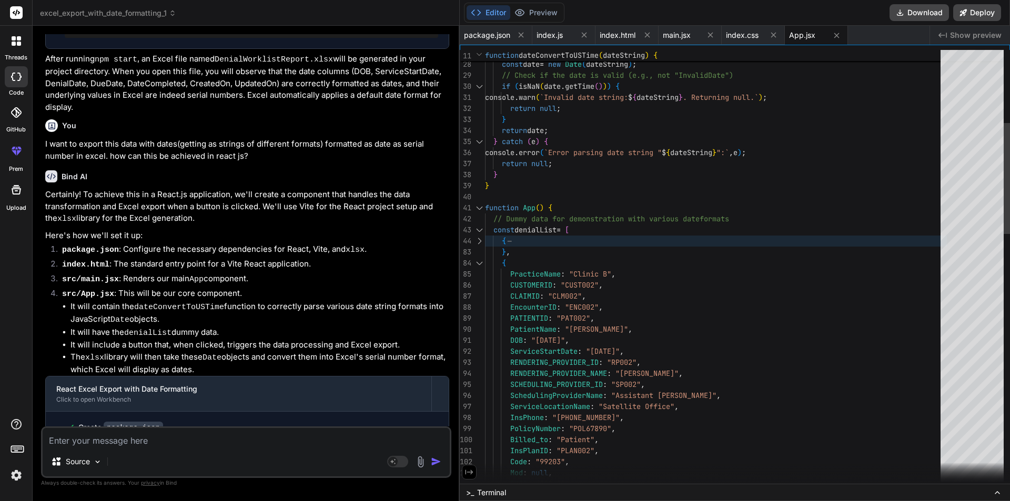
click at [478, 265] on div at bounding box center [479, 263] width 14 height 11
click at [479, 263] on div at bounding box center [479, 263] width 14 height 11
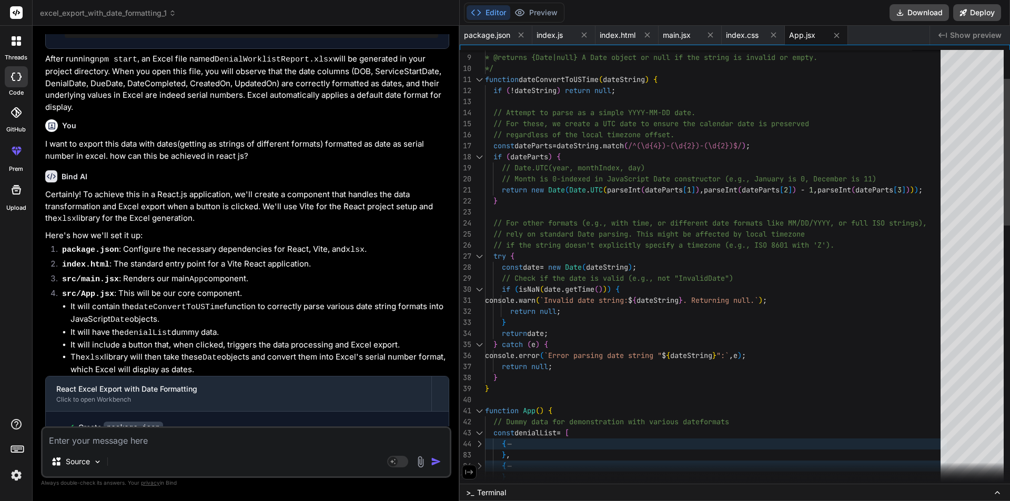
scroll to position [0, 0]
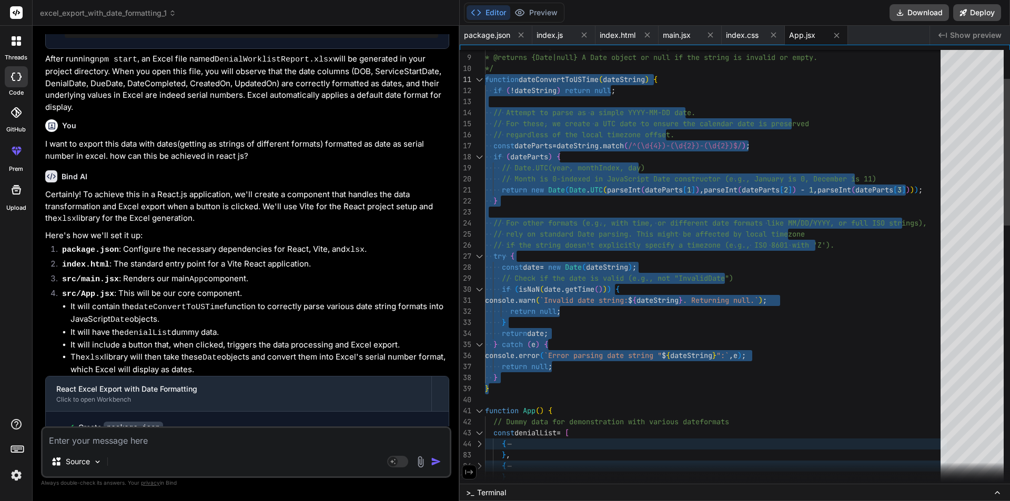
drag, startPoint x: 495, startPoint y: 388, endPoint x: 486, endPoint y: 78, distance: 310.5
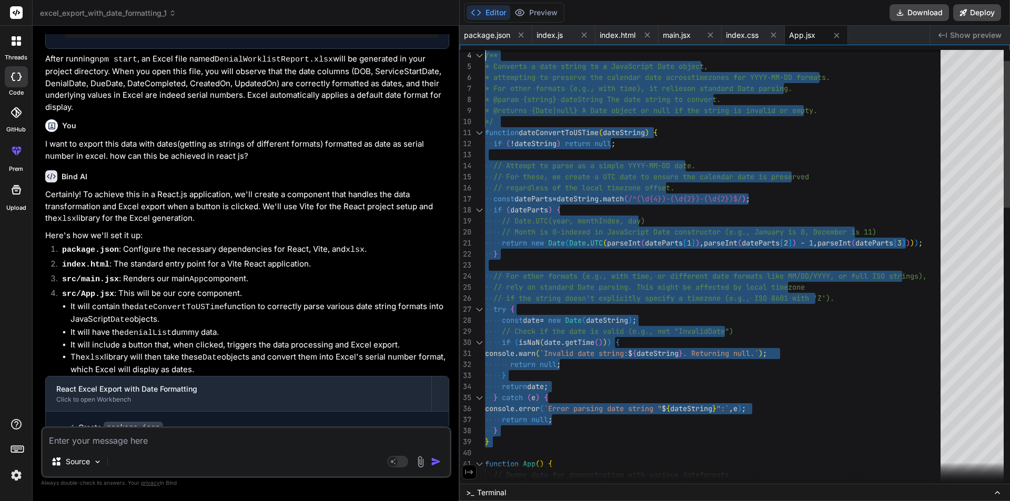
drag, startPoint x: 488, startPoint y: 442, endPoint x: 486, endPoint y: 53, distance: 389.3
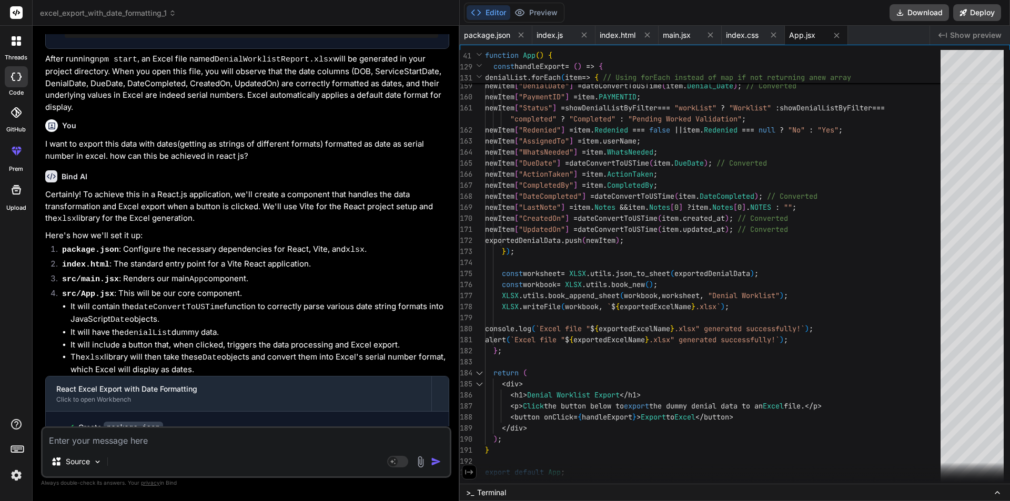
click at [143, 439] on textarea at bounding box center [246, 437] width 407 height 19
paste textarea "Objects are not valid as a React child (found: [DATE] 05:30:00 GMT+0530 (India …"
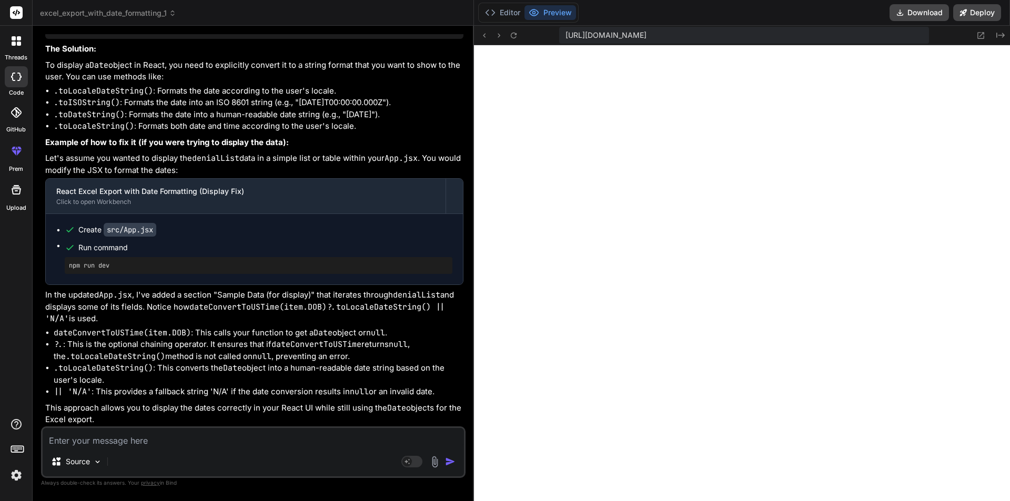
scroll to position [3729, 0]
click at [489, 12] on button "Editor" at bounding box center [503, 12] width 44 height 15
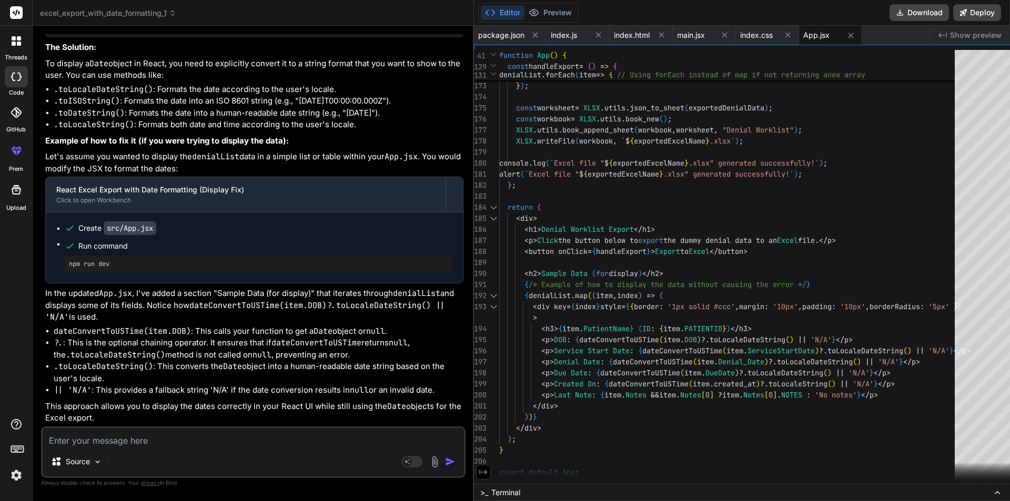
scroll to position [0, 0]
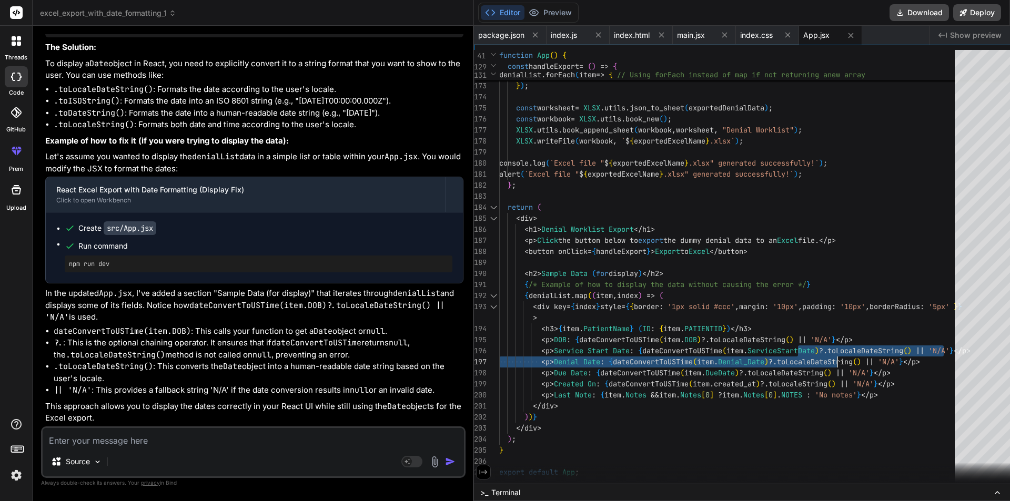
drag, startPoint x: 811, startPoint y: 350, endPoint x: 852, endPoint y: 352, distance: 41.1
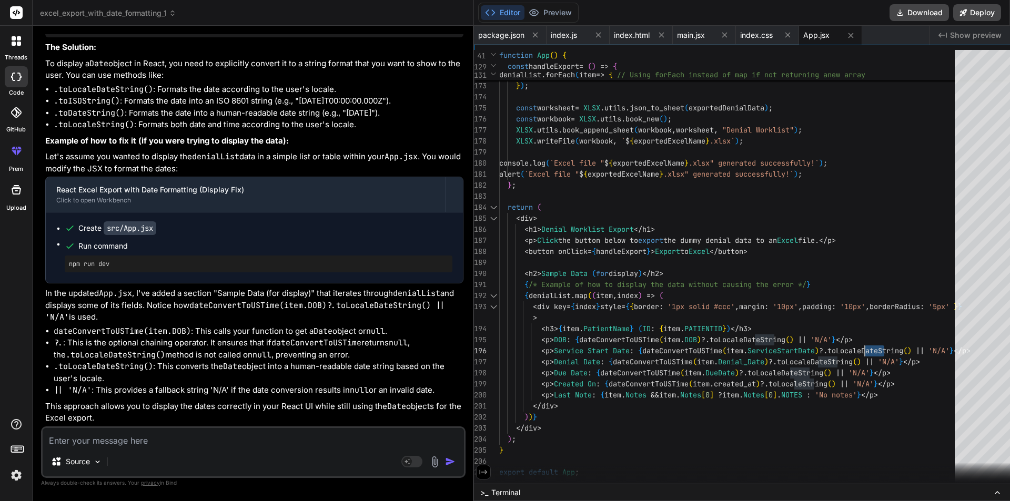
drag, startPoint x: 906, startPoint y: 351, endPoint x: 883, endPoint y: 350, distance: 22.6
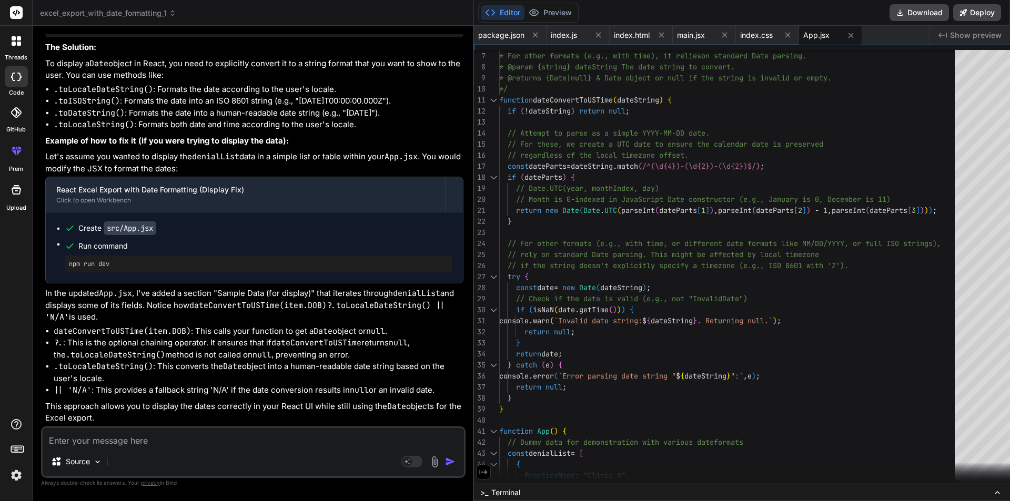
click at [540, 13] on button "Preview" at bounding box center [551, 12] width 52 height 15
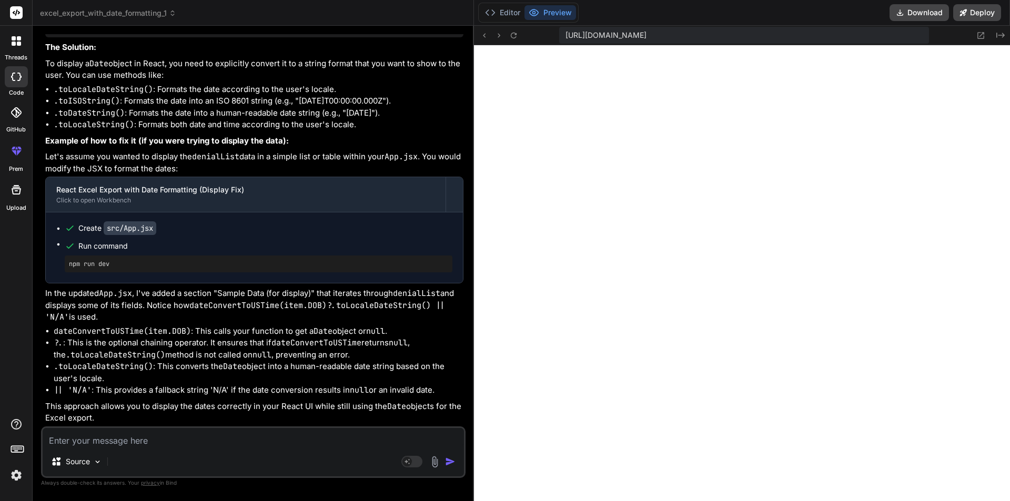
click at [109, 440] on textarea at bounding box center [253, 437] width 421 height 19
click at [118, 441] on textarea "The excel file didin't convert date to" at bounding box center [253, 437] width 421 height 19
click at [207, 435] on textarea "The excel file didn't convert date to" at bounding box center [253, 437] width 421 height 19
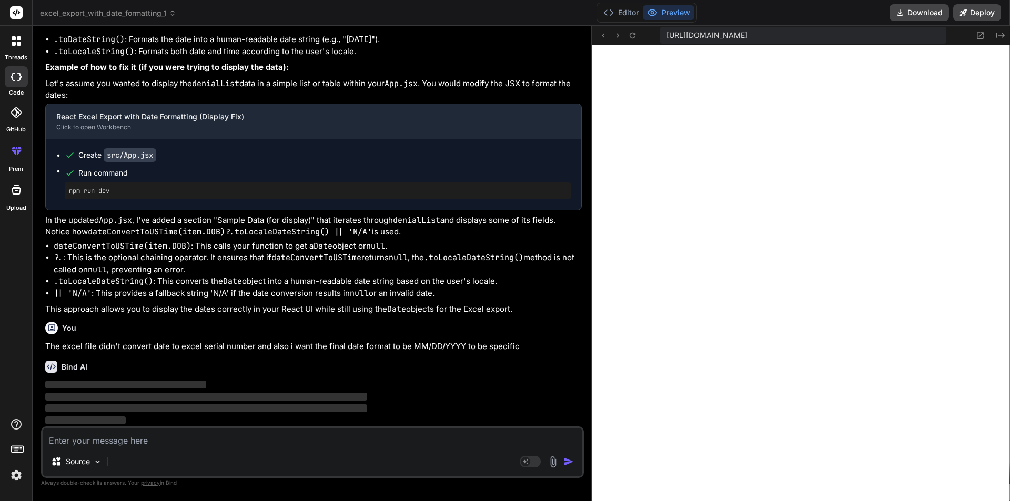
scroll to position [3175, 0]
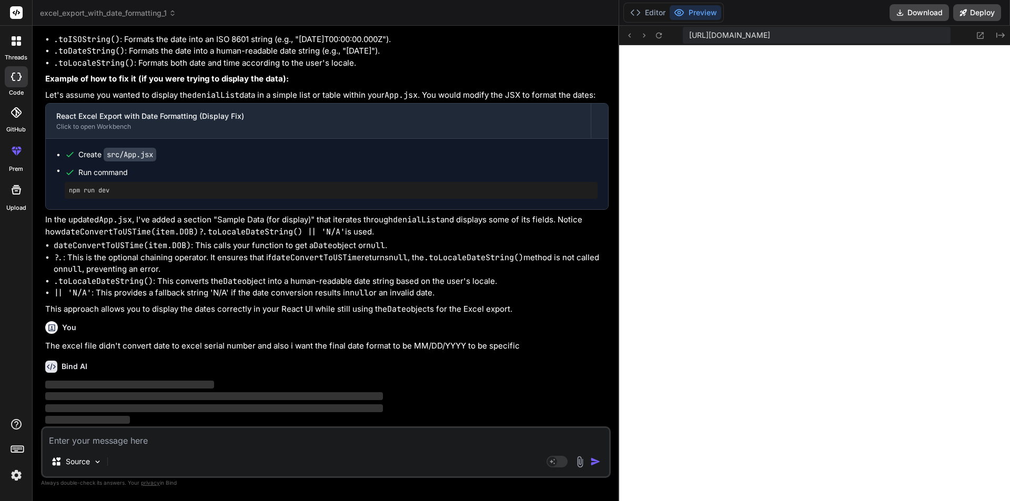
drag, startPoint x: 459, startPoint y: 320, endPoint x: 768, endPoint y: 320, distance: 308.8
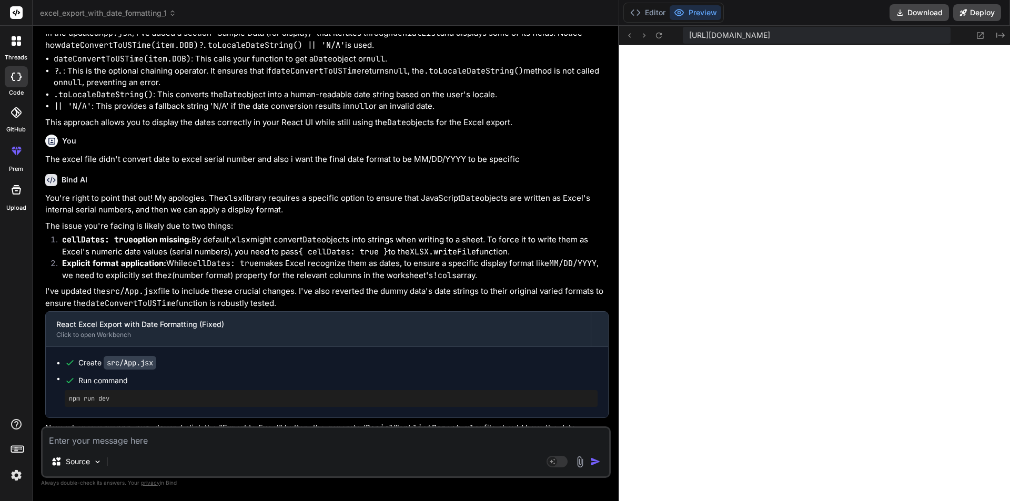
scroll to position [3384, 0]
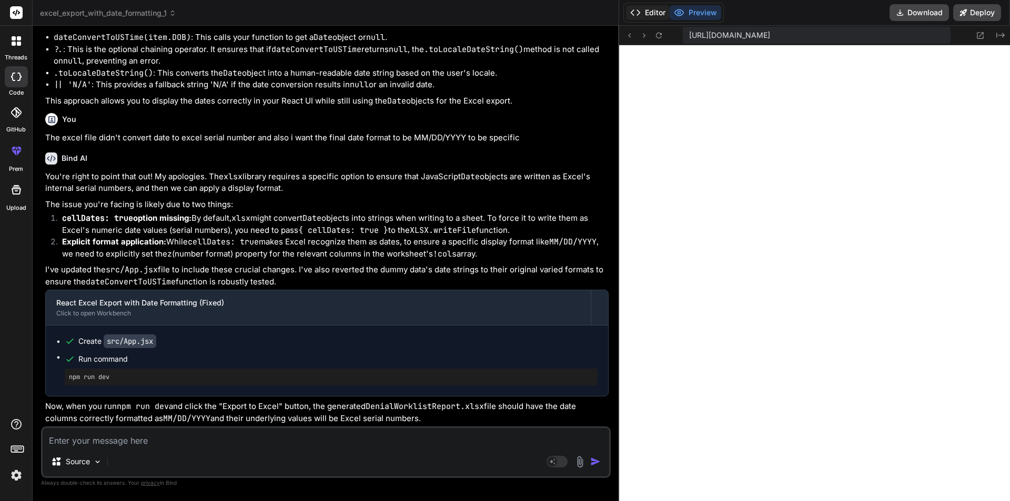
click at [647, 12] on button "Editor" at bounding box center [648, 12] width 44 height 15
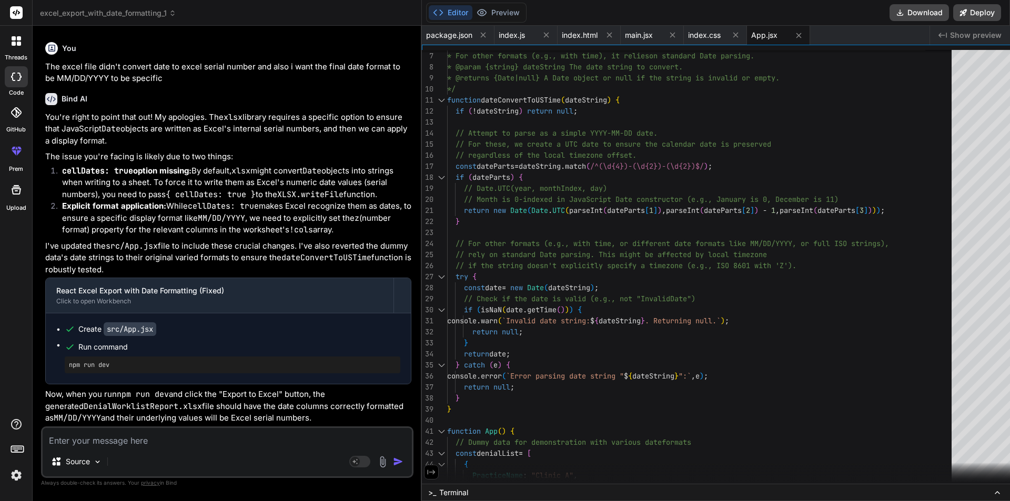
scroll to position [4366, 0]
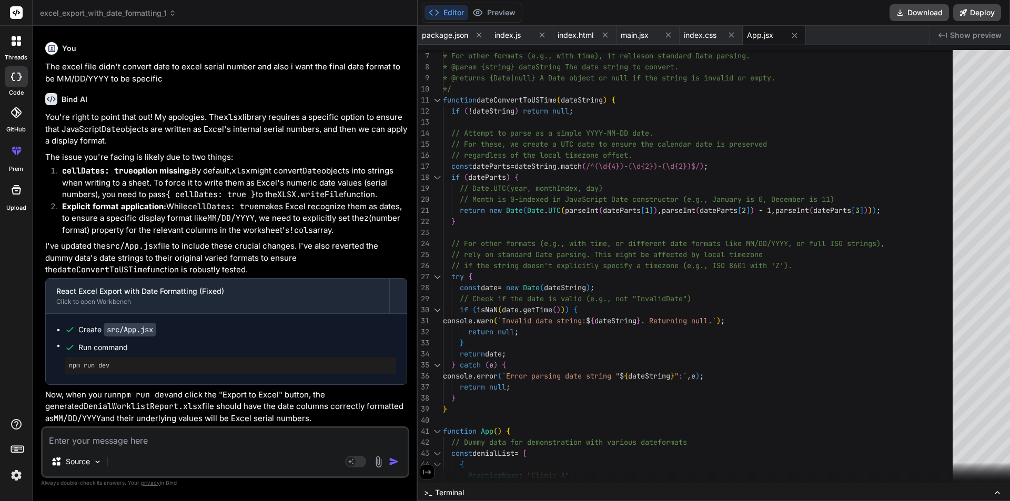
drag, startPoint x: 618, startPoint y: 306, endPoint x: 385, endPoint y: 305, distance: 232.5
click at [385, 305] on div "Bind AI Web Search Created with Pixso. Code Generator You Bind AI This code sni…" at bounding box center [225, 264] width 385 height 476
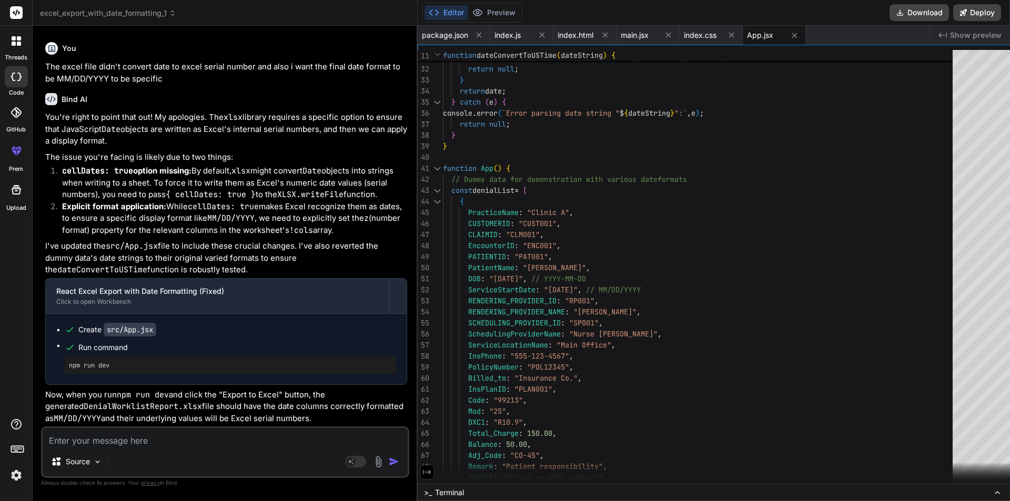
click at [430, 203] on div at bounding box center [437, 201] width 14 height 11
click at [430, 201] on div at bounding box center [437, 201] width 14 height 11
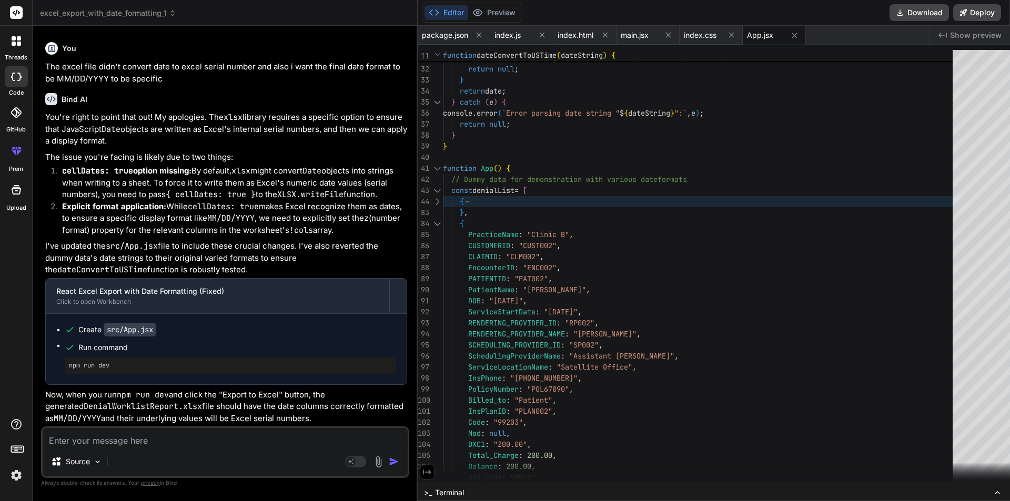
click at [430, 224] on div at bounding box center [437, 223] width 14 height 11
click at [430, 223] on div at bounding box center [437, 223] width 14 height 11
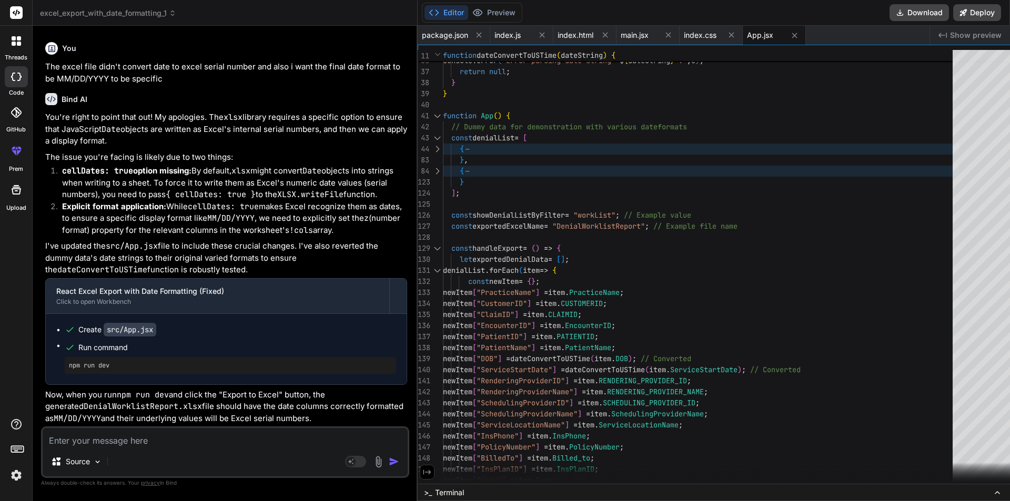
click at [430, 272] on div at bounding box center [437, 270] width 14 height 11
click at [430, 271] on div at bounding box center [437, 270] width 14 height 11
click at [430, 268] on div at bounding box center [437, 270] width 14 height 11
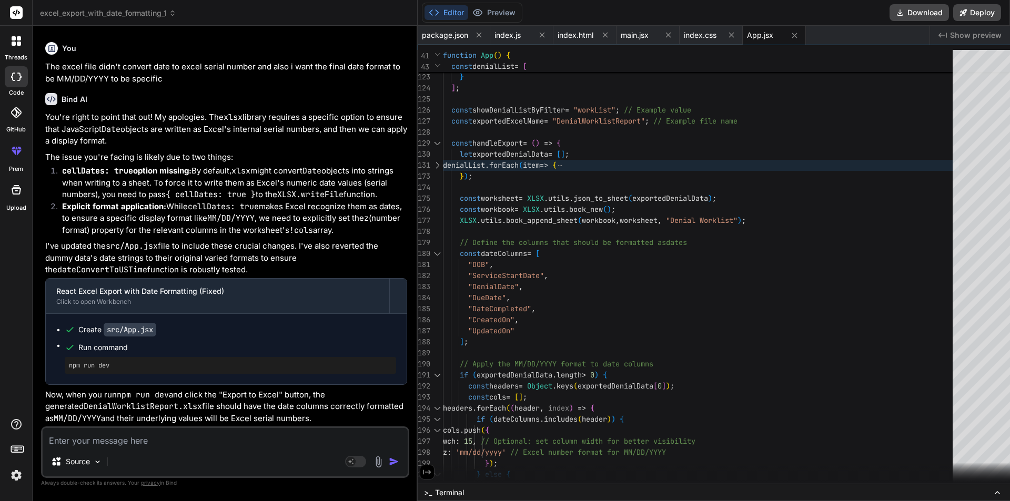
click at [430, 166] on div at bounding box center [437, 165] width 14 height 11
click at [430, 164] on div at bounding box center [437, 165] width 14 height 11
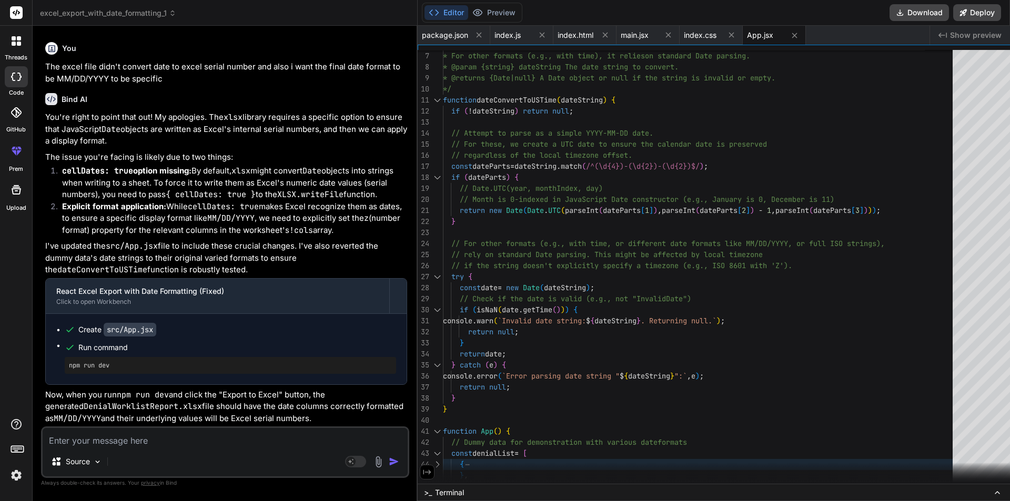
scroll to position [0, 0]
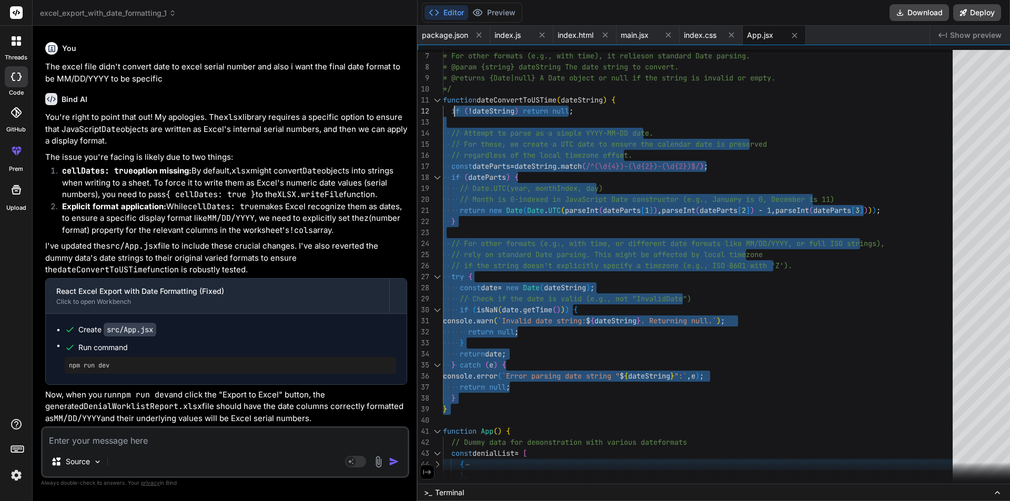
drag, startPoint x: 436, startPoint y: 410, endPoint x: 441, endPoint y: 108, distance: 301.5
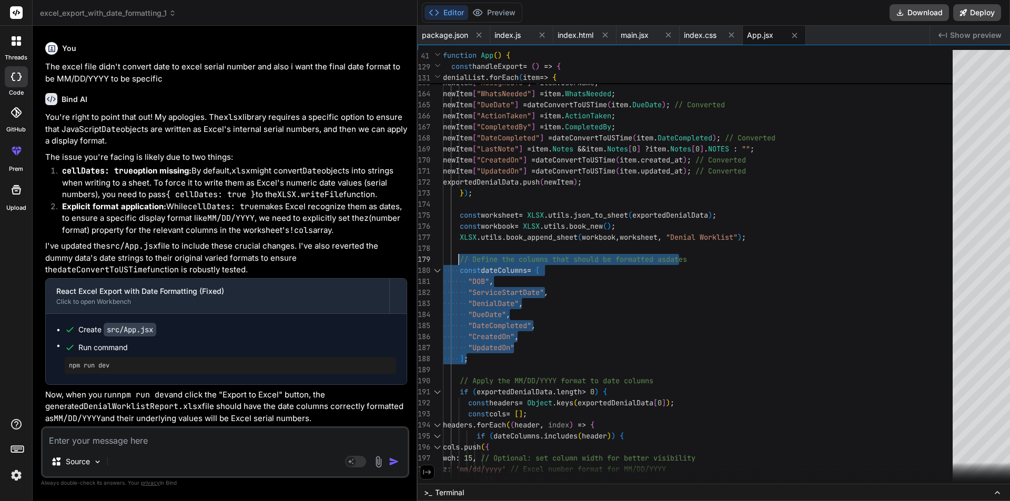
drag, startPoint x: 459, startPoint y: 359, endPoint x: 448, endPoint y: 259, distance: 100.6
click at [448, 259] on div "newItem [ "Status" ] = showDenialListByFilter === "workList" ? "Worklist" : sho…" at bounding box center [701, 27] width 516 height 1823
click at [610, 322] on div "newItem [ "Status" ] = showDenialListByFilter === "workList" ? "Worklist" : sho…" at bounding box center [701, 27] width 516 height 1823
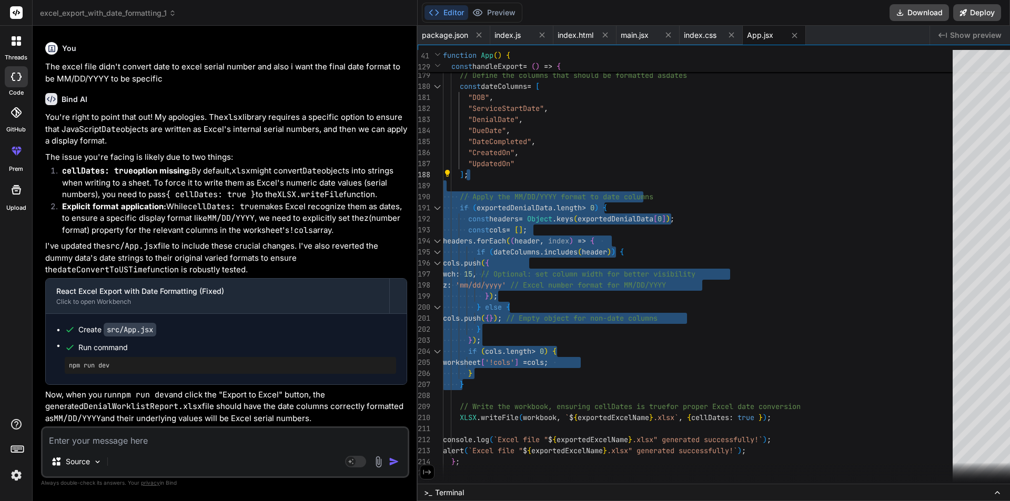
drag, startPoint x: 453, startPoint y: 382, endPoint x: 465, endPoint y: 174, distance: 209.1
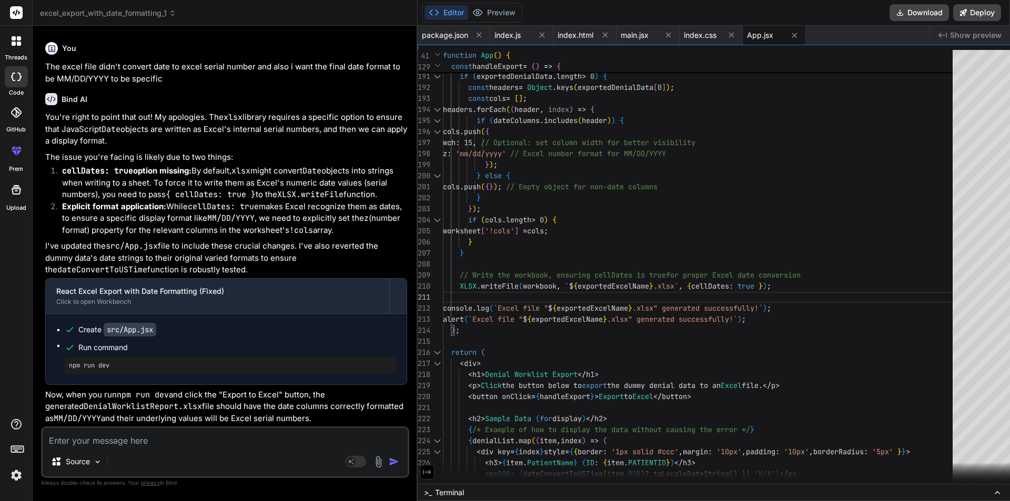
drag, startPoint x: 671, startPoint y: 288, endPoint x: 731, endPoint y: 287, distance: 60.0
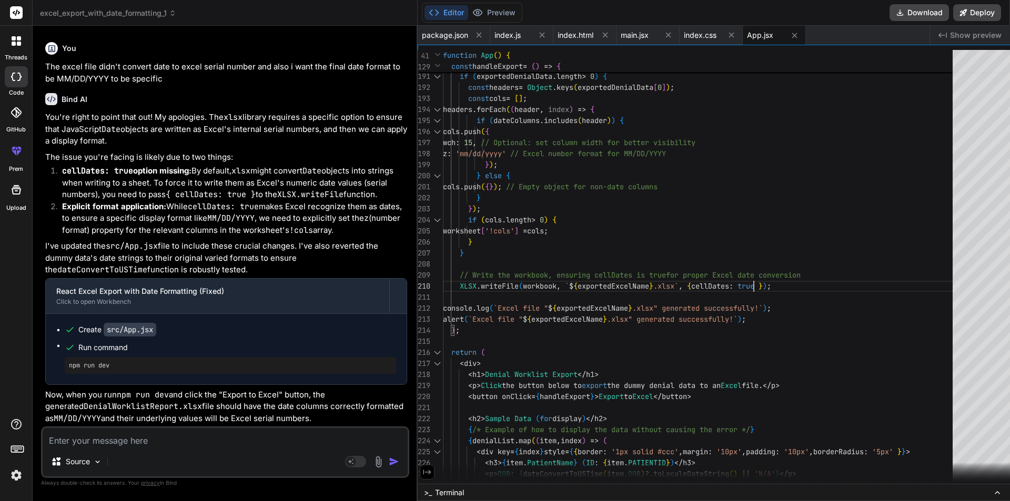
drag, startPoint x: 670, startPoint y: 287, endPoint x: 761, endPoint y: 285, distance: 91.0
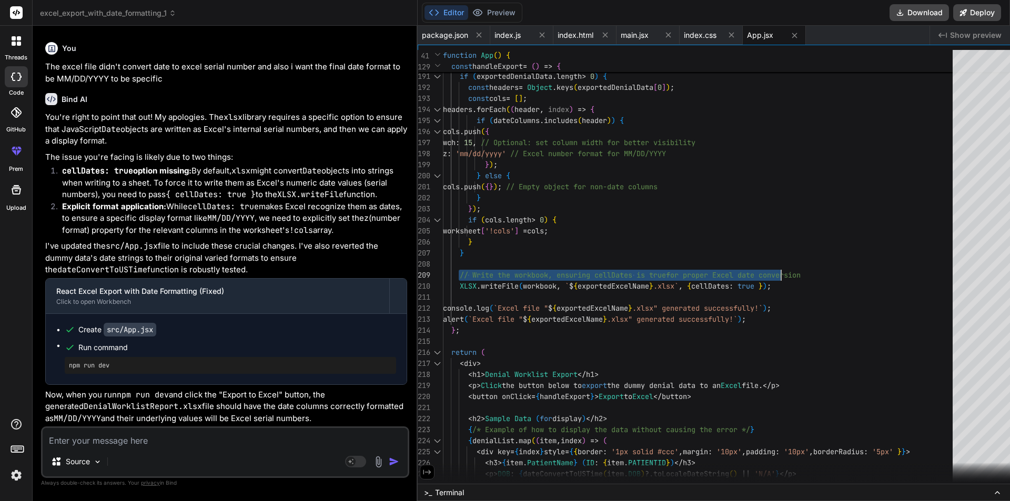
drag, startPoint x: 448, startPoint y: 275, endPoint x: 805, endPoint y: 275, distance: 357.2
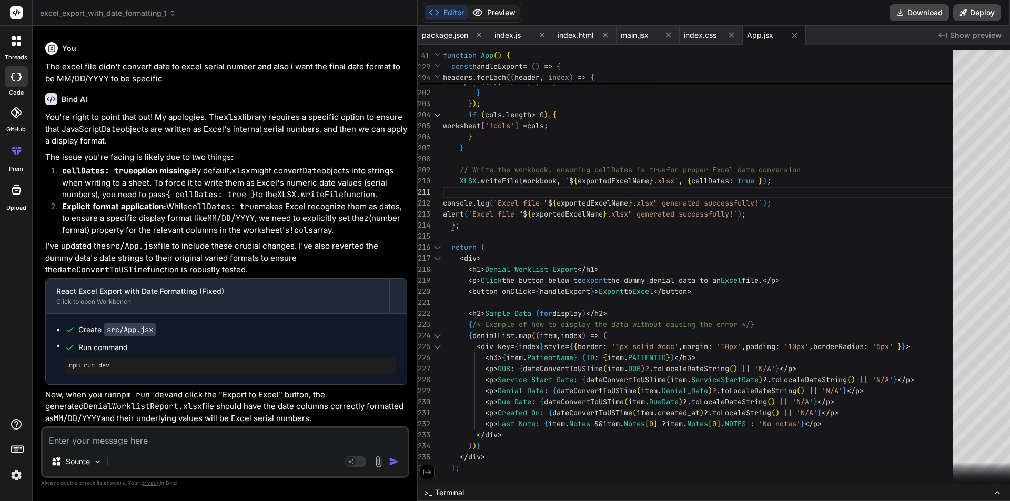
click at [481, 13] on button "Preview" at bounding box center [494, 12] width 52 height 15
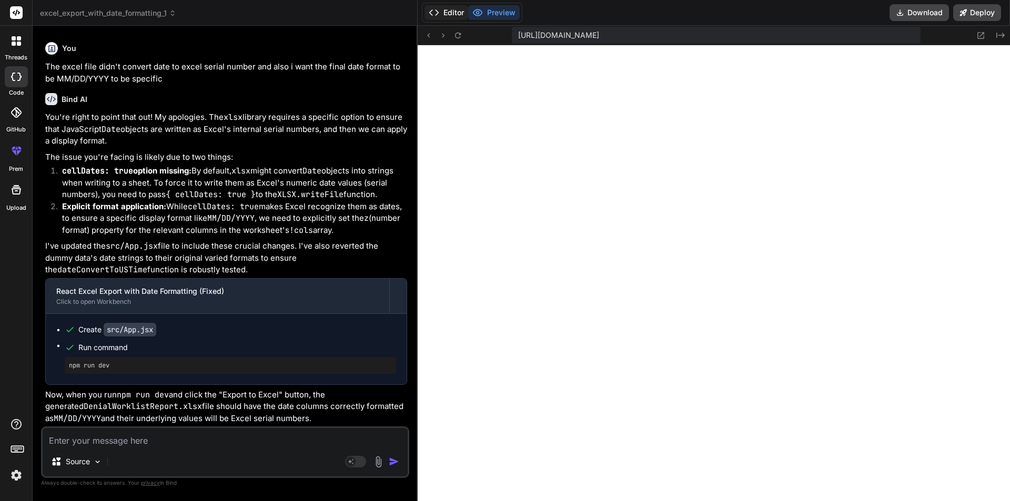
click at [436, 14] on button "Editor" at bounding box center [447, 12] width 44 height 15
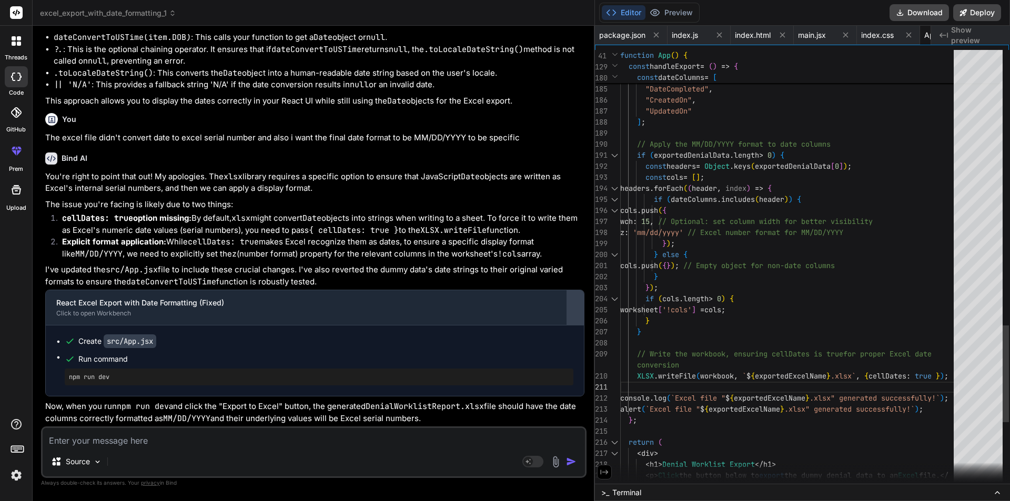
scroll to position [3478, 0]
drag, startPoint x: 404, startPoint y: 301, endPoint x: 579, endPoint y: 318, distance: 175.4
click at [579, 318] on div "Bind AI Web Search Created with Pixso. Code Generator You Bind AI This code sni…" at bounding box center [314, 264] width 562 height 476
click at [997, 491] on icon at bounding box center [997, 493] width 8 height 8
click at [996, 493] on icon at bounding box center [997, 493] width 4 height 2
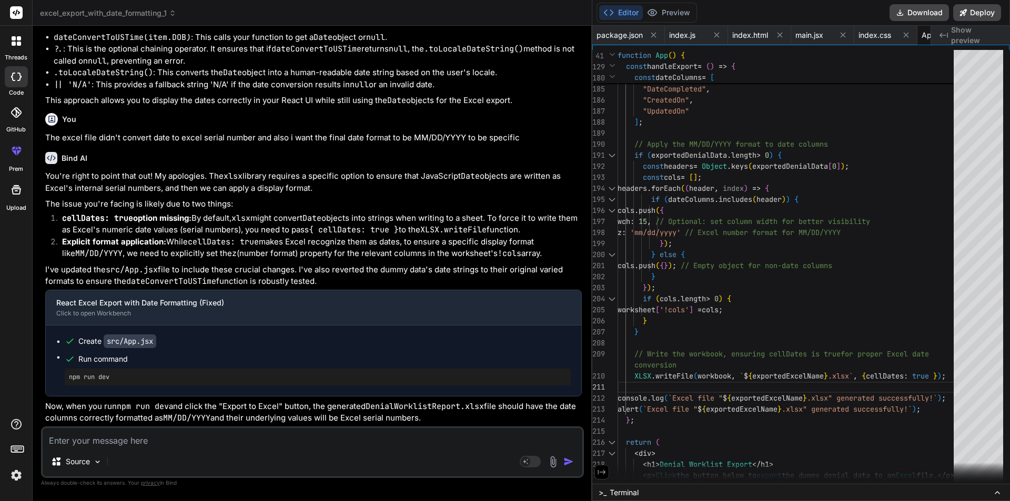
click at [996, 493] on icon at bounding box center [997, 493] width 4 height 2
click at [996, 491] on icon at bounding box center [997, 493] width 8 height 8
click at [602, 491] on span ">_" at bounding box center [603, 493] width 8 height 11
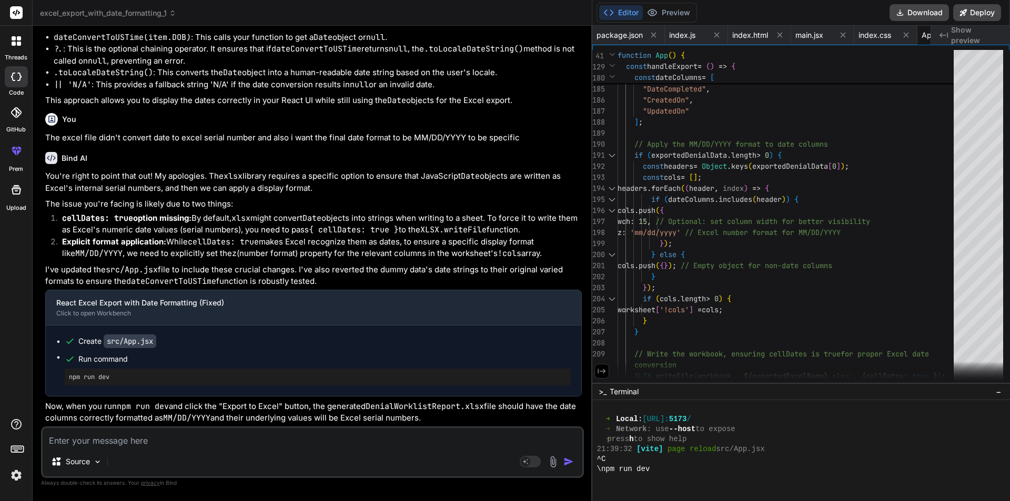
scroll to position [1958, 0]
click at [632, 489] on div at bounding box center [801, 450] width 418 height 101
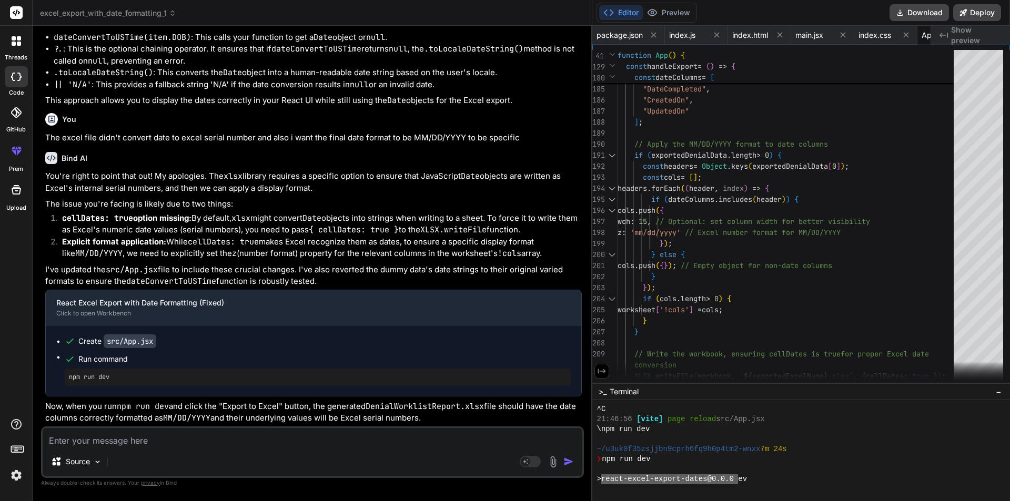
click at [632, 489] on div at bounding box center [801, 450] width 418 height 101
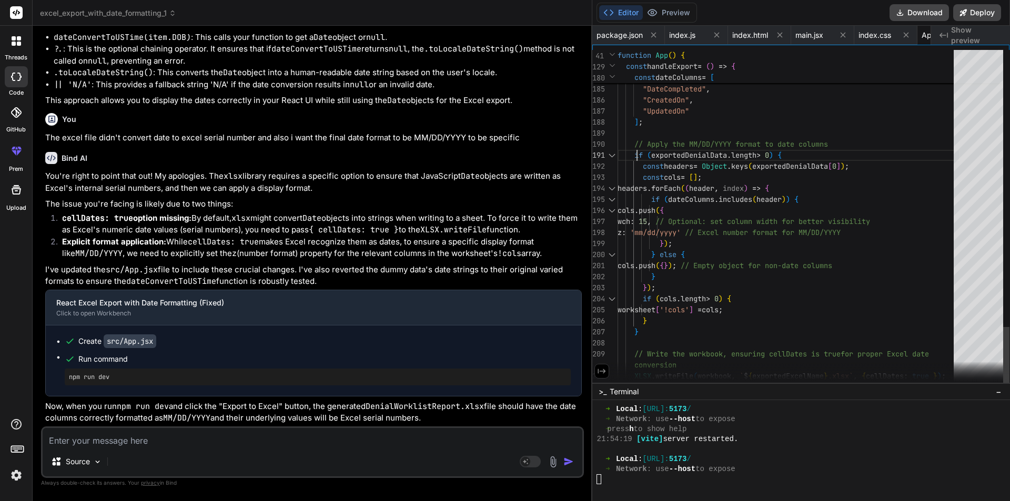
scroll to position [0, 0]
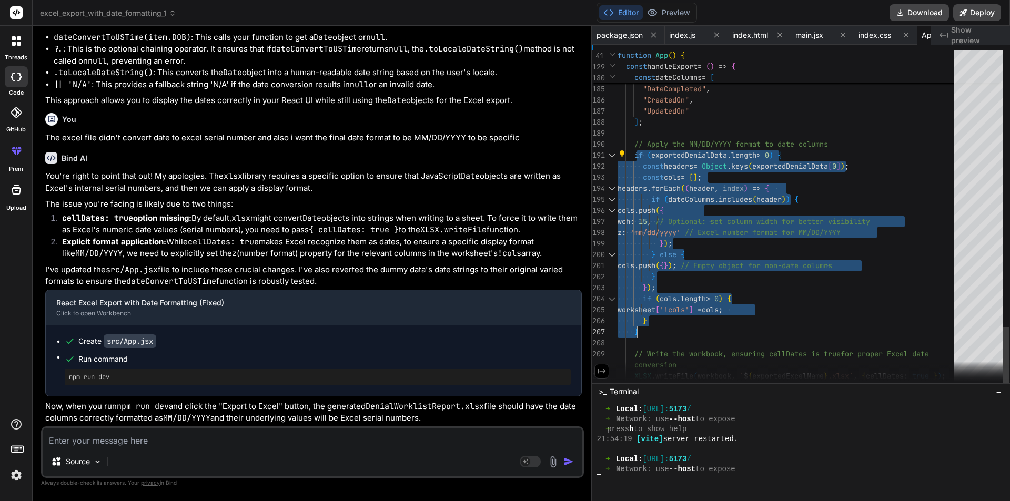
drag, startPoint x: 636, startPoint y: 154, endPoint x: 651, endPoint y: 331, distance: 177.5
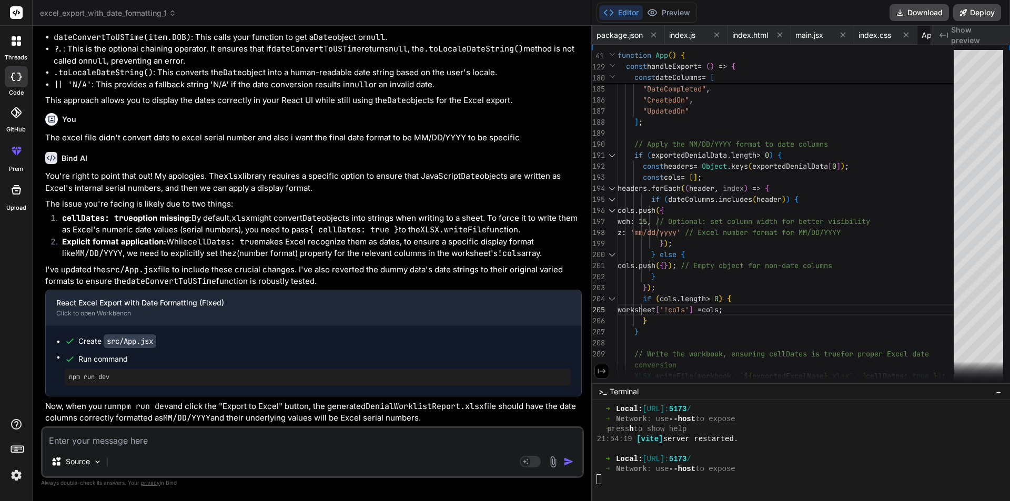
click at [172, 440] on textarea at bounding box center [313, 437] width 540 height 19
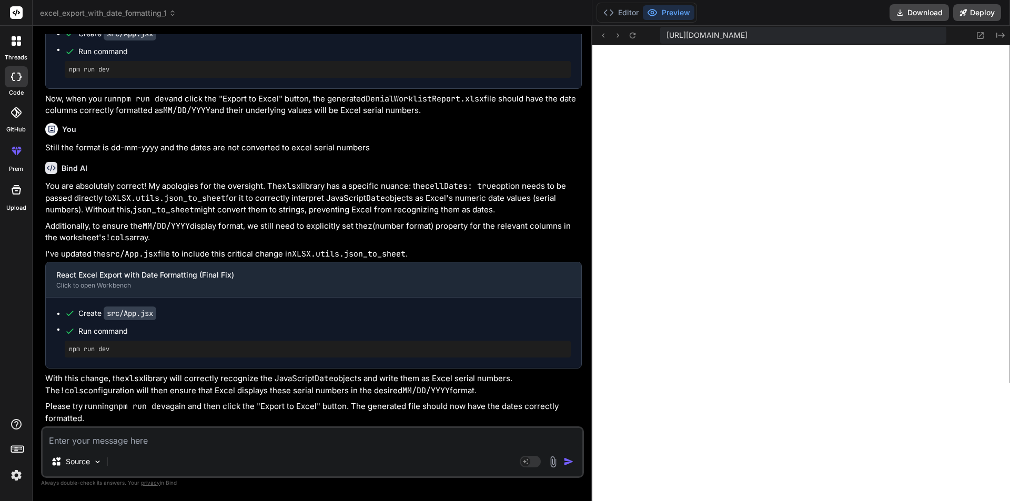
scroll to position [3787, 0]
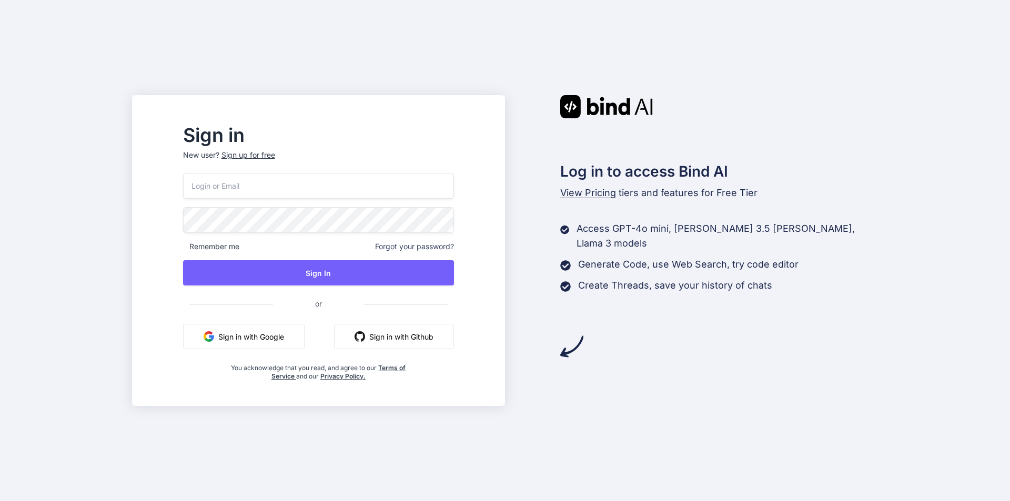
click at [270, 341] on button "Sign in with Google" at bounding box center [244, 336] width 122 height 25
click at [260, 331] on button "Sign in with Google" at bounding box center [244, 336] width 122 height 25
